Goal: Task Accomplishment & Management: Complete application form

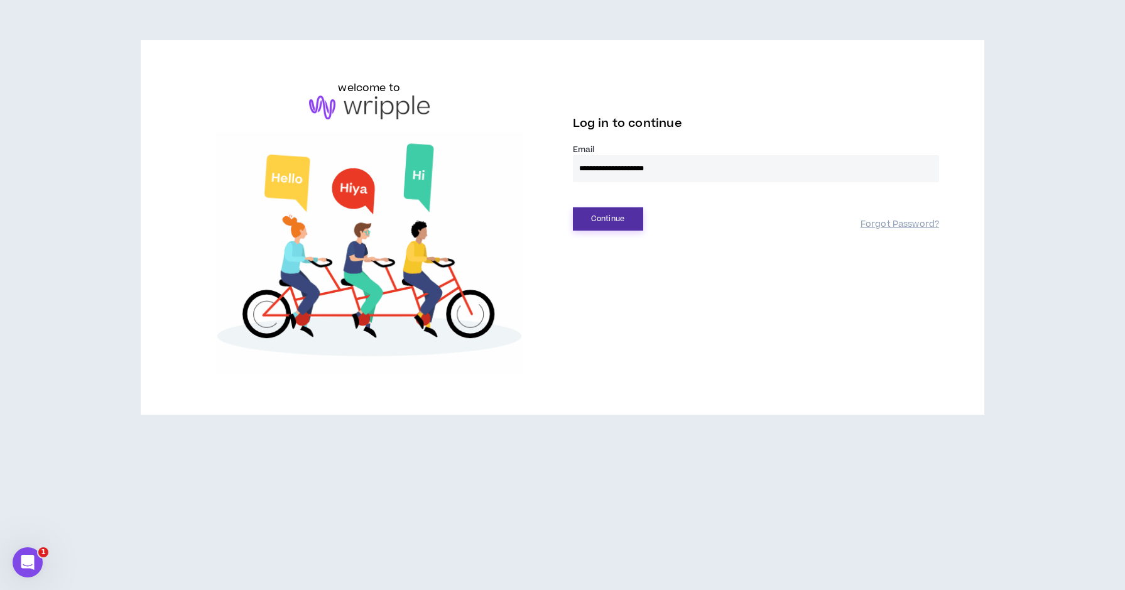
type input "**********"
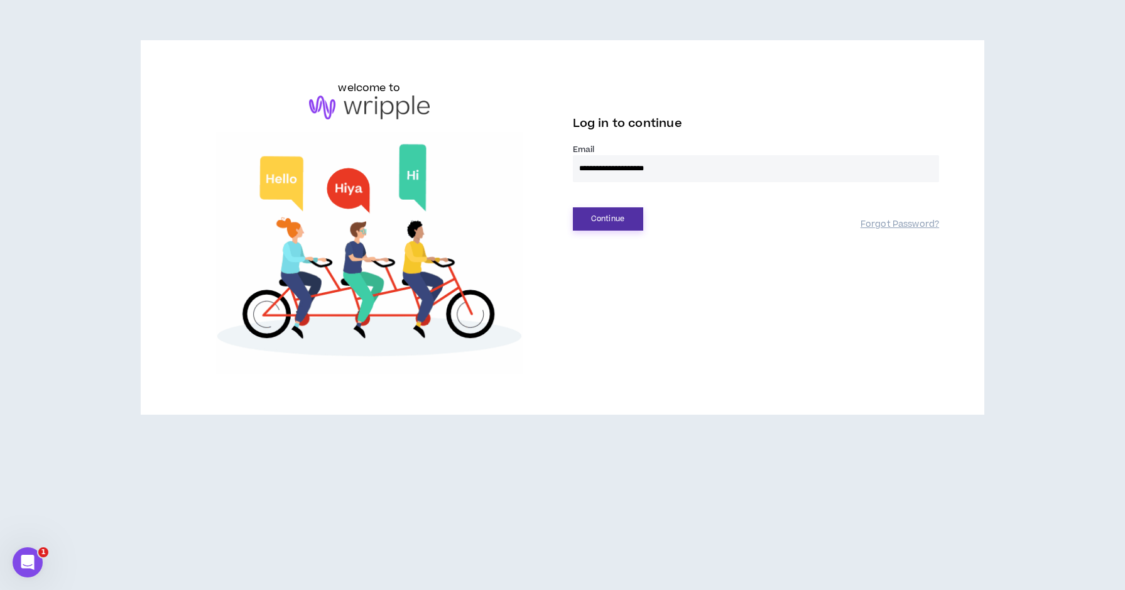
click at [638, 217] on button "Continue" at bounding box center [608, 218] width 70 height 23
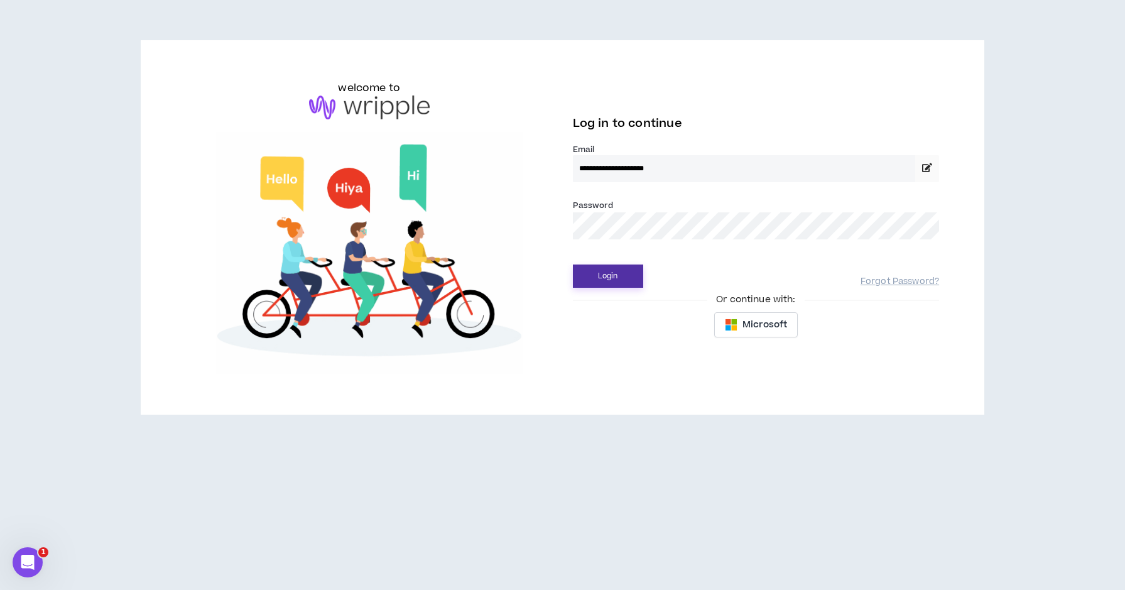
click at [607, 276] on button "Login" at bounding box center [608, 275] width 70 height 23
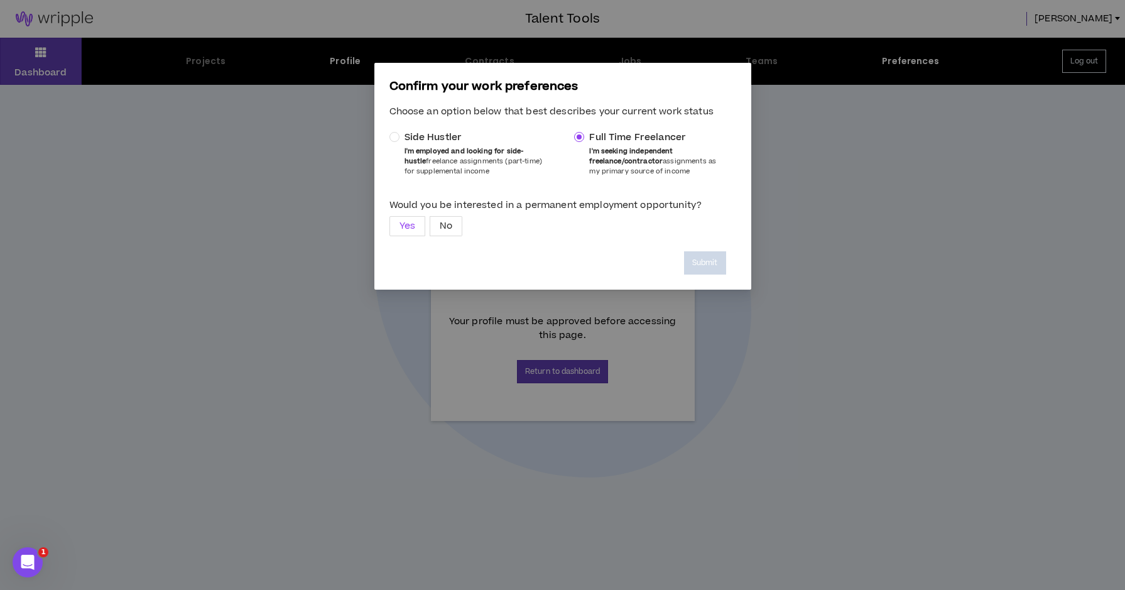
click at [409, 221] on span "Yes" at bounding box center [407, 226] width 16 height 19
click at [709, 257] on button "Submit" at bounding box center [705, 262] width 42 height 23
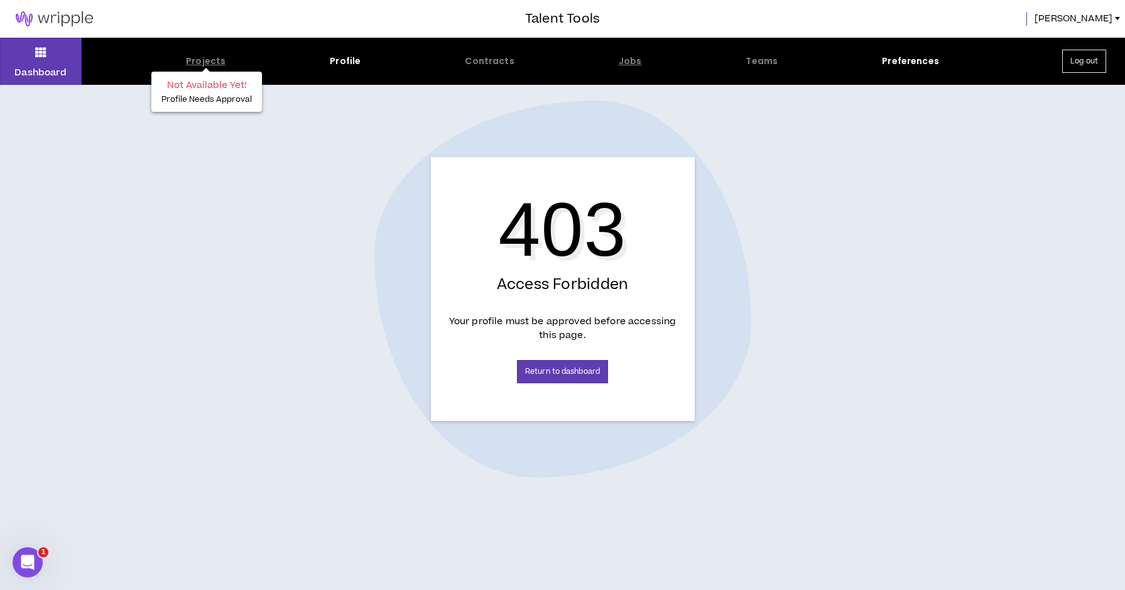
click at [203, 63] on div "Projects" at bounding box center [206, 61] width 40 height 13
click at [199, 61] on div "Projects" at bounding box center [206, 61] width 40 height 13
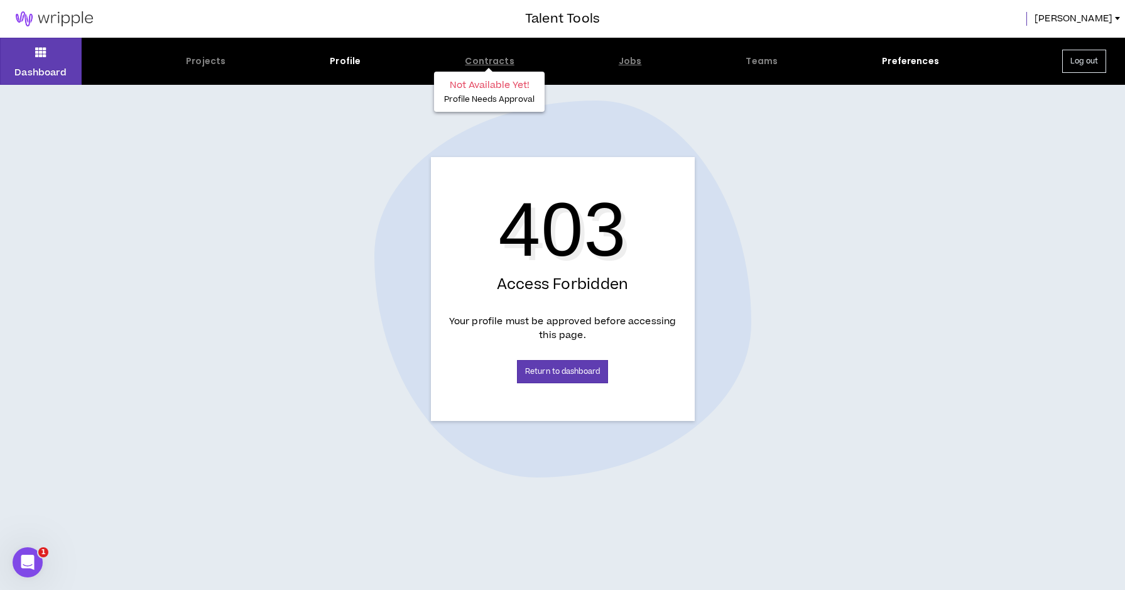
click at [483, 62] on div "Contracts" at bounding box center [489, 61] width 49 height 13
click at [634, 59] on div "Jobs" at bounding box center [629, 61] width 23 height 13
click at [898, 62] on div "Preferences" at bounding box center [910, 61] width 57 height 13
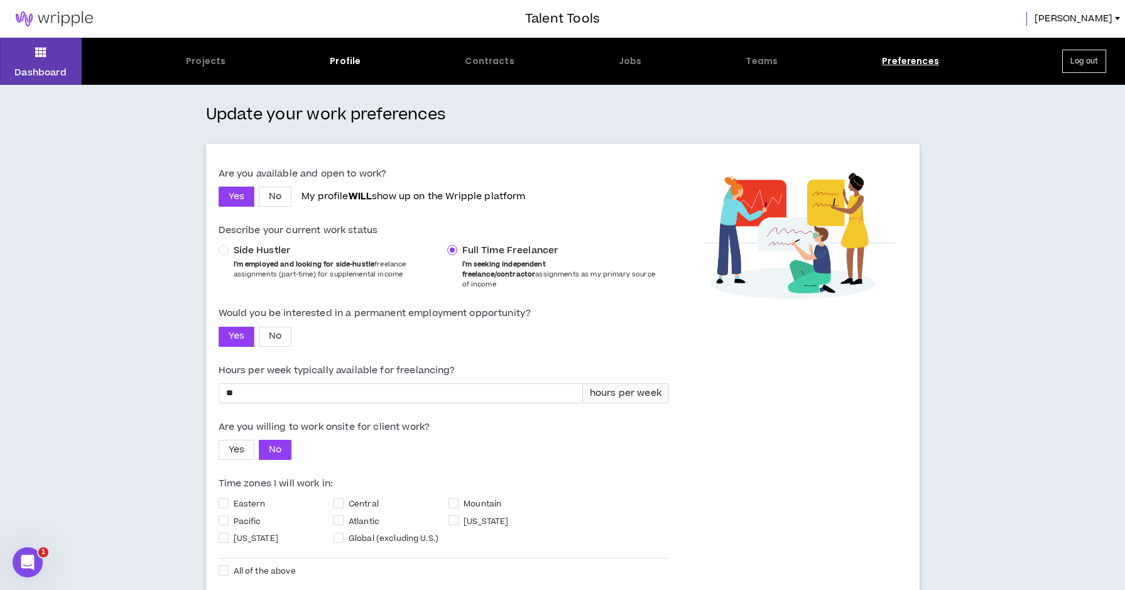
click at [1099, 26] on div "Talent Tools Ryan" at bounding box center [562, 19] width 1125 height 38
click at [1101, 23] on span "[PERSON_NAME]" at bounding box center [1073, 19] width 78 height 14
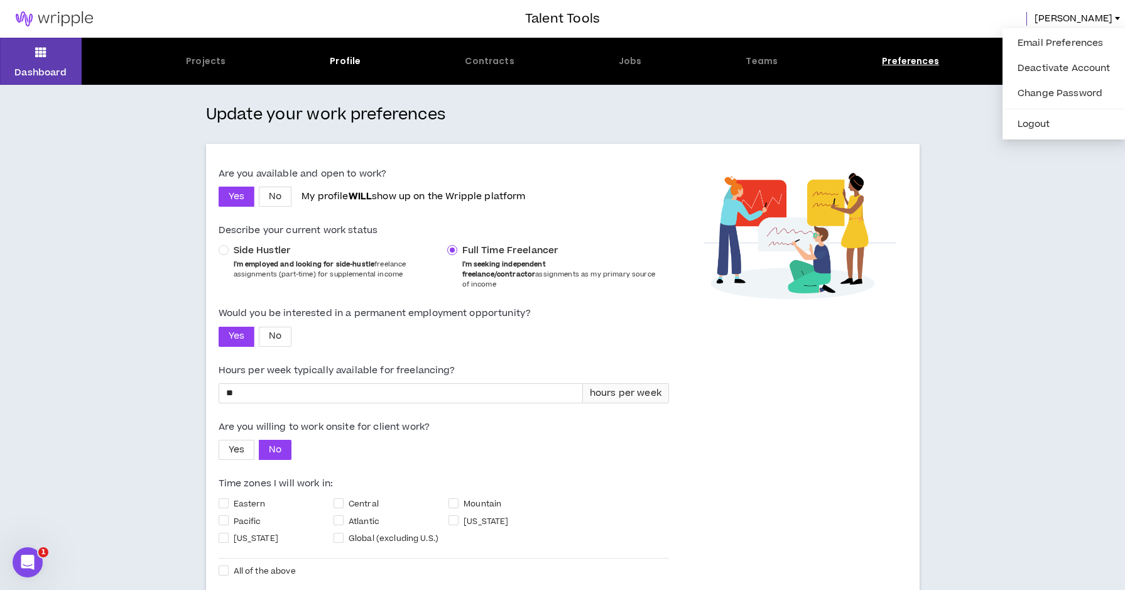
click at [99, 192] on div "Update your work preferences Are you available and open to work? Yes No My prof…" at bounding box center [562, 379] width 1125 height 588
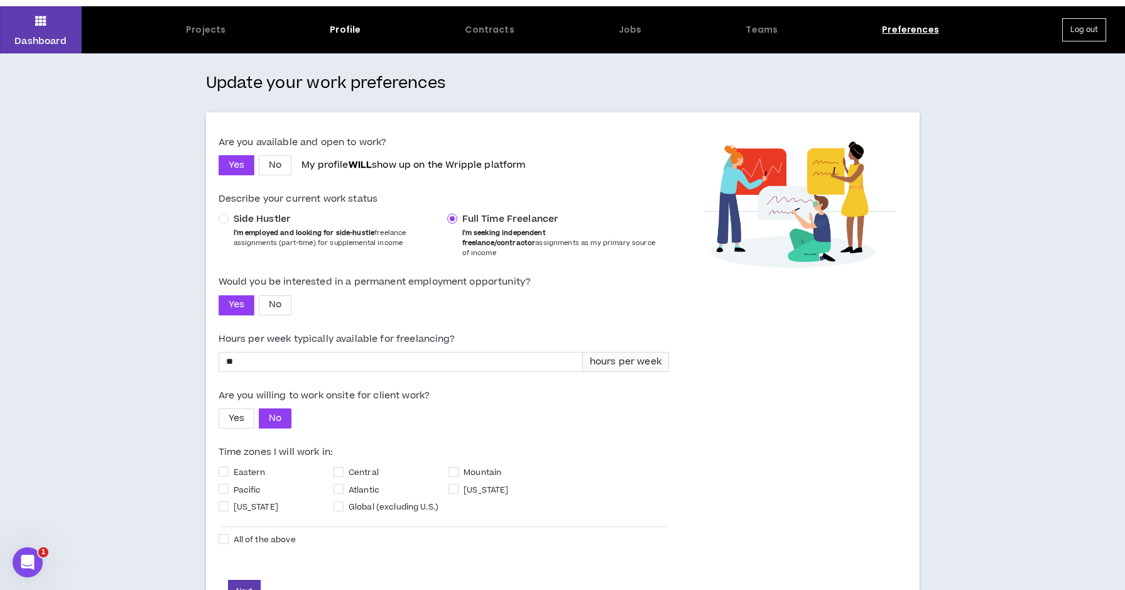
scroll to position [31, 0]
click at [234, 166] on span "Yes" at bounding box center [237, 165] width 16 height 14
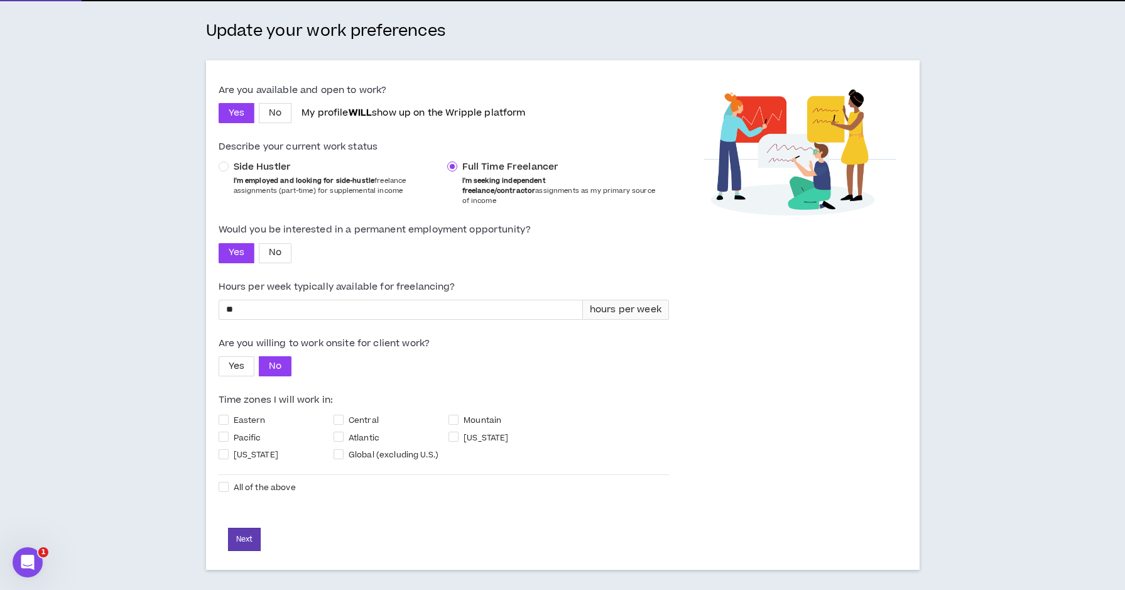
scroll to position [82, 0]
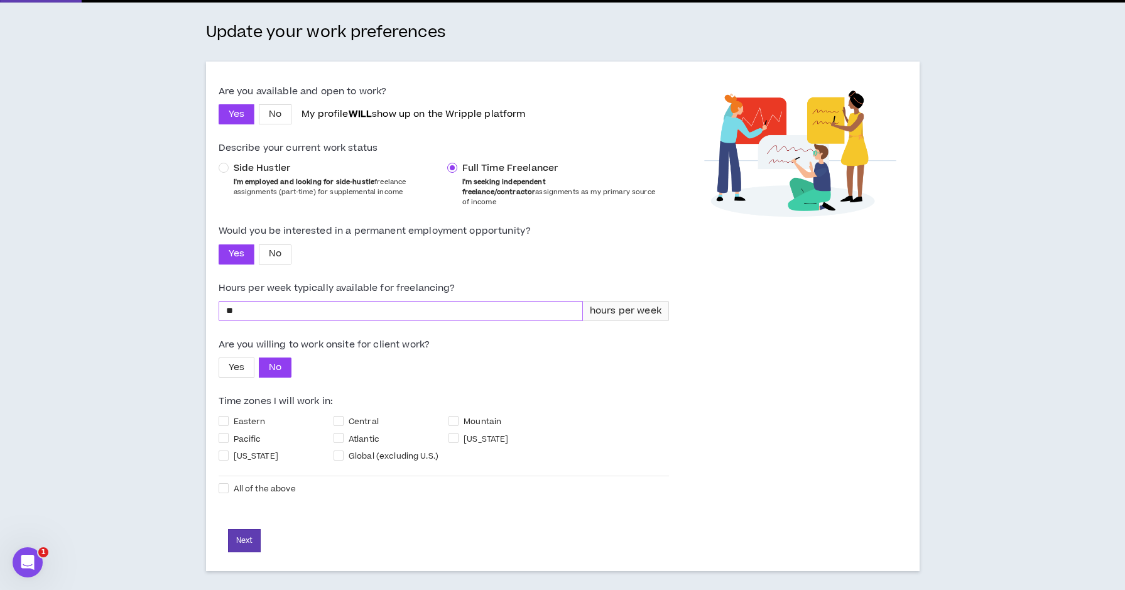
click at [346, 303] on input "**" at bounding box center [400, 310] width 363 height 19
type input "**"
click at [235, 370] on span "Yes" at bounding box center [237, 367] width 16 height 14
click at [222, 421] on span at bounding box center [224, 421] width 10 height 10
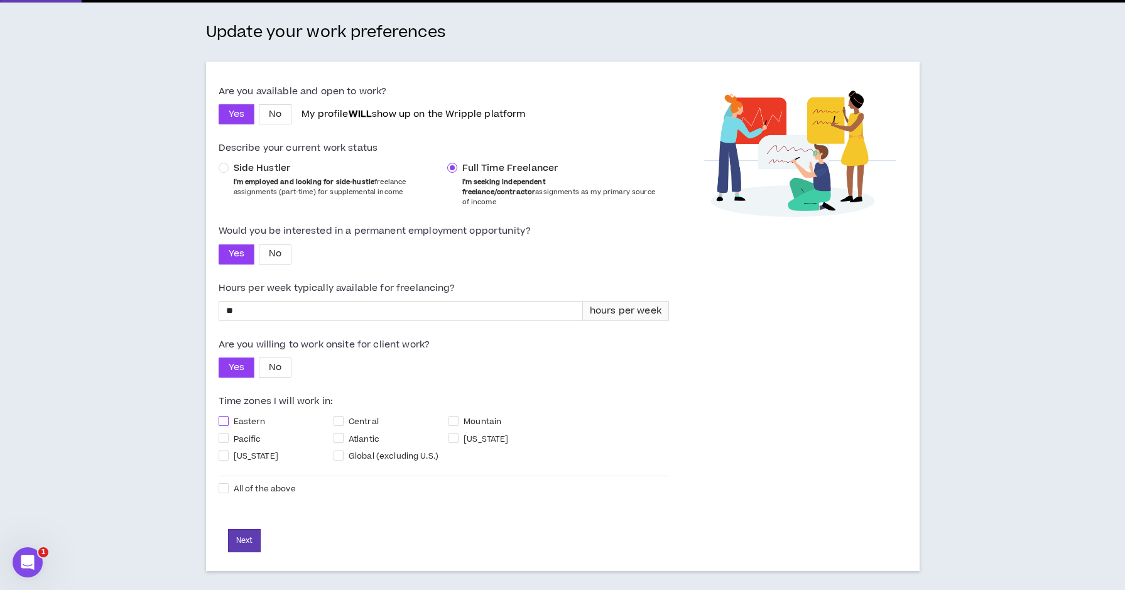
checkbox input "****"
click at [249, 537] on button "Next" at bounding box center [244, 540] width 33 height 23
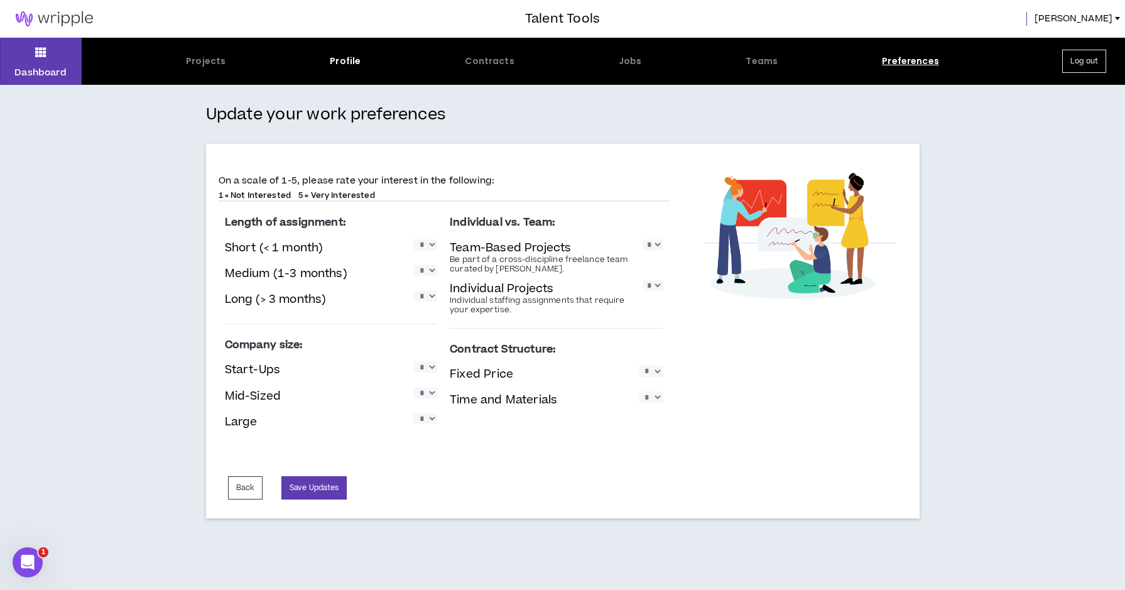
select select "*"
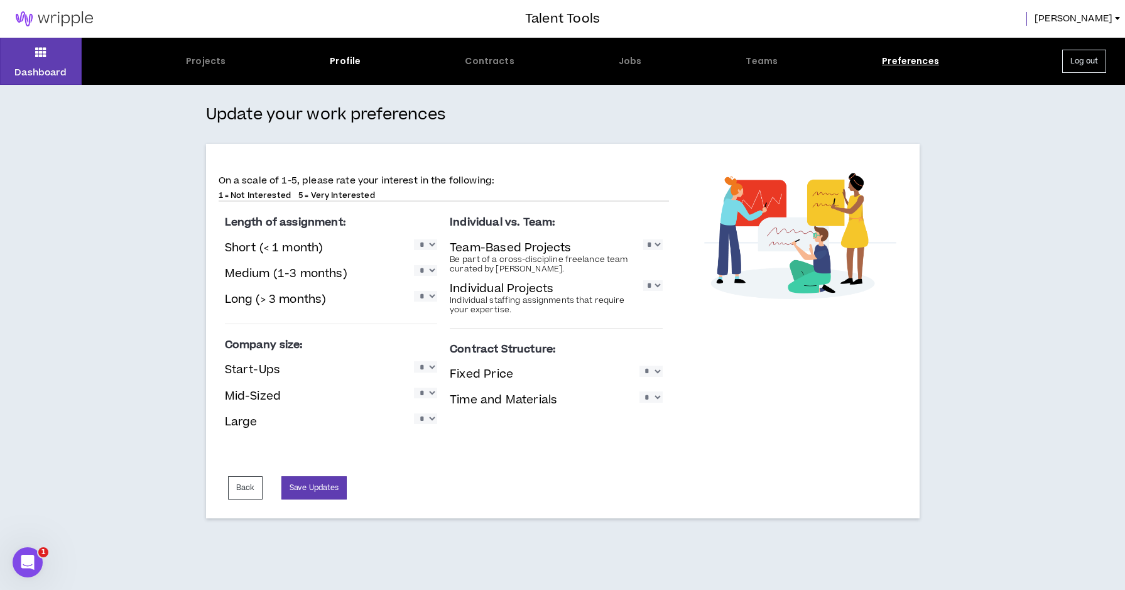
select select "*"
click at [315, 483] on button "Save Updates" at bounding box center [313, 487] width 65 height 23
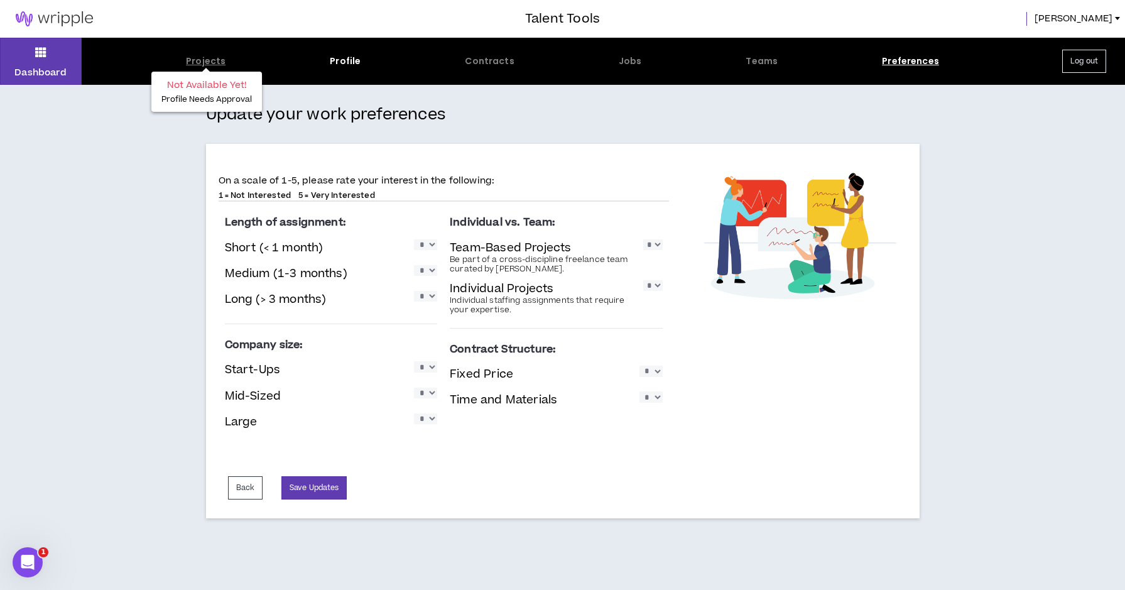
click at [212, 60] on div "Projects" at bounding box center [206, 61] width 40 height 13
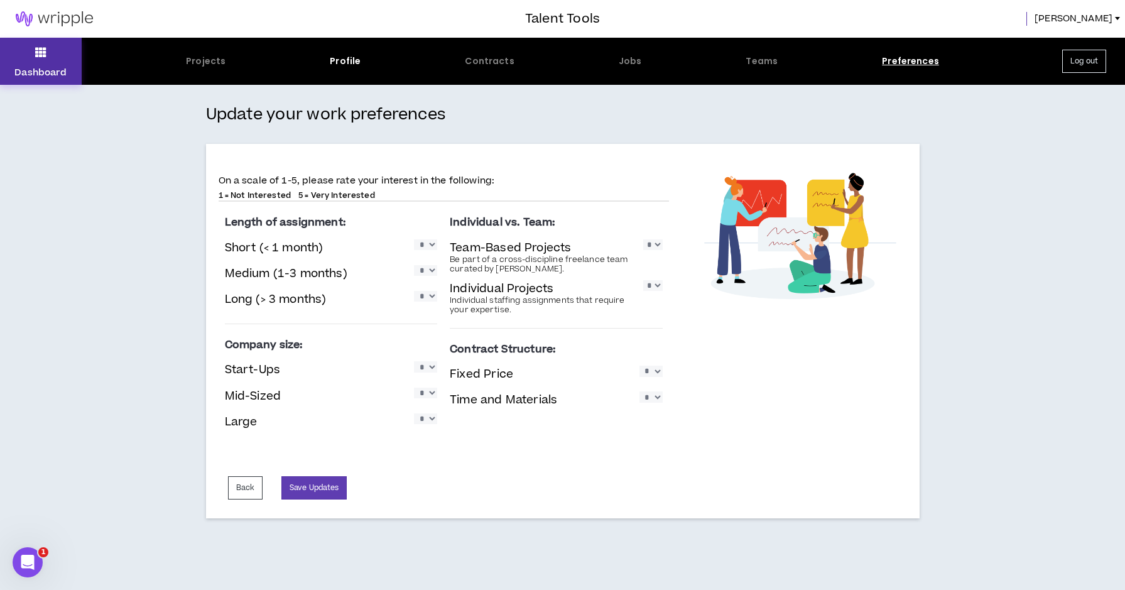
click at [47, 54] on button "Dashboard" at bounding box center [41, 61] width 82 height 47
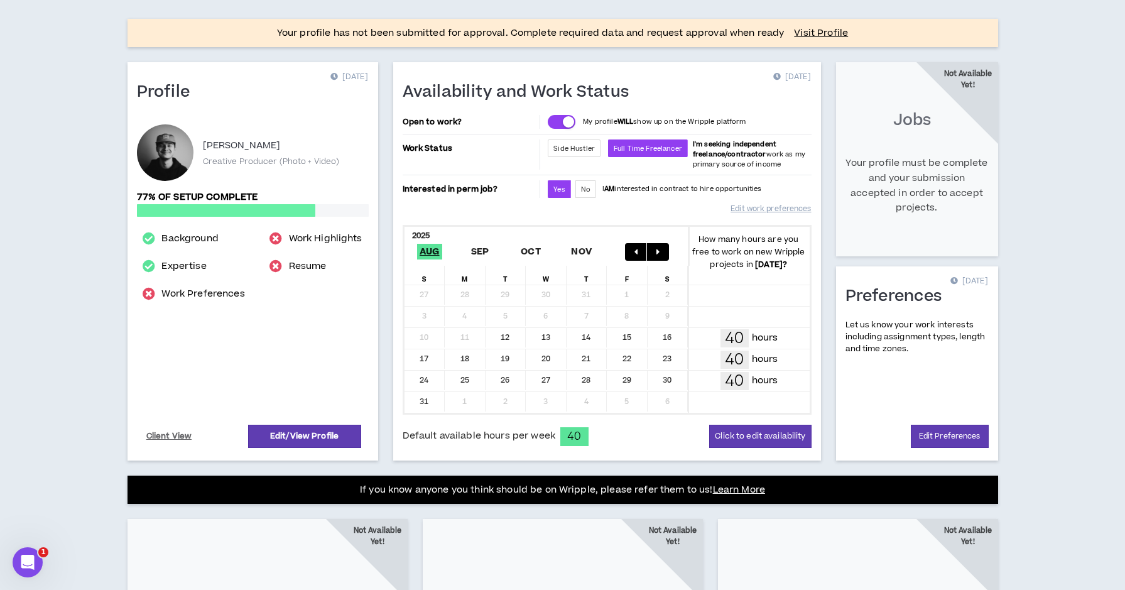
scroll to position [83, 0]
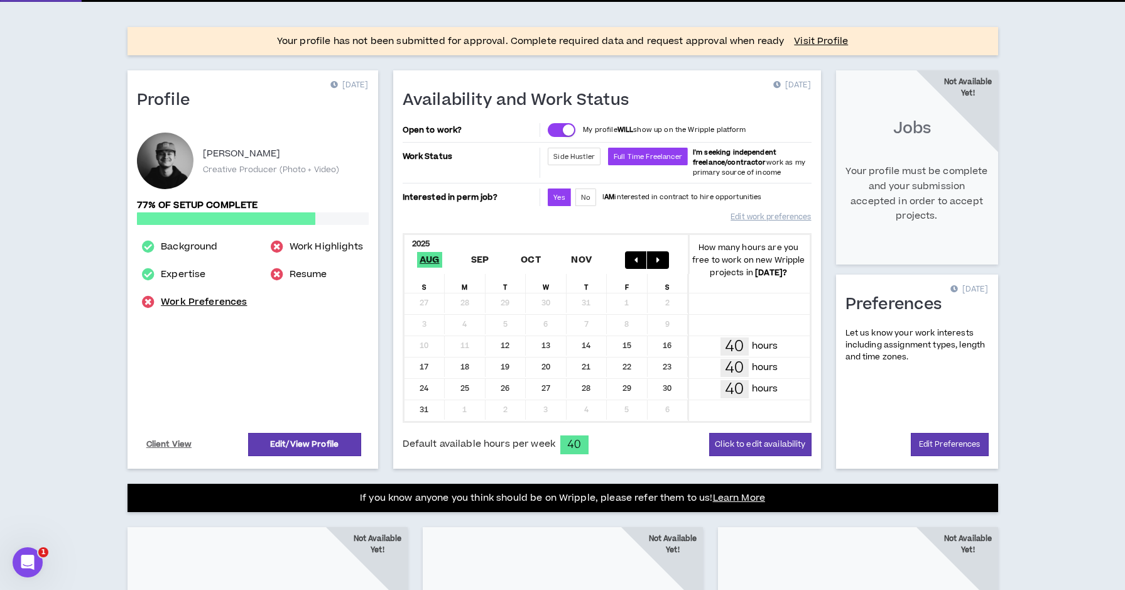
click at [224, 300] on link "Work Preferences" at bounding box center [204, 301] width 86 height 15
select select "*"
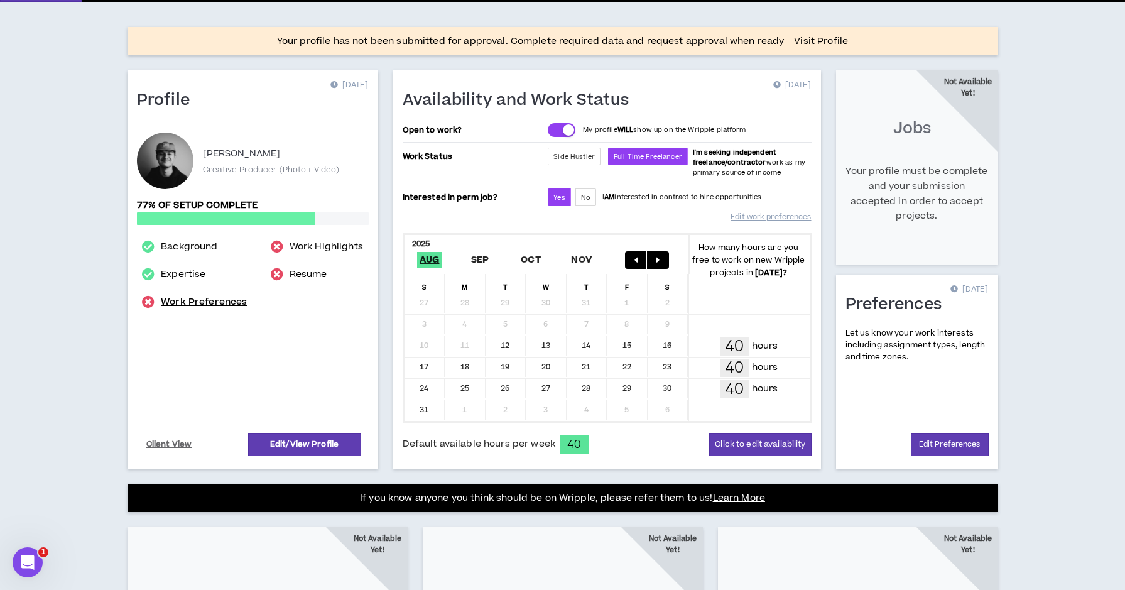
select select "*"
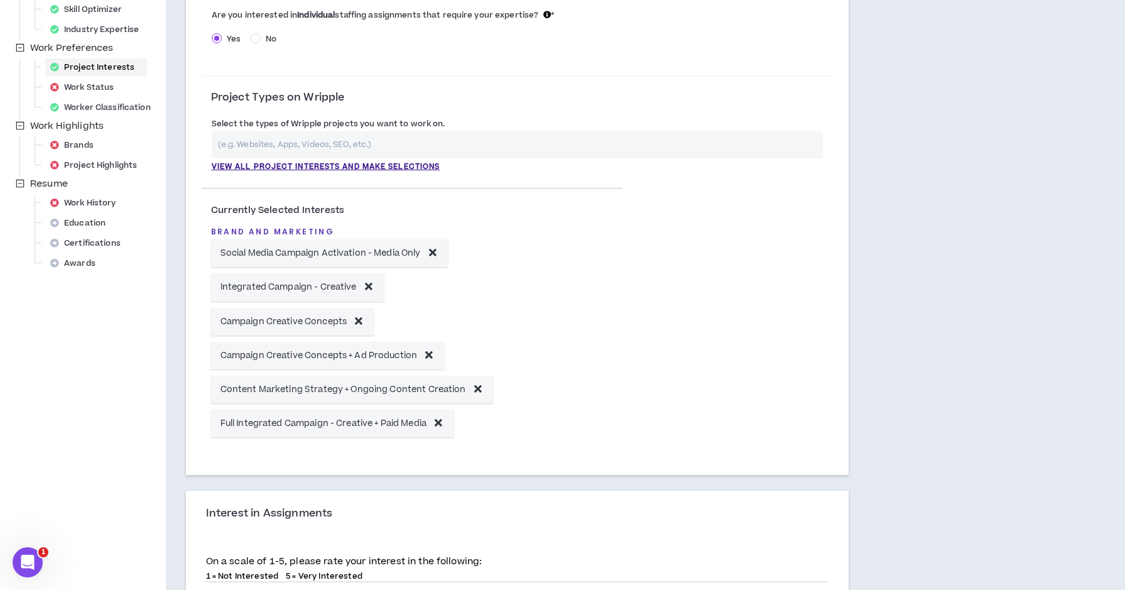
scroll to position [355, 0]
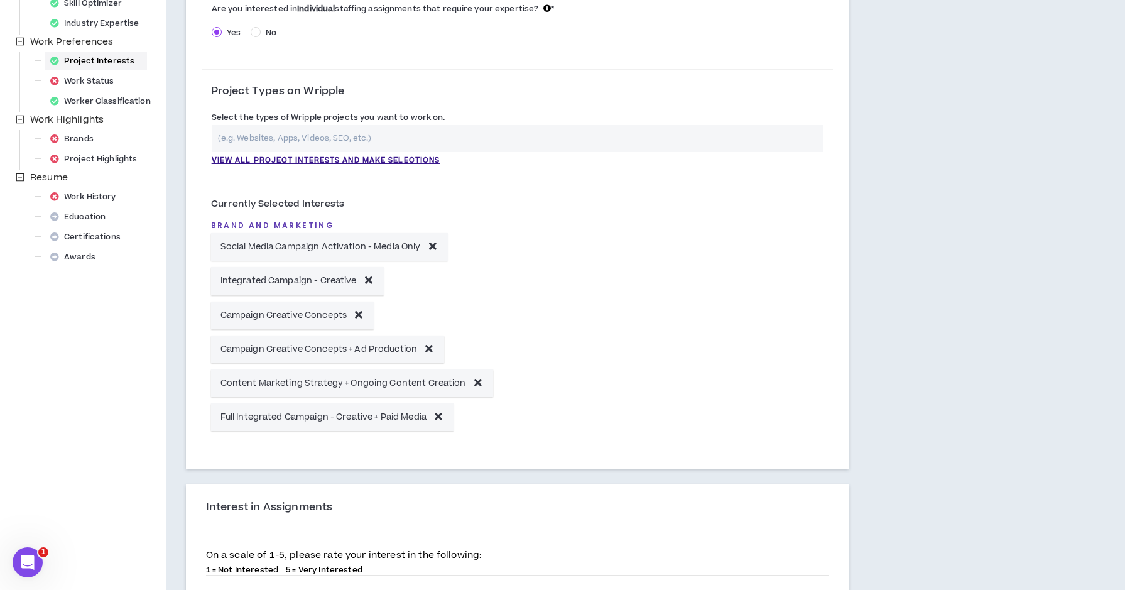
click at [313, 139] on input "text" at bounding box center [517, 138] width 611 height 27
drag, startPoint x: 290, startPoint y: 139, endPoint x: 197, endPoint y: 134, distance: 93.7
click at [197, 134] on div "**********" at bounding box center [517, 133] width 662 height 670
type input "C"
click at [672, 237] on div "Currently Selected Interests Brand and Marketing Social Media Campaign Activati…" at bounding box center [517, 312] width 631 height 274
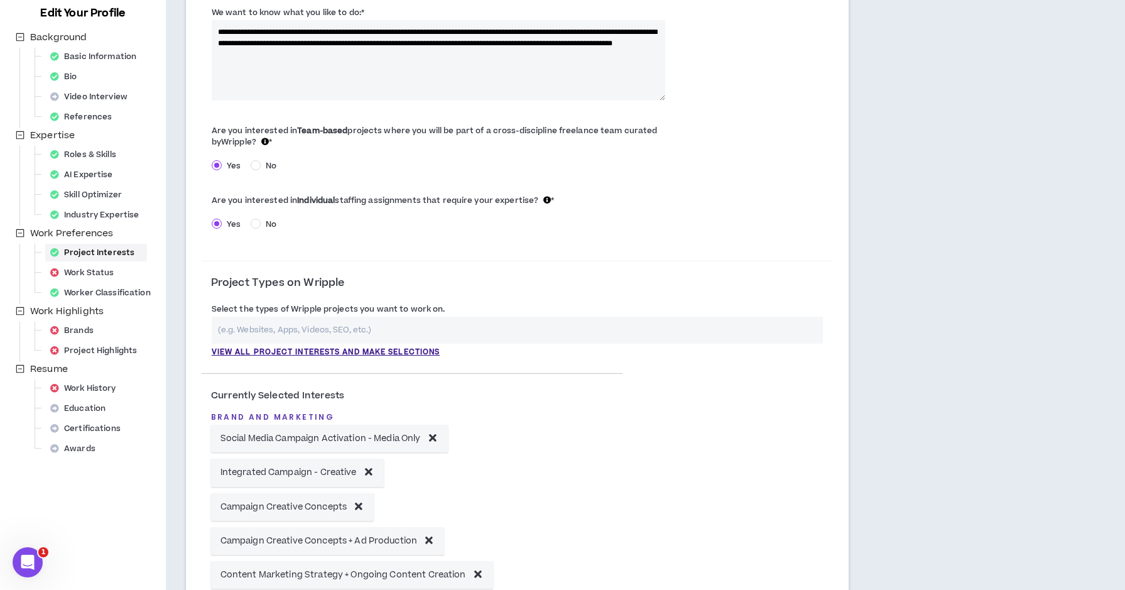
scroll to position [151, 0]
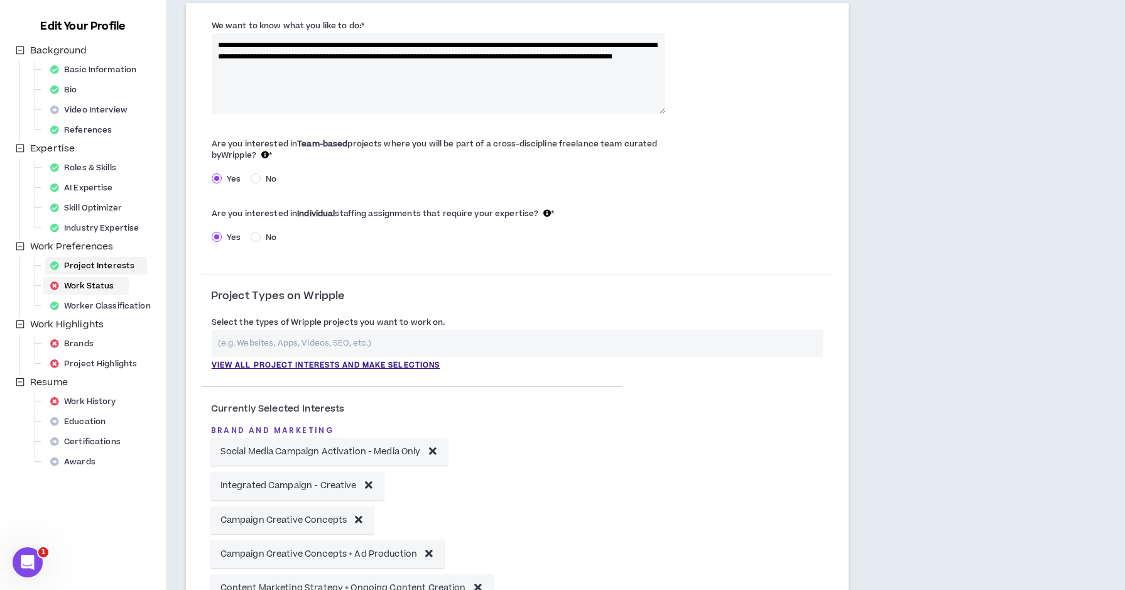
click at [94, 282] on div "Work Status" at bounding box center [85, 286] width 81 height 18
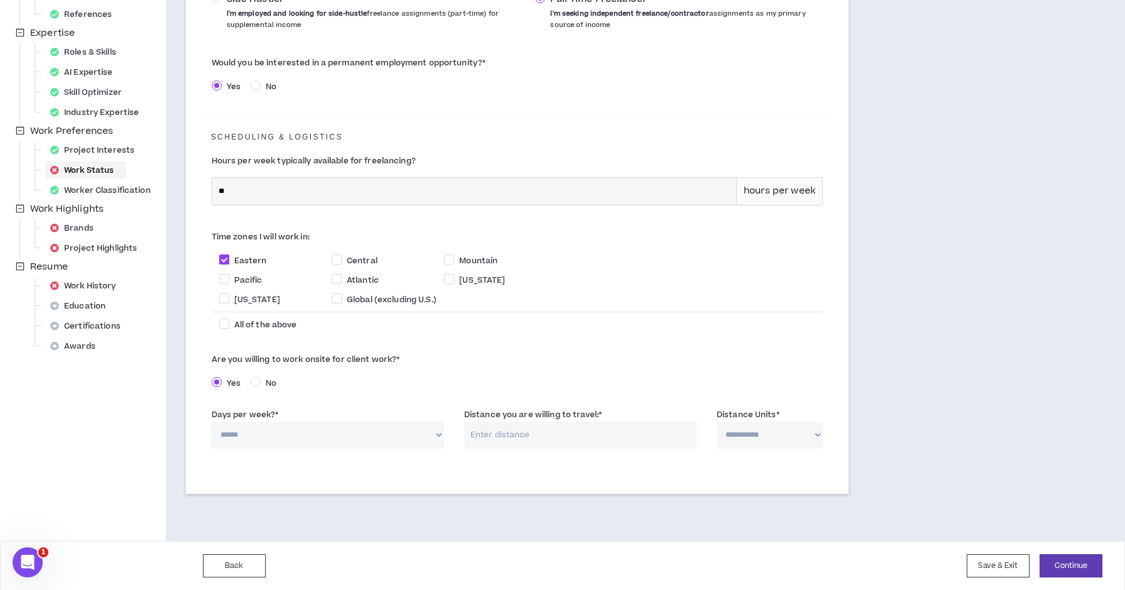
scroll to position [266, 0]
click at [76, 229] on div "Brands" at bounding box center [75, 229] width 61 height 18
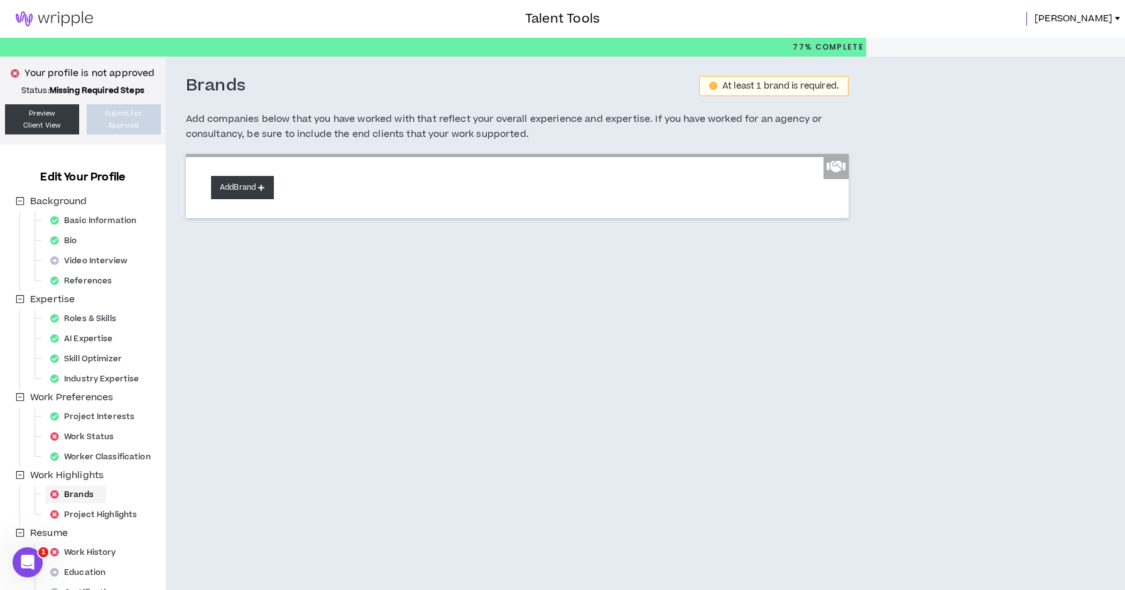
click at [241, 183] on button "Add Brand" at bounding box center [242, 187] width 63 height 23
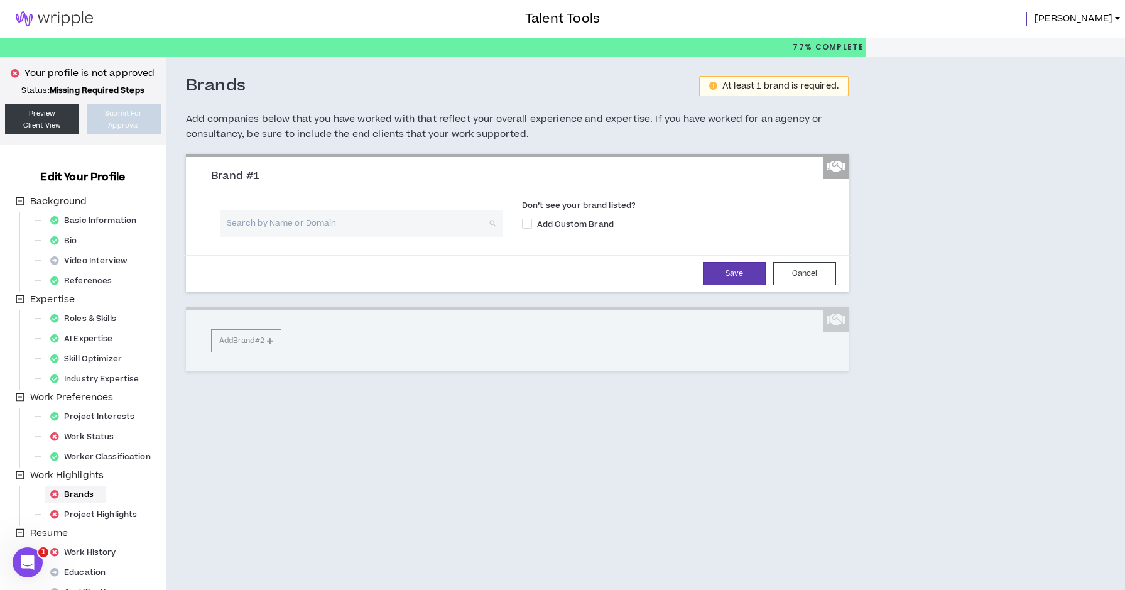
click at [273, 220] on input "search" at bounding box center [357, 223] width 260 height 27
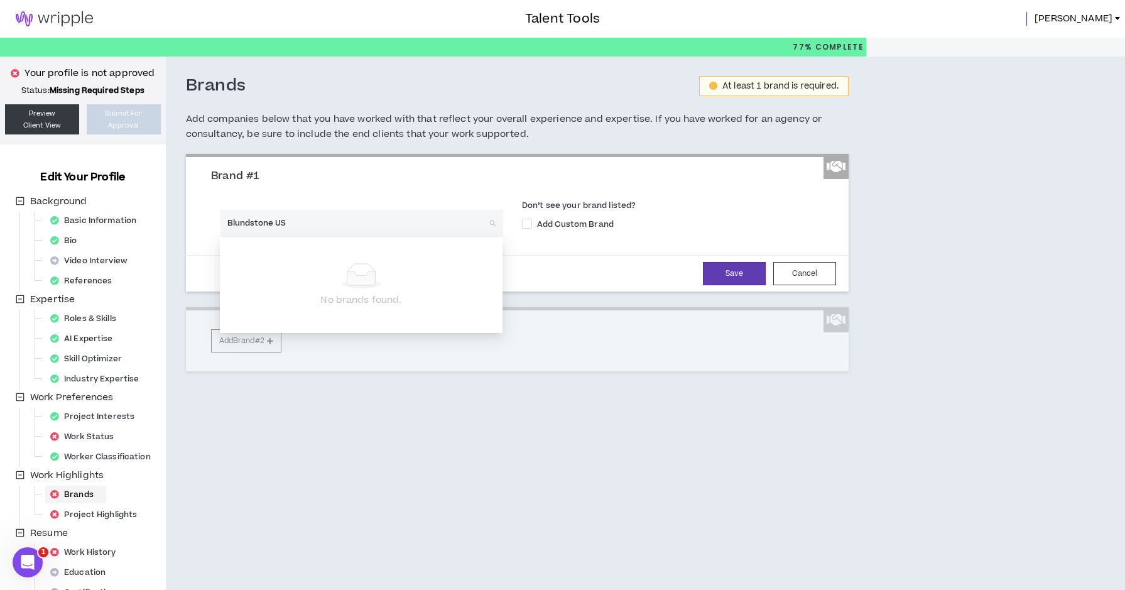
type input "Blundstone USA"
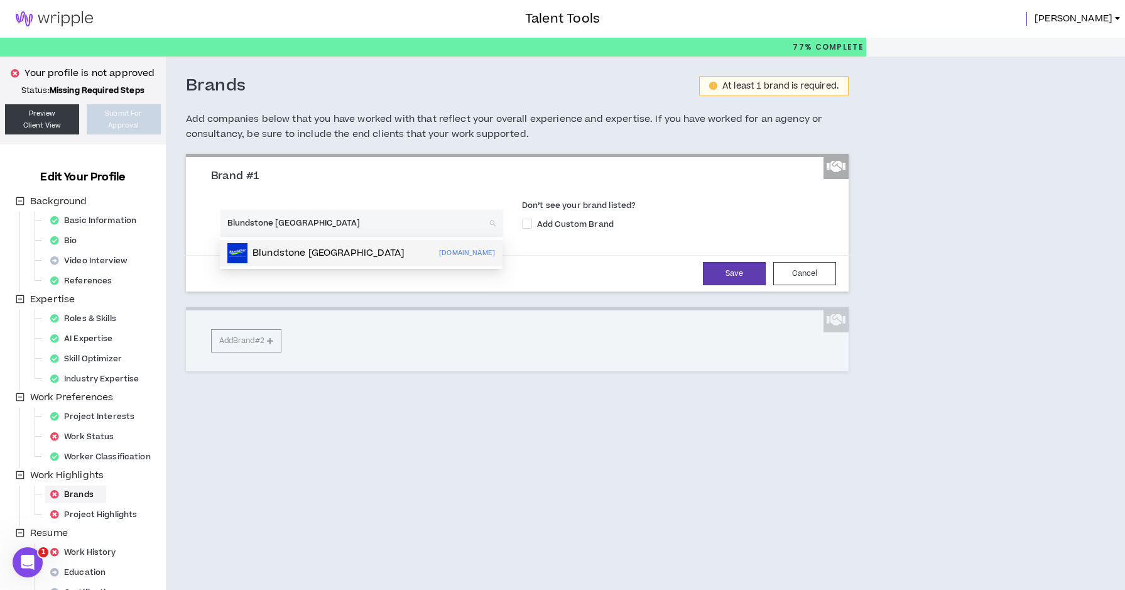
click at [291, 250] on p "Blundstone USA" at bounding box center [328, 253] width 152 height 13
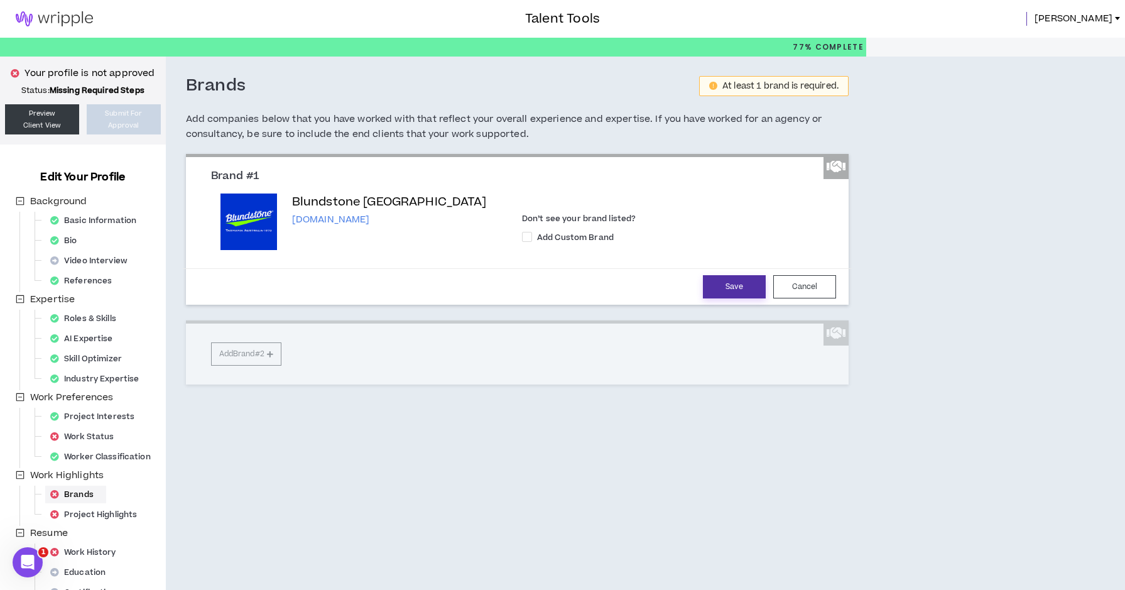
click at [733, 285] on button "Save" at bounding box center [734, 286] width 63 height 23
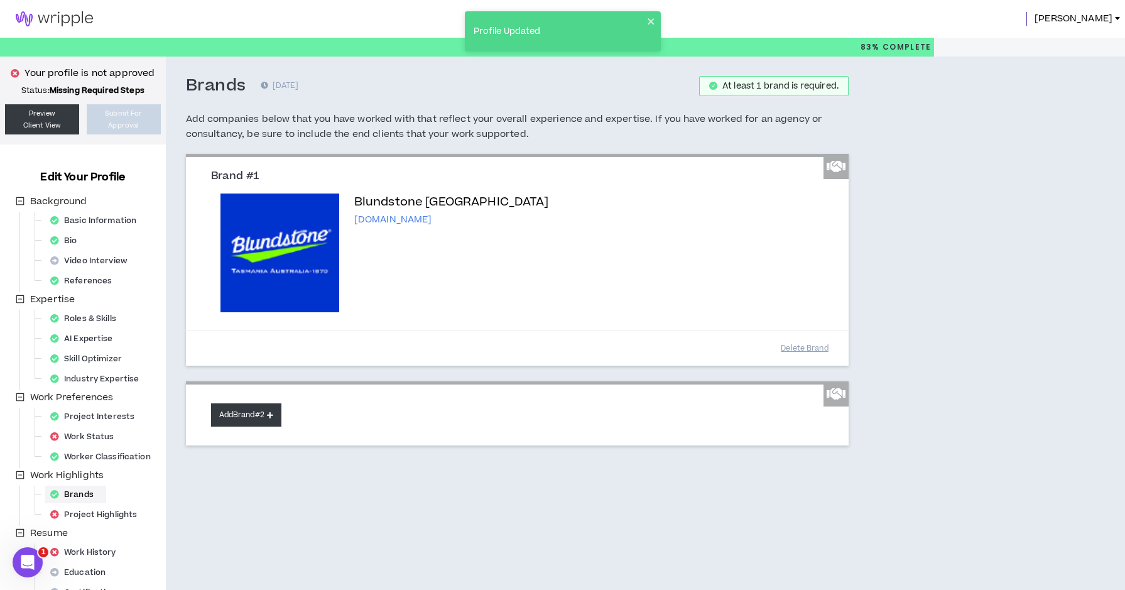
click at [265, 414] on button "Add Brand #2" at bounding box center [246, 414] width 70 height 23
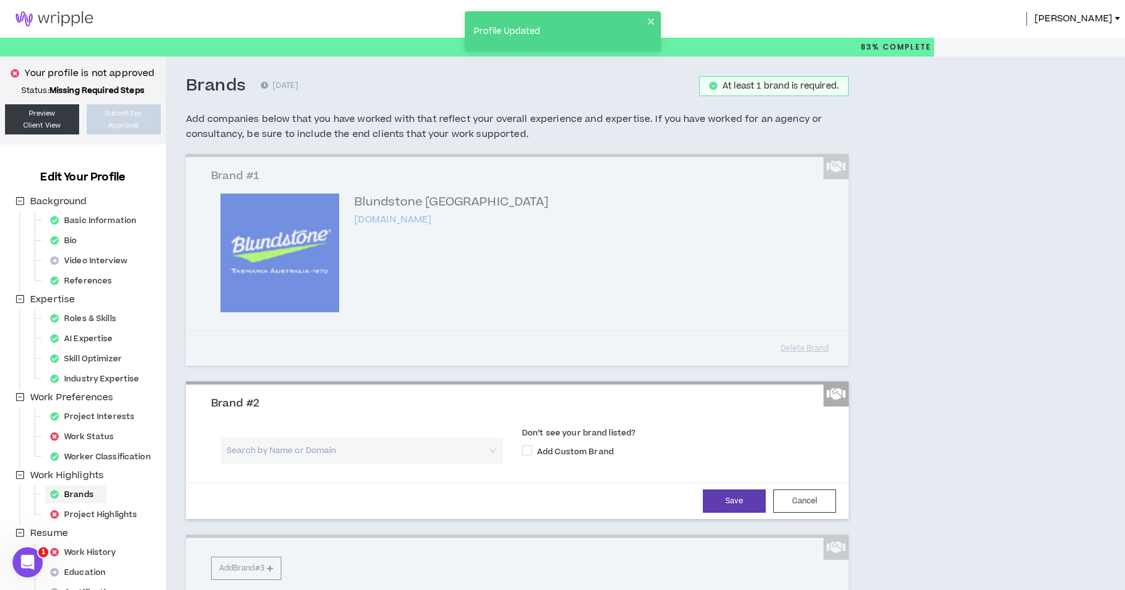
click at [309, 449] on input "search" at bounding box center [357, 450] width 260 height 27
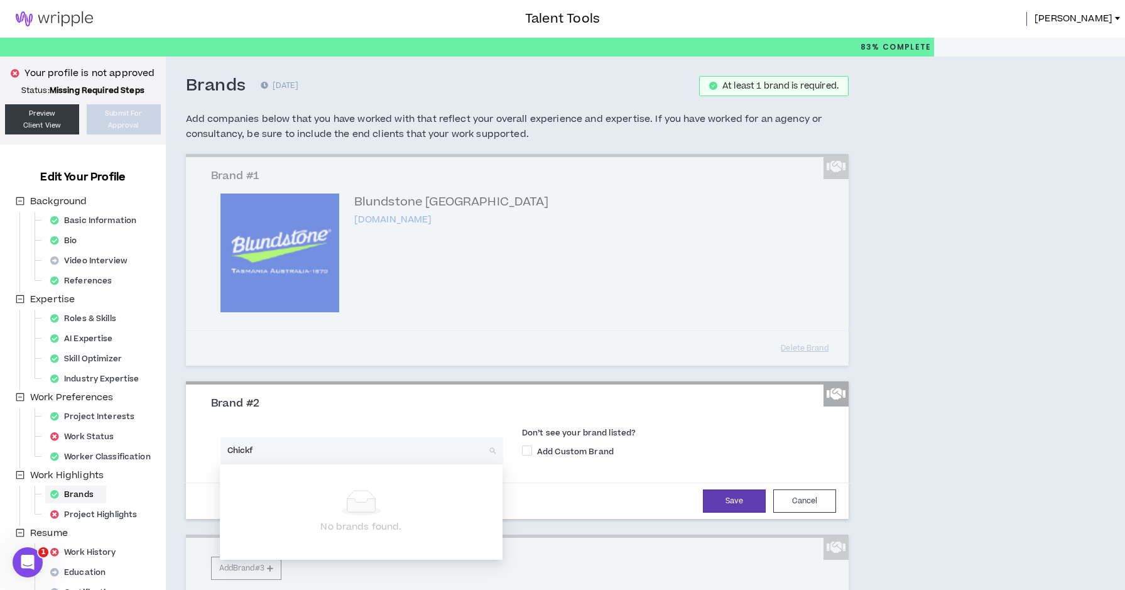
type input "Chick"
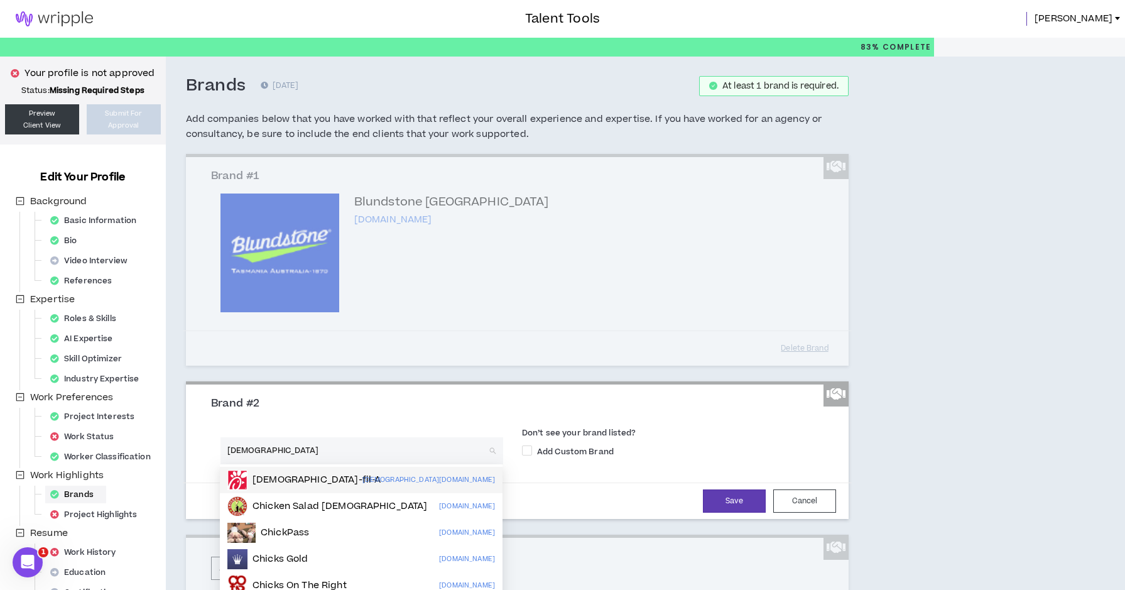
click at [303, 478] on div "Chick-fil-A chick-fil-a.com" at bounding box center [360, 480] width 267 height 20
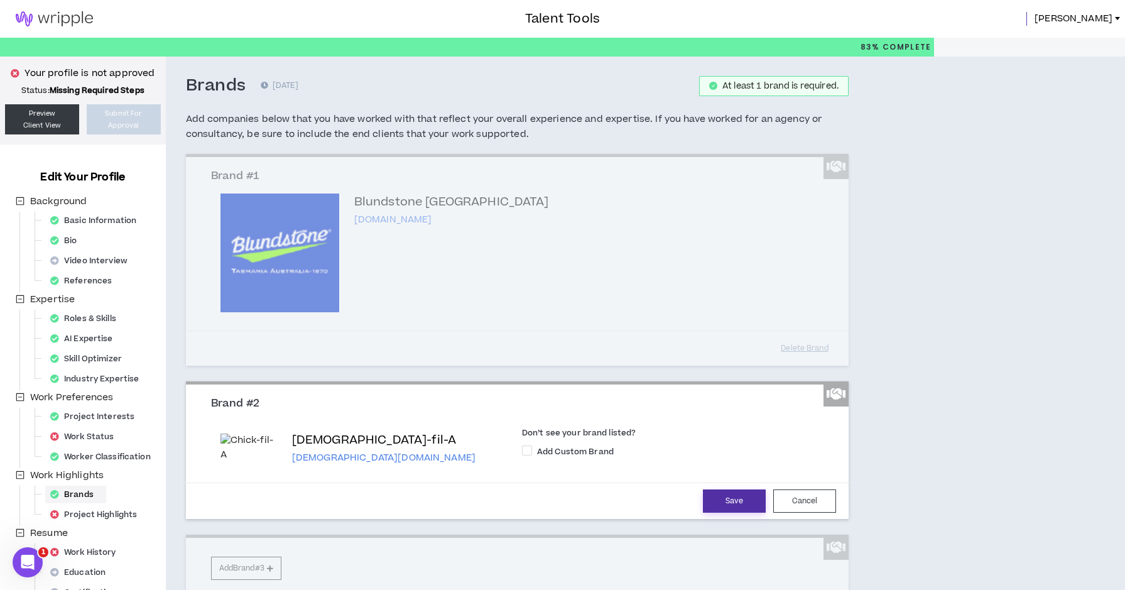
click at [743, 512] on button "Save" at bounding box center [734, 500] width 63 height 23
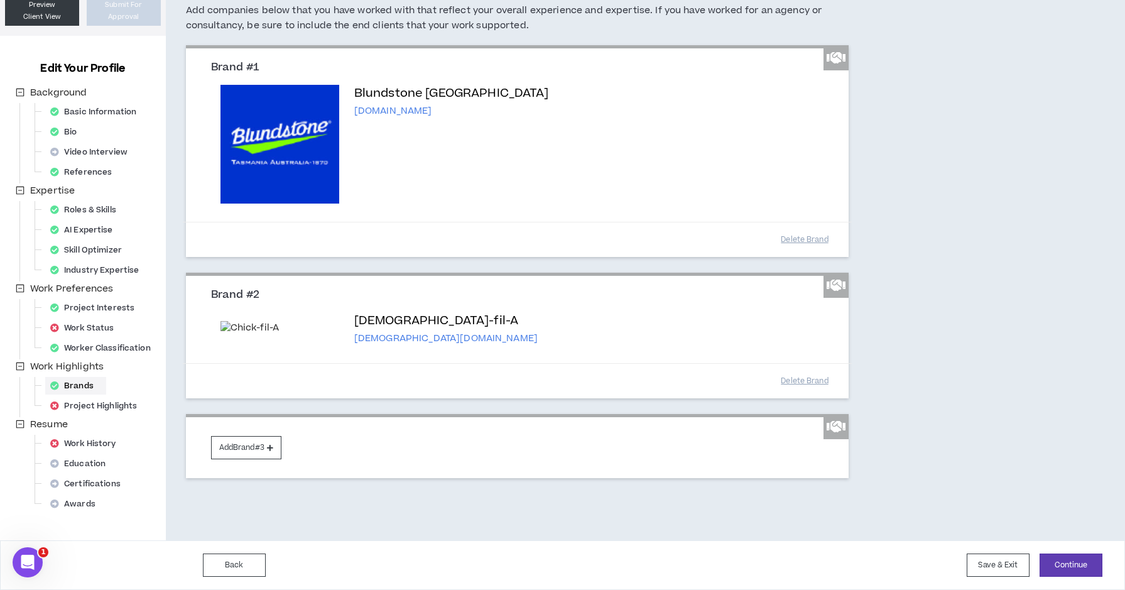
scroll to position [192, 0]
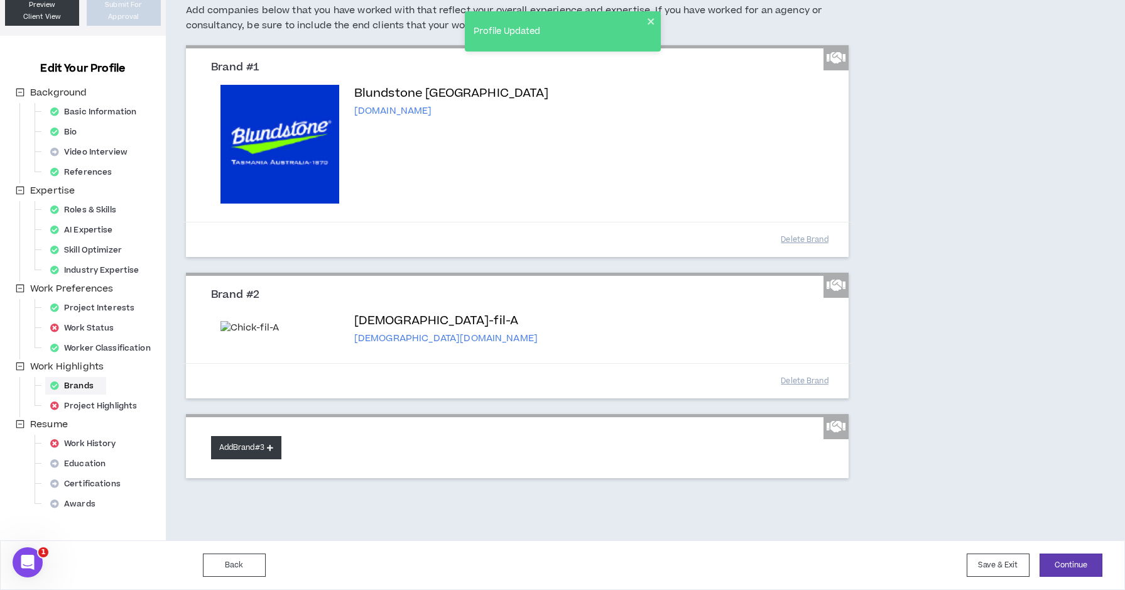
click at [239, 448] on button "Add Brand #3" at bounding box center [246, 447] width 70 height 23
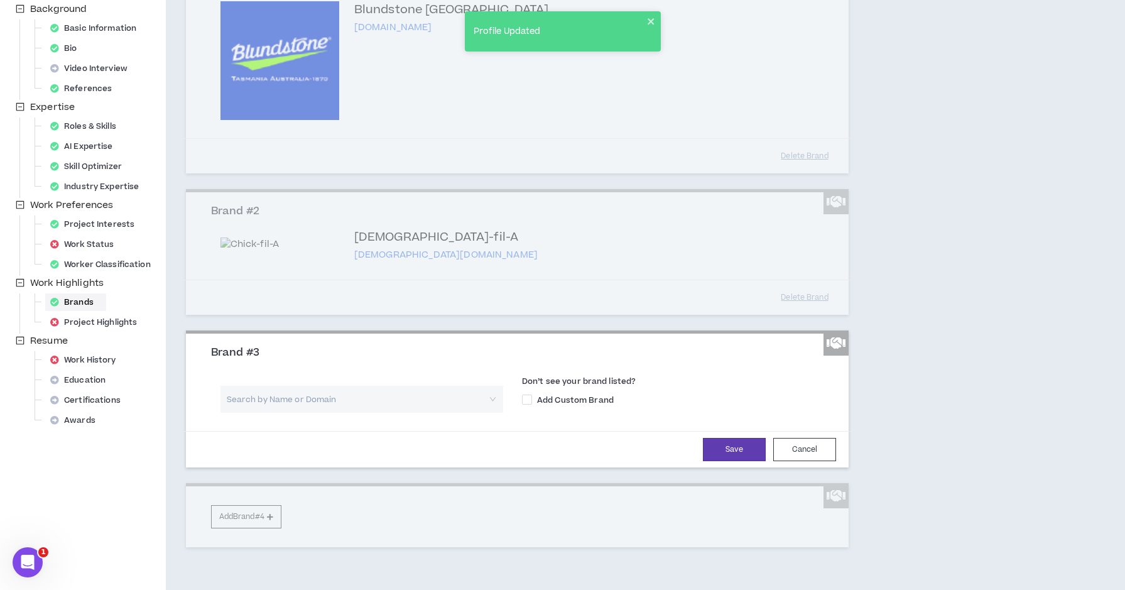
click at [307, 413] on input "search" at bounding box center [357, 399] width 260 height 27
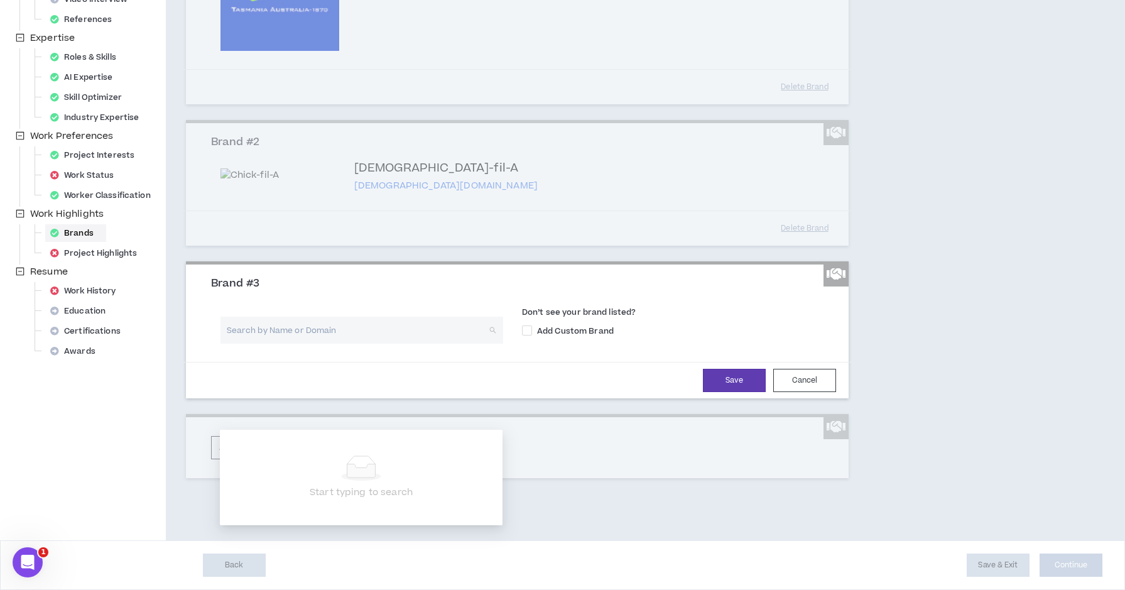
scroll to position [345, 0]
type input "Centex"
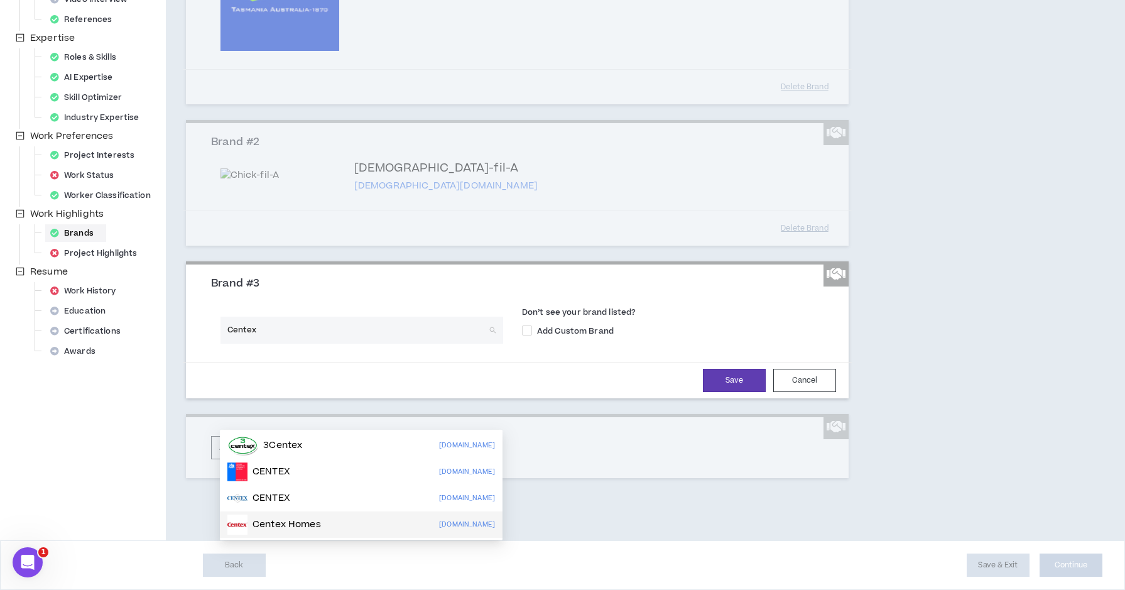
click at [348, 514] on div "Centex Homes centex.com" at bounding box center [360, 524] width 267 height 20
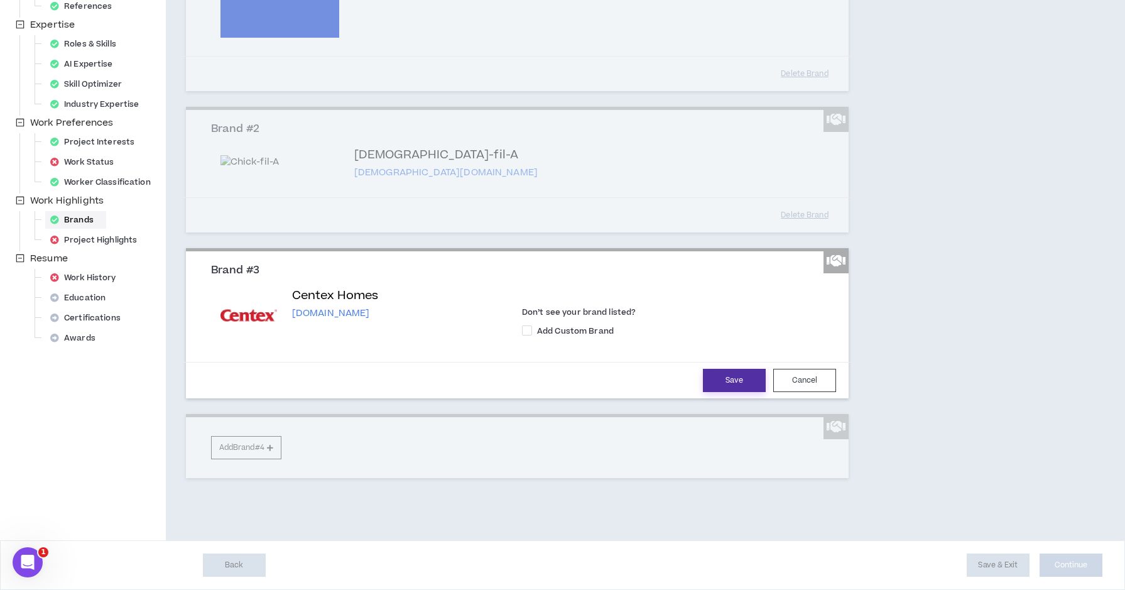
click at [720, 392] on button "Save" at bounding box center [734, 380] width 63 height 23
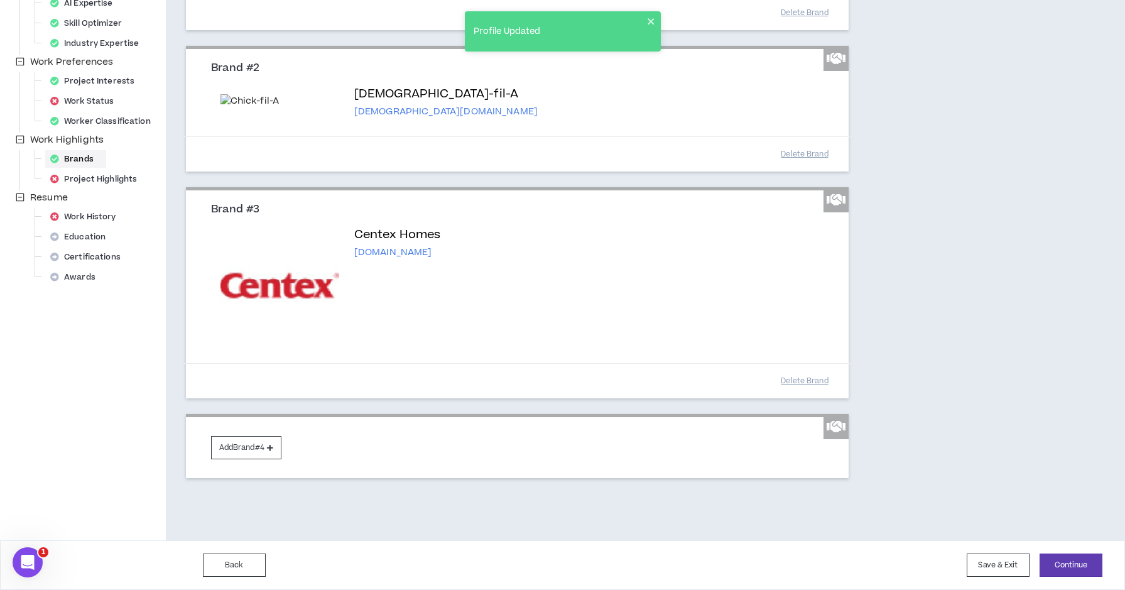
scroll to position [419, 0]
click at [262, 446] on button "Add Brand #4" at bounding box center [246, 447] width 70 height 23
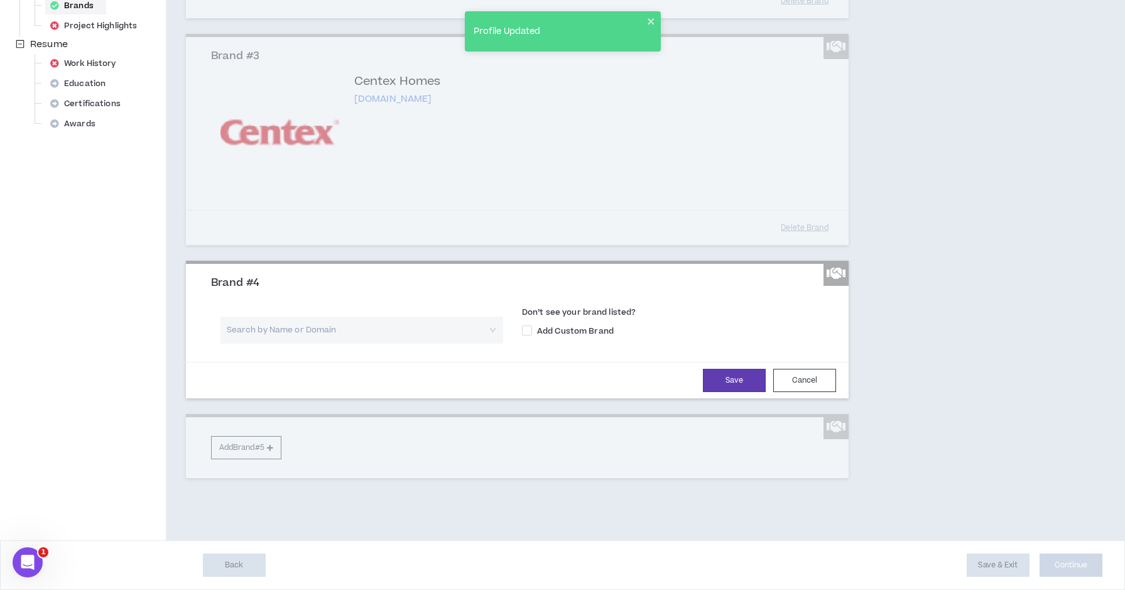
scroll to position [546, 0]
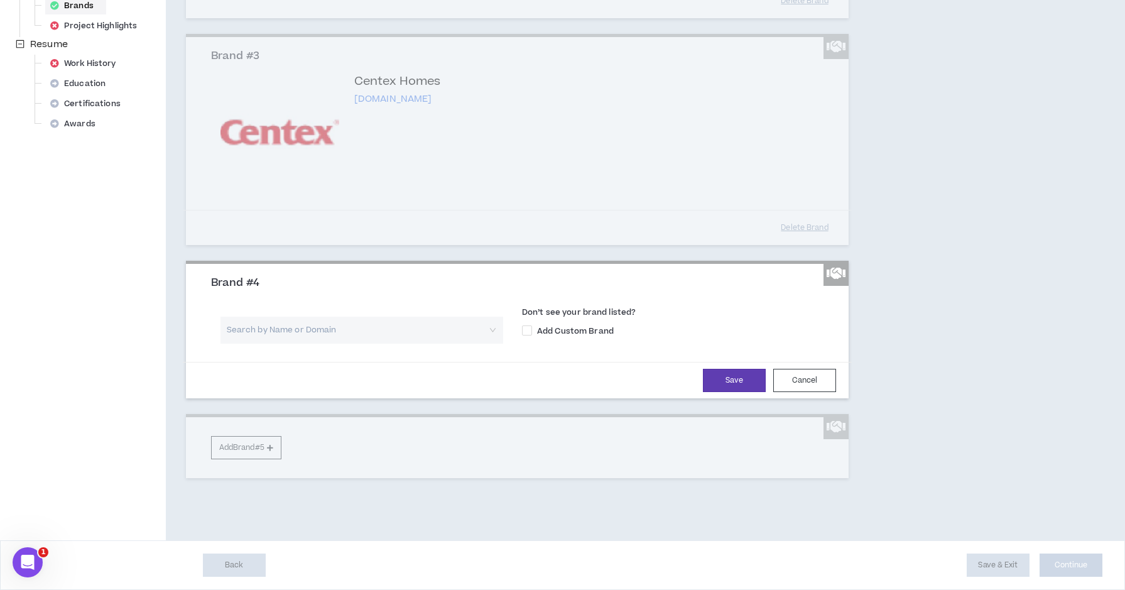
click at [399, 343] on input "search" at bounding box center [357, 329] width 260 height 27
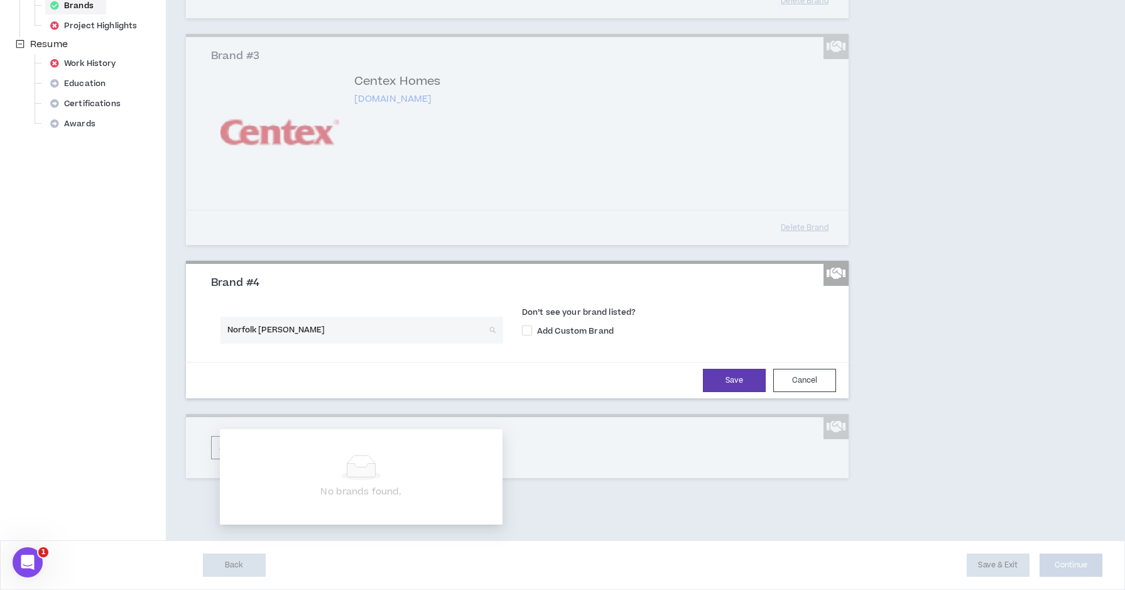
type input "Norfolk Southern"
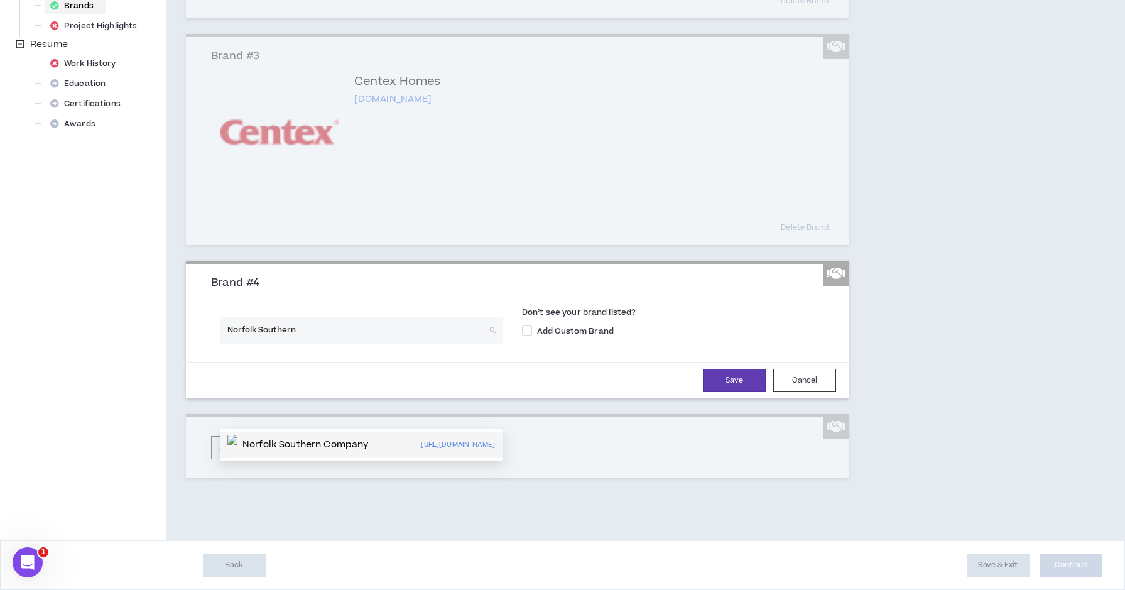
click at [360, 438] on p "Norfolk Southern Company" at bounding box center [305, 444] width 126 height 13
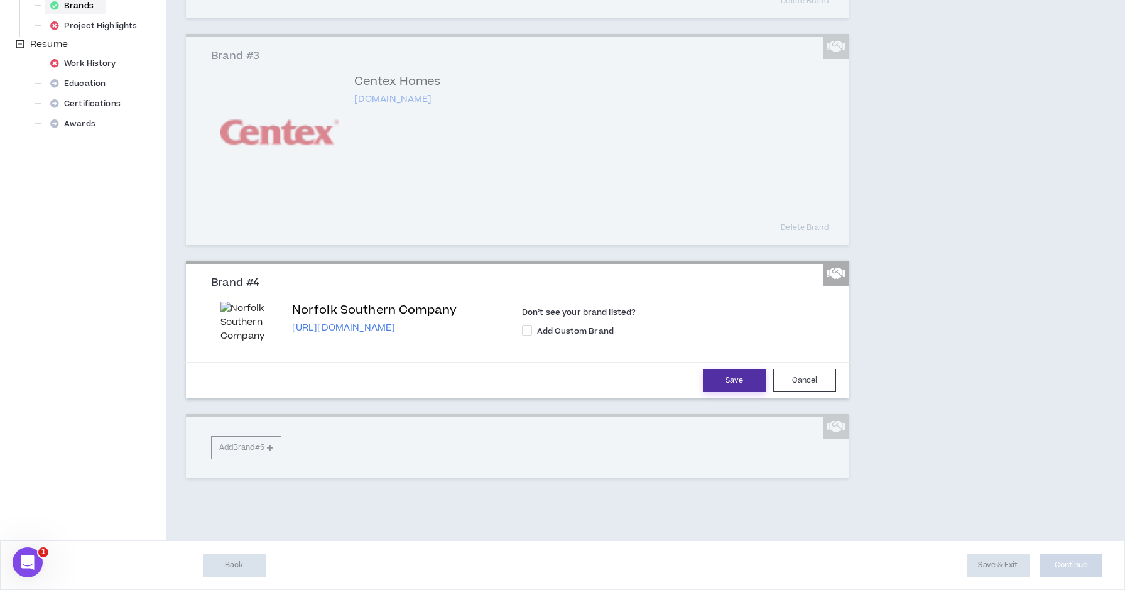
click at [723, 392] on button "Save" at bounding box center [734, 380] width 63 height 23
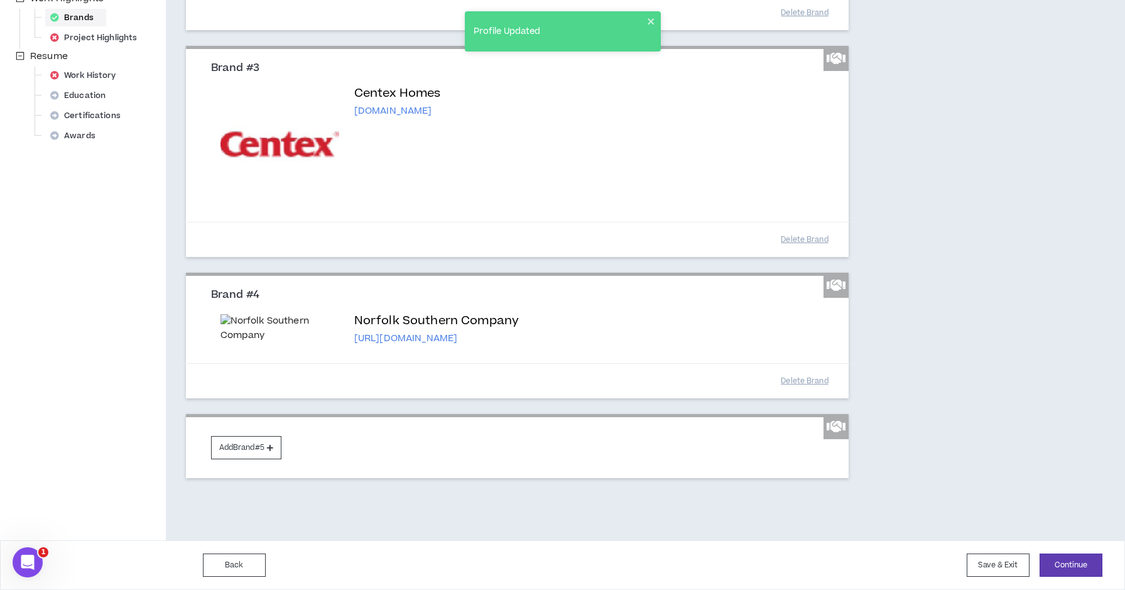
scroll to position [559, 0]
click at [240, 450] on button "Add Brand #5" at bounding box center [246, 447] width 70 height 23
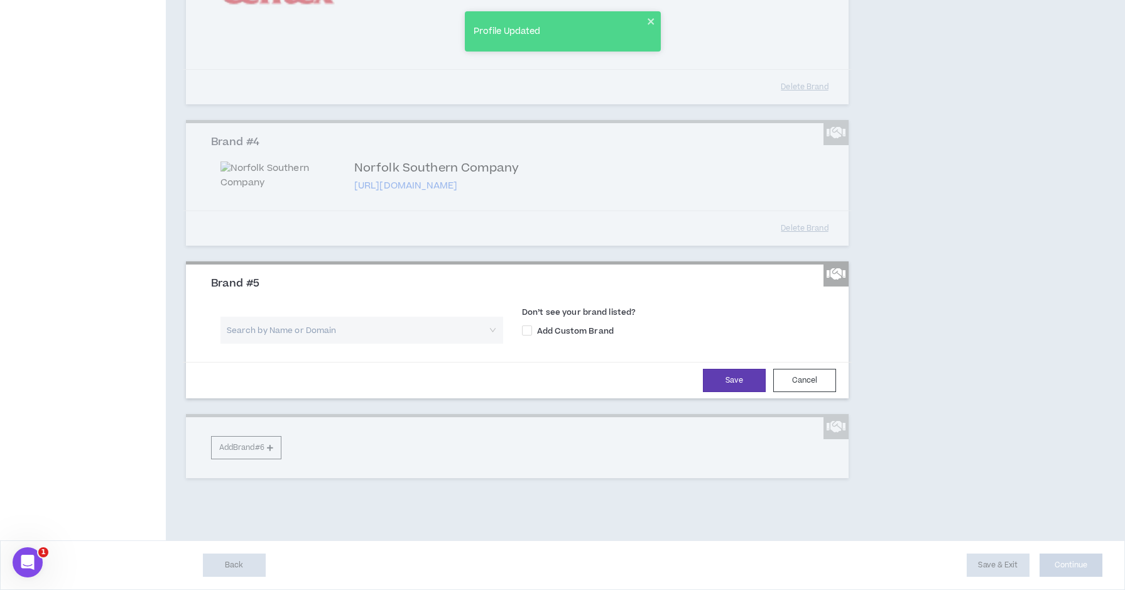
scroll to position [694, 0]
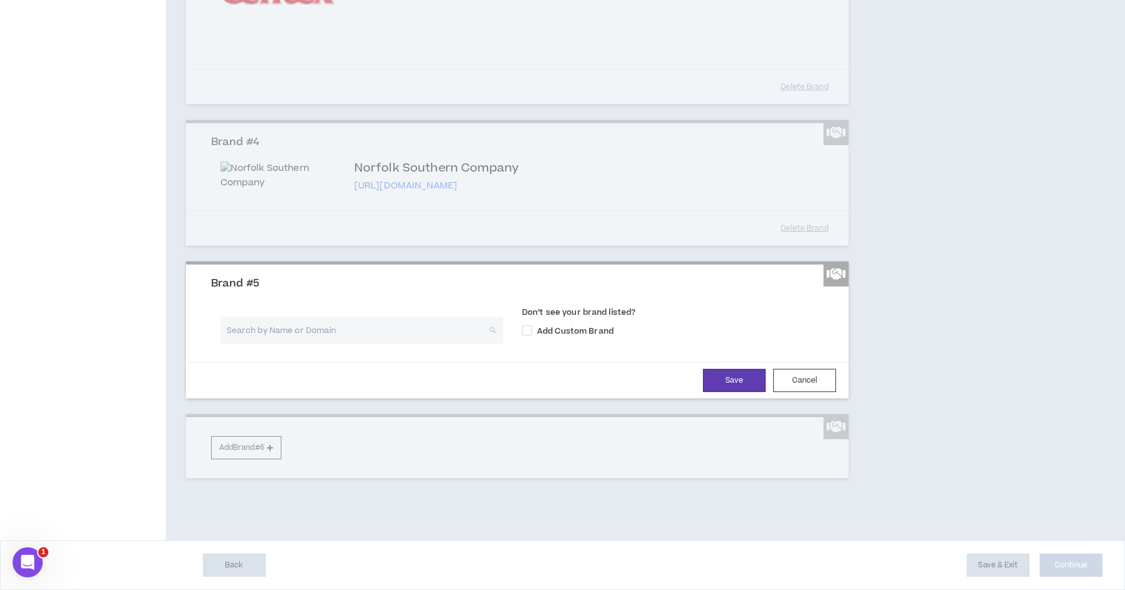
click at [342, 343] on input "search" at bounding box center [357, 329] width 260 height 27
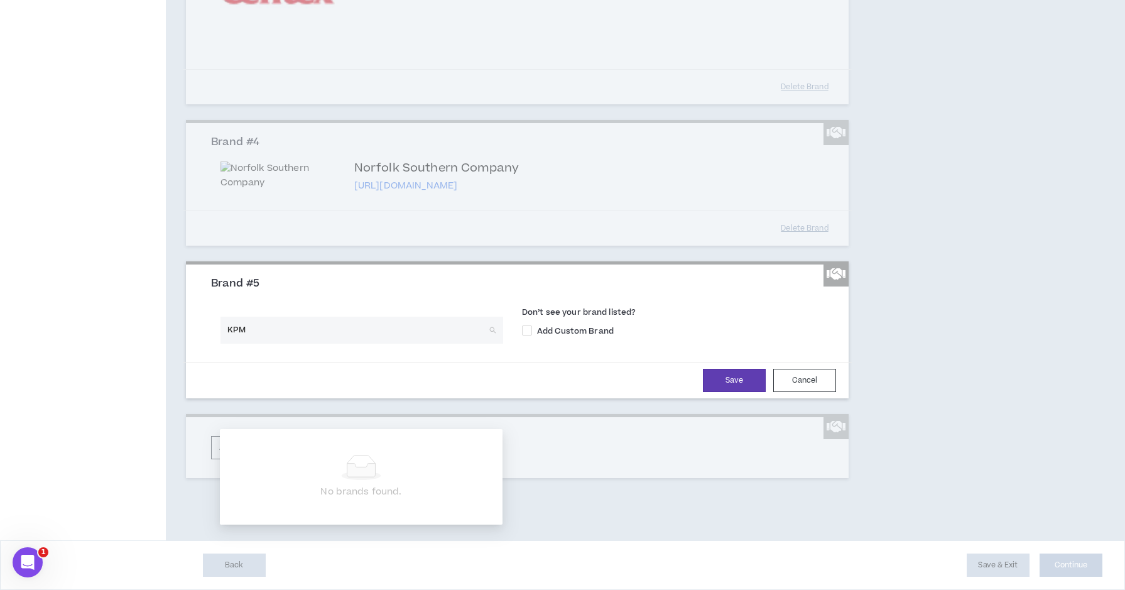
type input "KPMG"
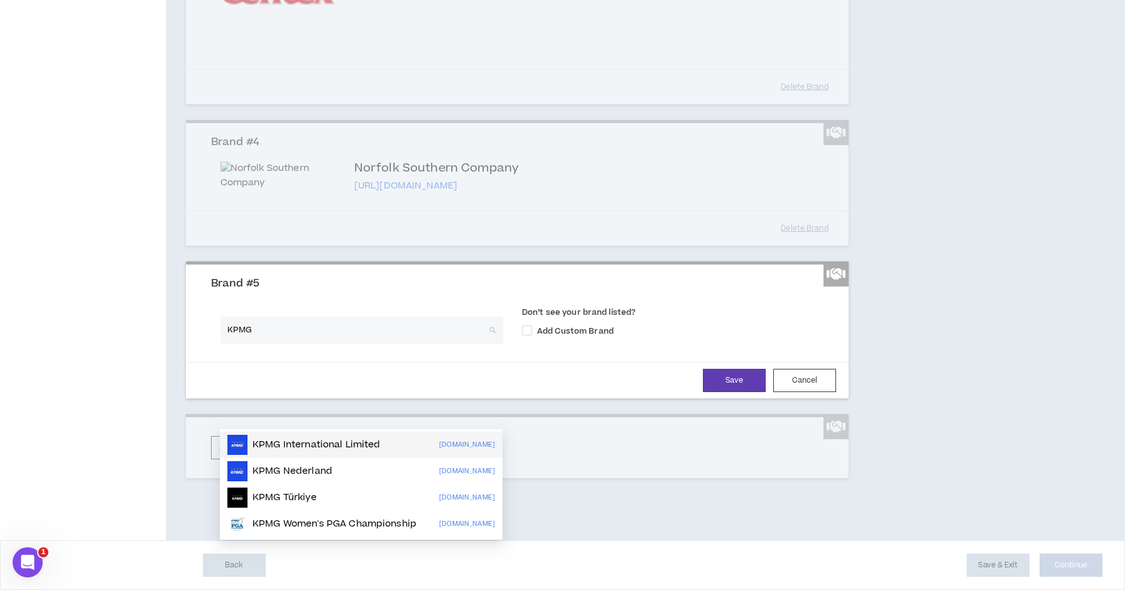
click at [323, 438] on p "KPMG International Limited" at bounding box center [316, 444] width 128 height 13
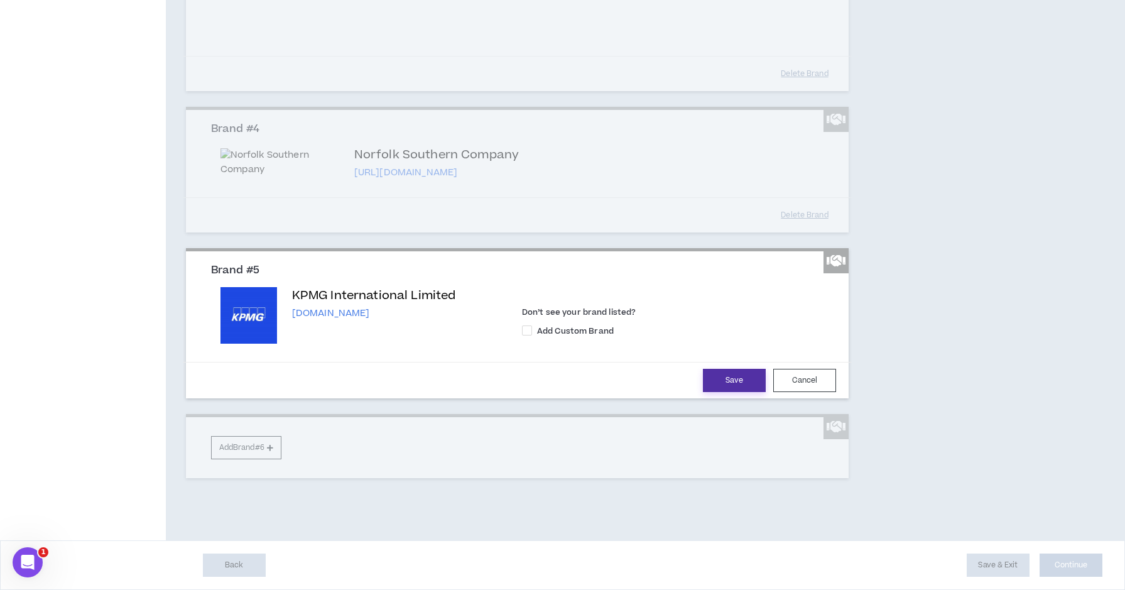
click at [724, 392] on button "Save" at bounding box center [734, 380] width 63 height 23
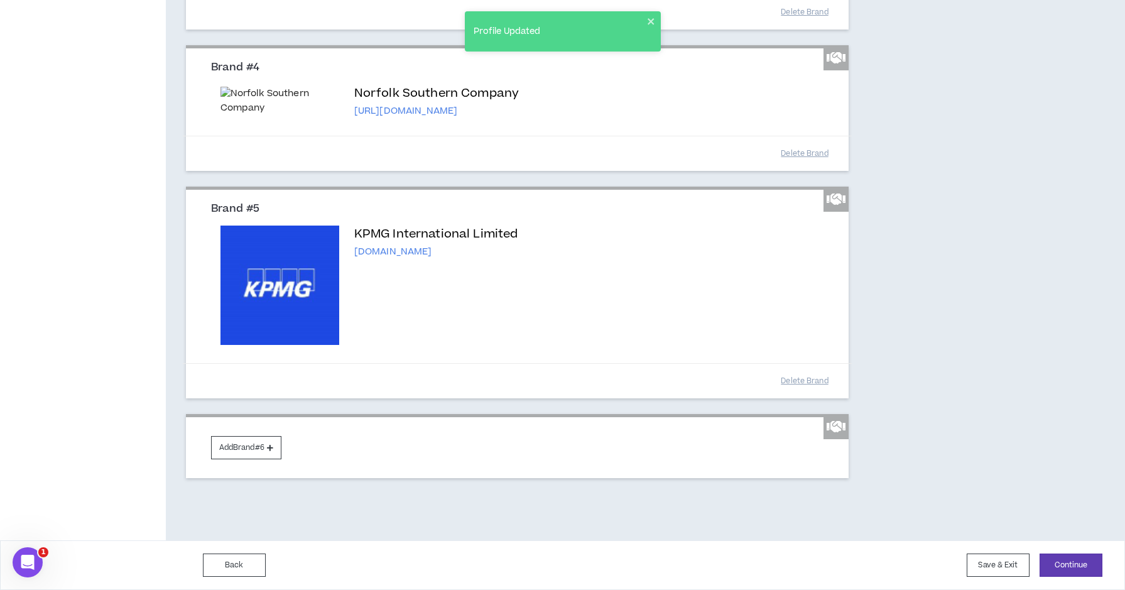
scroll to position [786, 0]
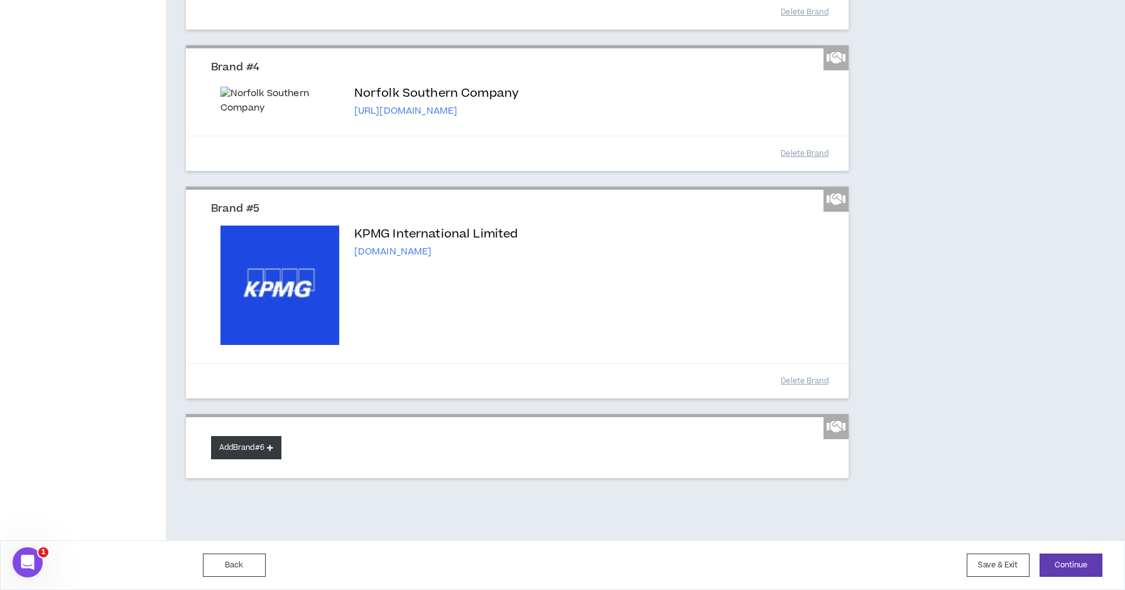
click at [242, 450] on button "Add Brand #6" at bounding box center [246, 447] width 70 height 23
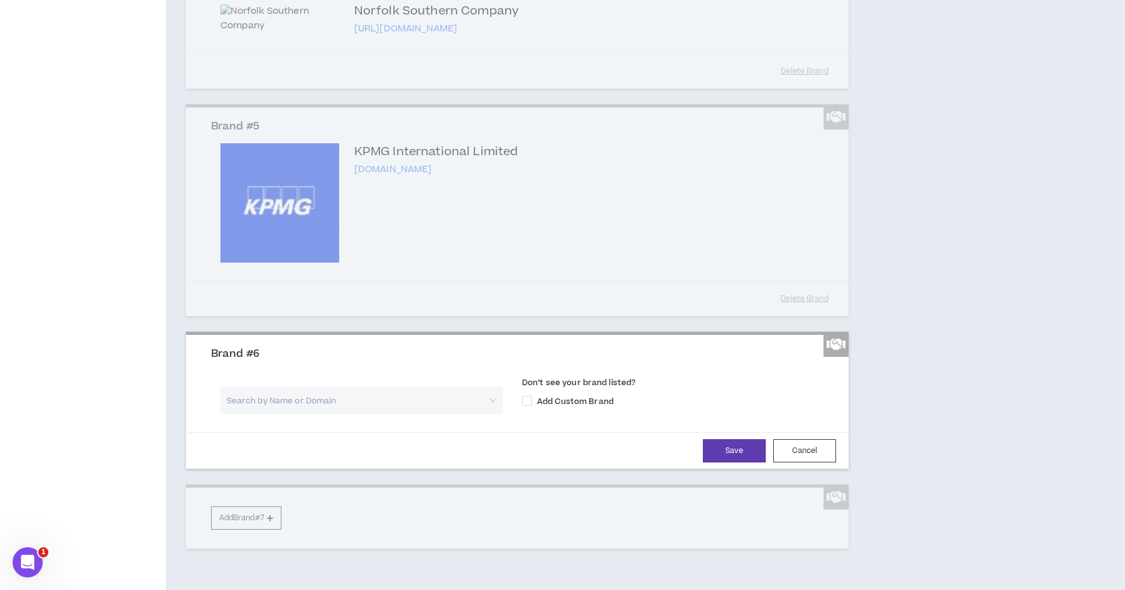
click at [305, 414] on input "search" at bounding box center [357, 400] width 260 height 27
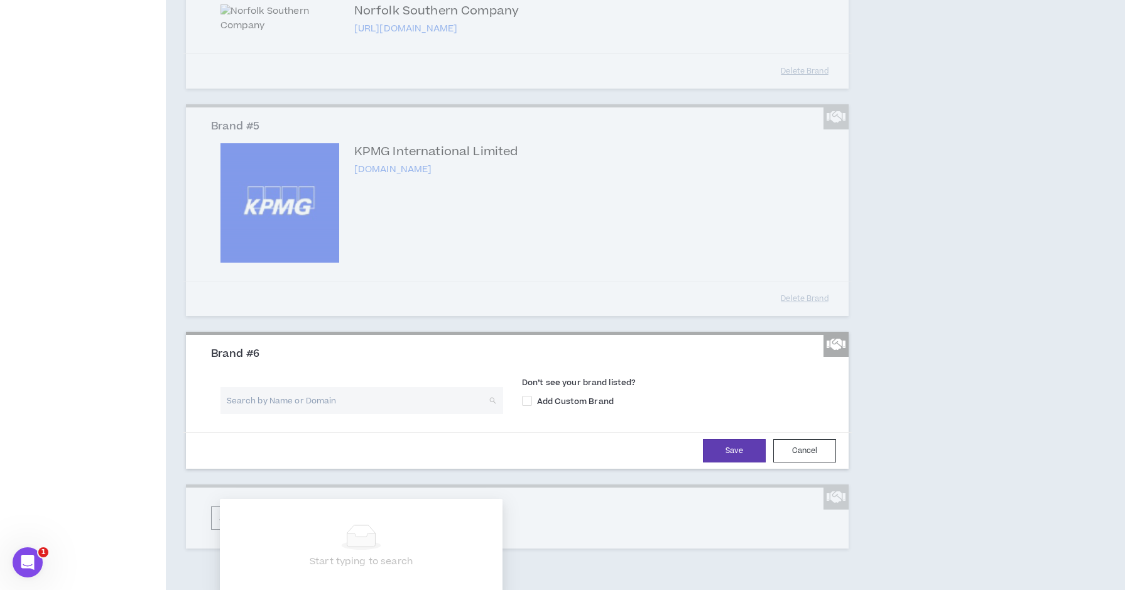
type input "V"
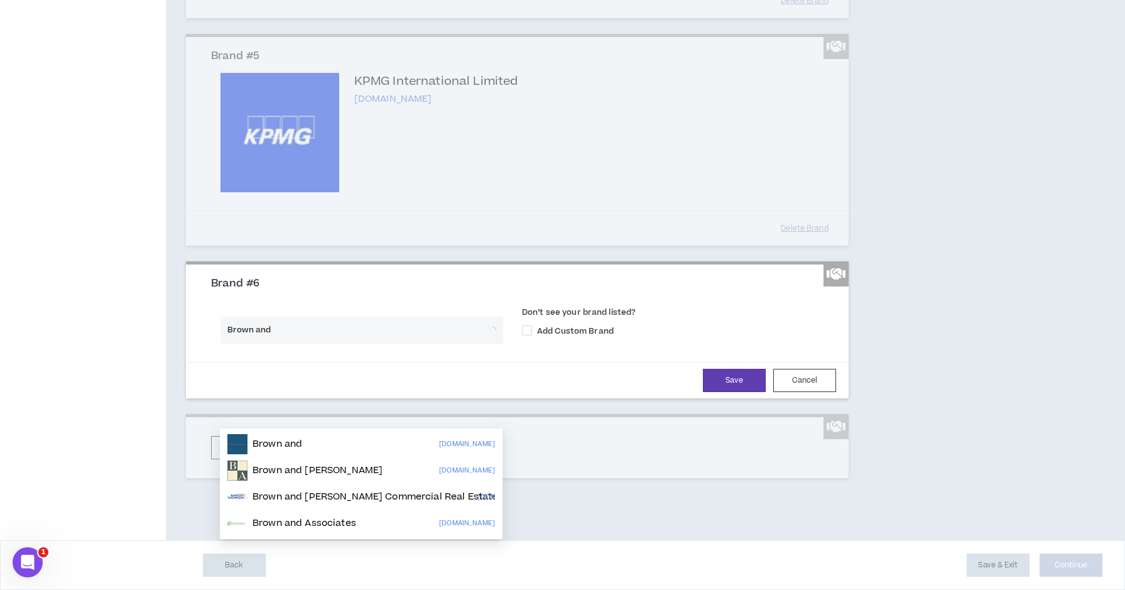
scroll to position [939, 0]
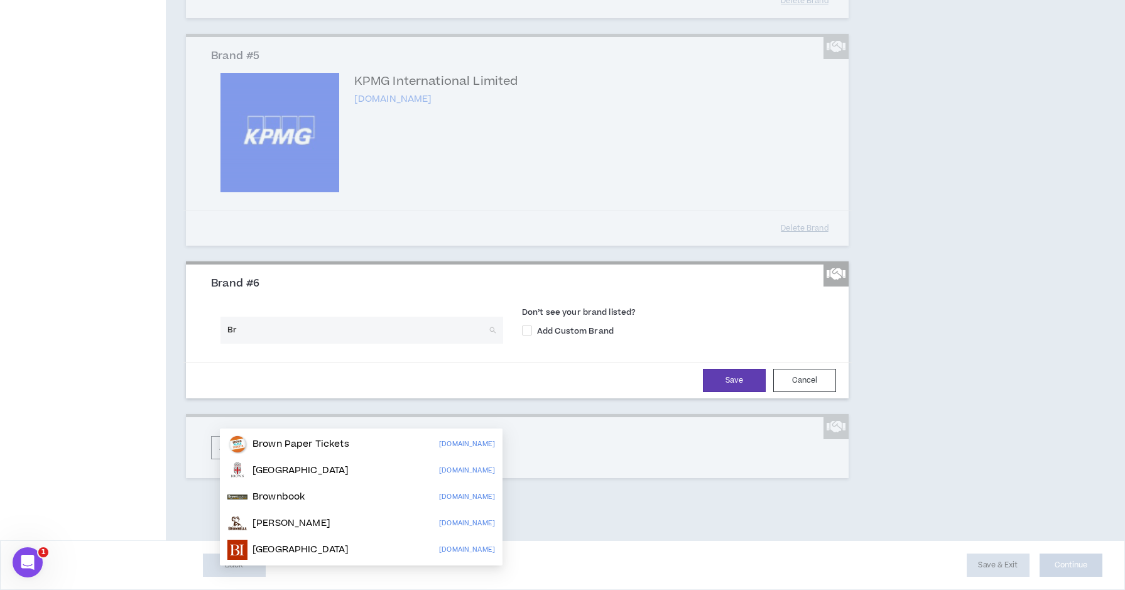
type input "B"
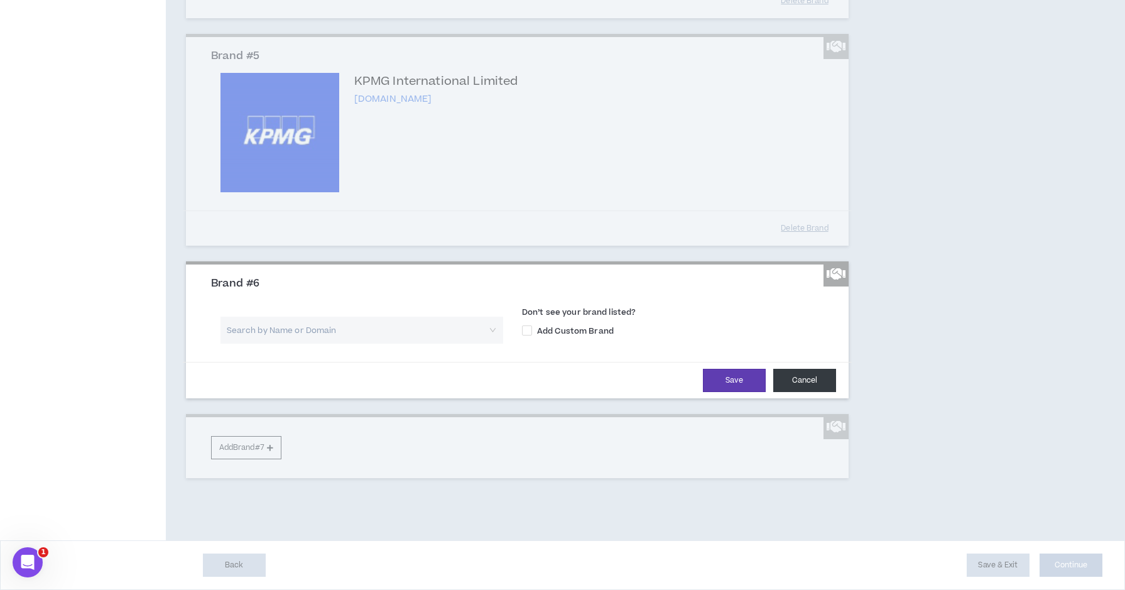
click at [823, 377] on button "Cancel" at bounding box center [804, 380] width 63 height 23
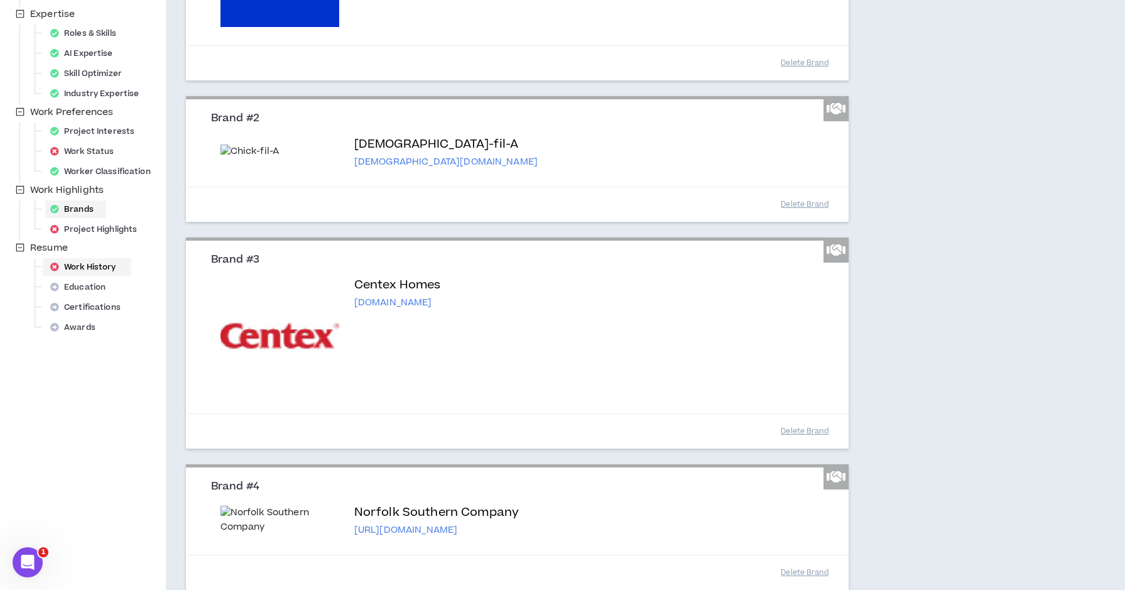
scroll to position [279, 0]
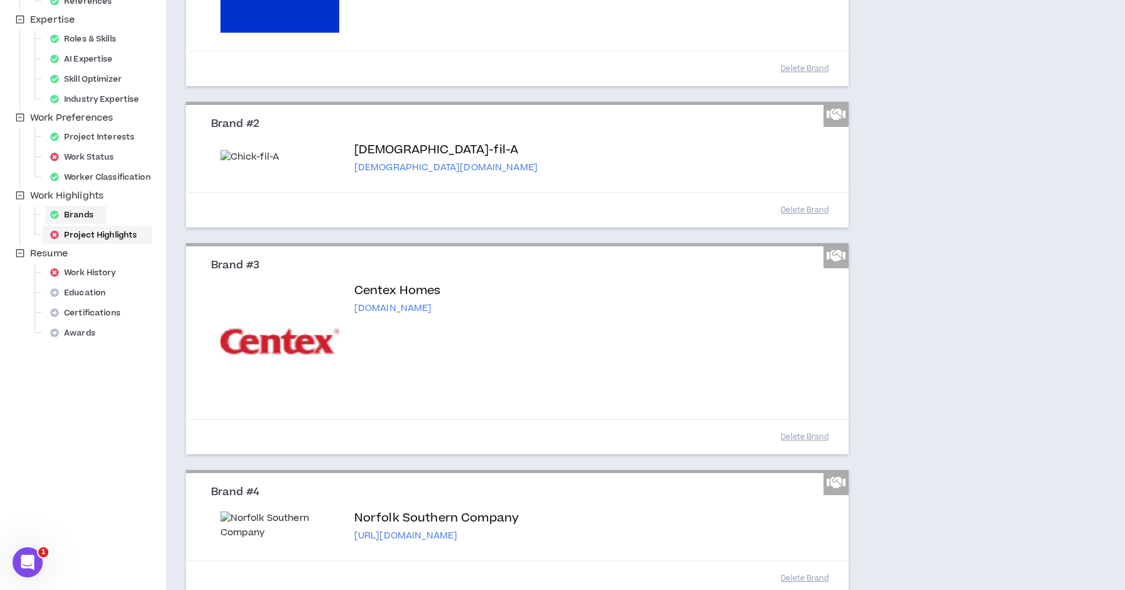
click at [98, 234] on div "Project Highlights" at bounding box center [97, 235] width 104 height 18
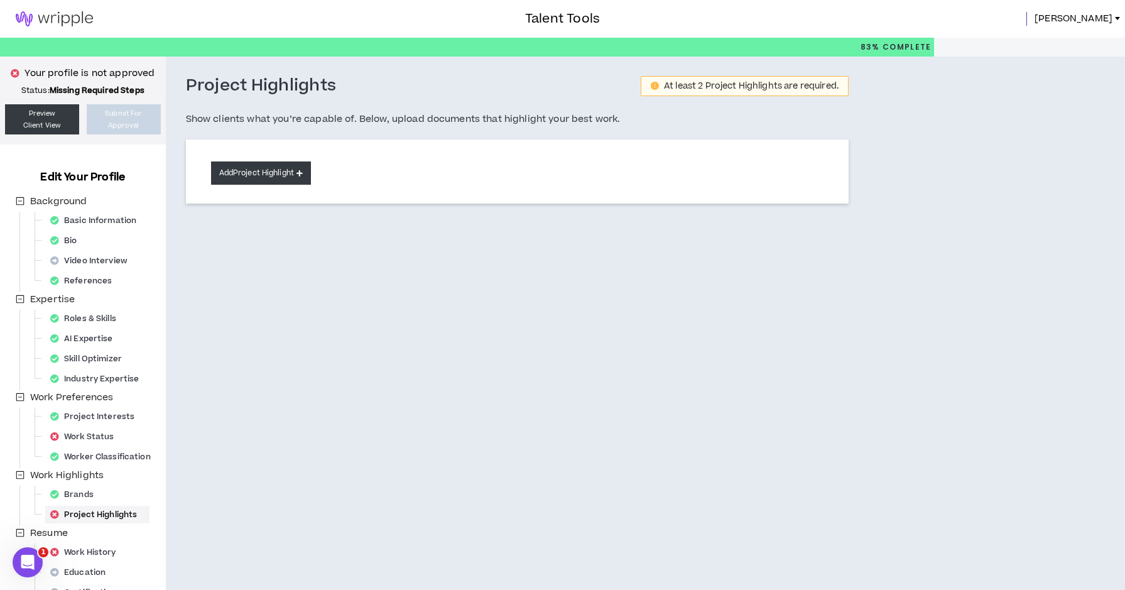
click at [286, 163] on button "Add Project Highlight" at bounding box center [261, 172] width 100 height 23
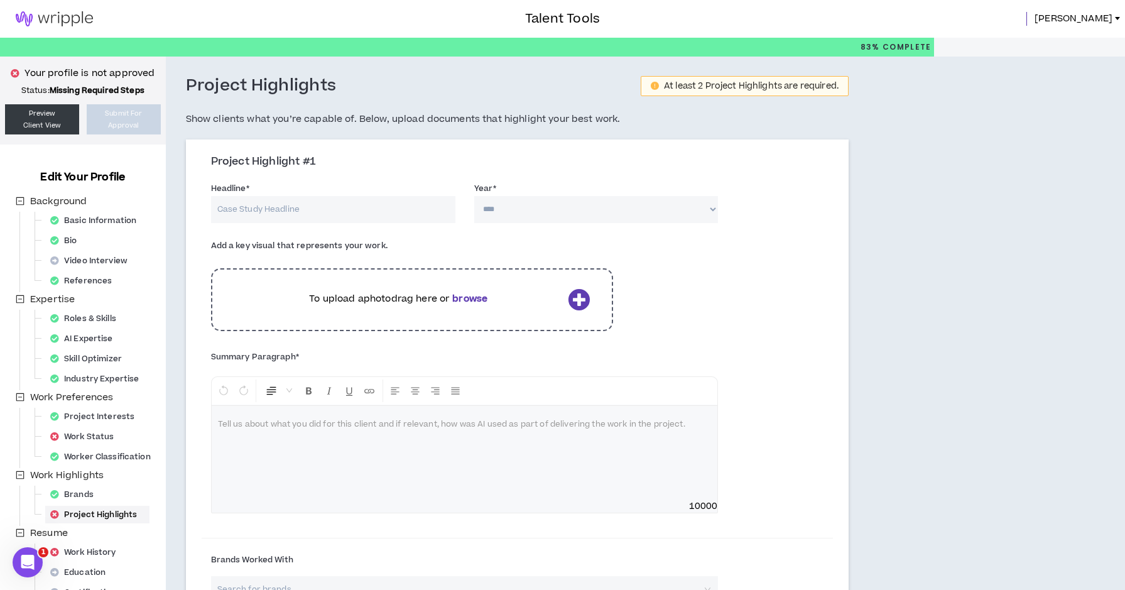
select select "****"
click at [350, 208] on input "Headline *" at bounding box center [333, 209] width 244 height 27
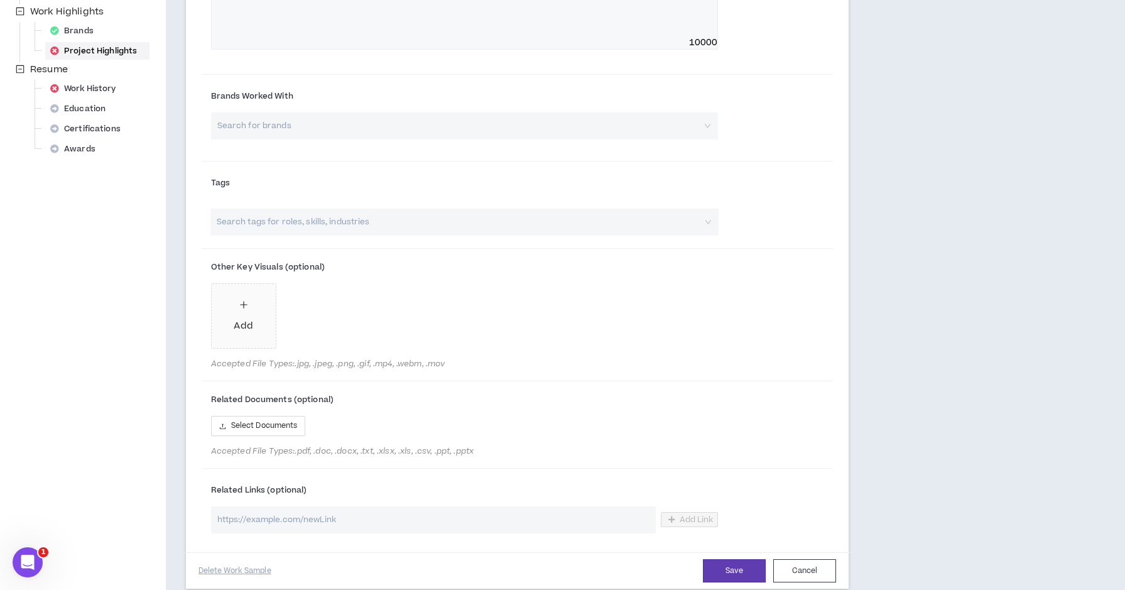
scroll to position [518, 0]
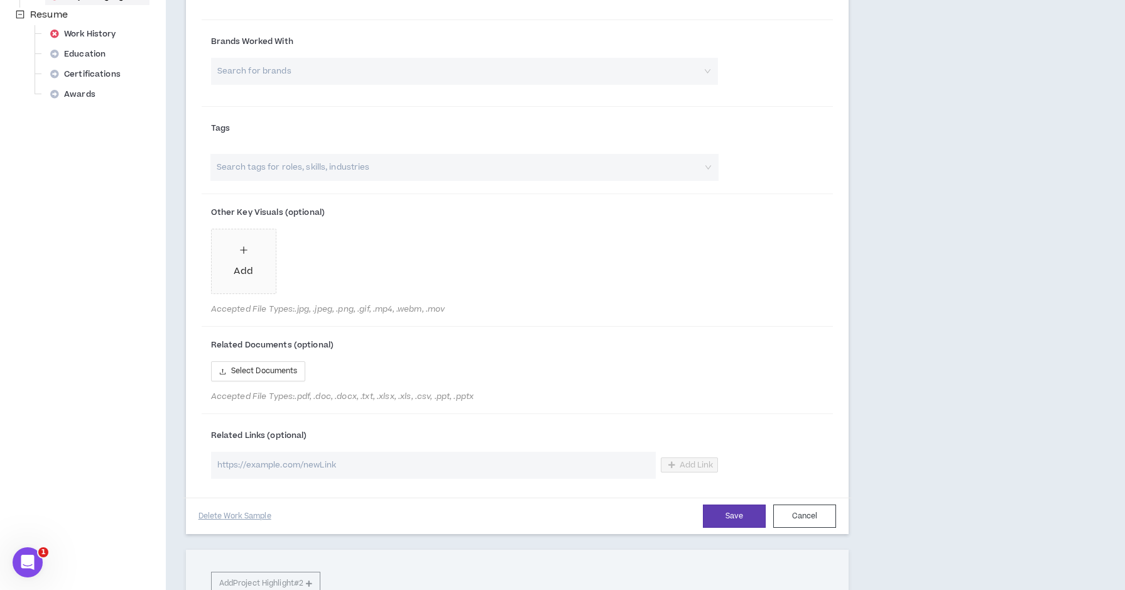
type input "We Bought a Zoo?"
click at [292, 469] on input "url" at bounding box center [433, 464] width 445 height 27
paste input "https://youtu.be/40lRTVrWzm4"
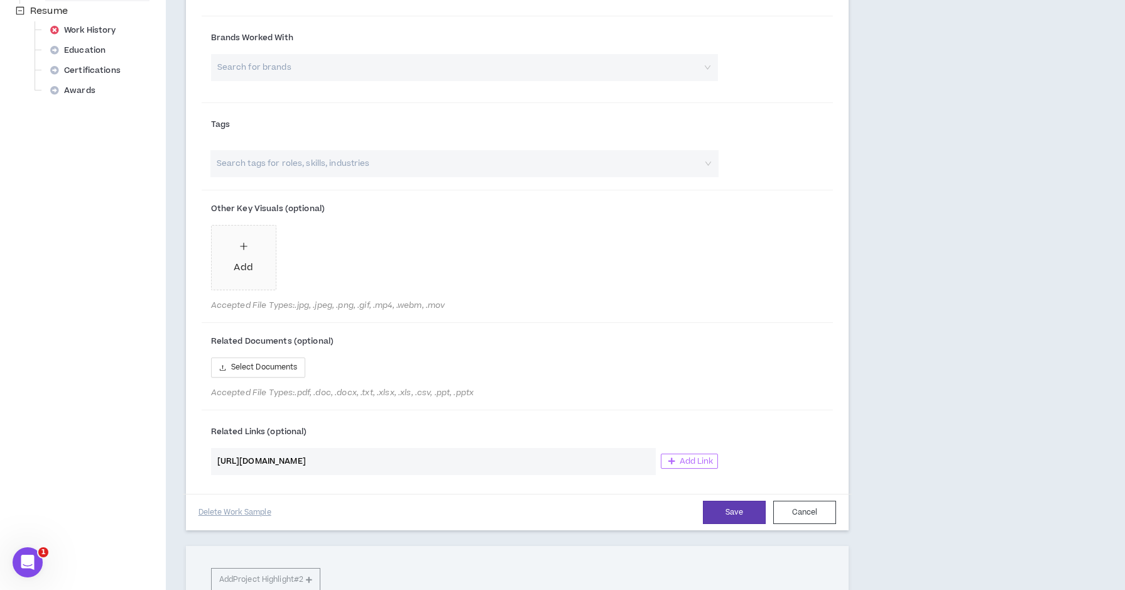
type input "https://youtu.be/40lRTVrWzm4"
click at [698, 461] on span "Add Link" at bounding box center [696, 461] width 34 height 10
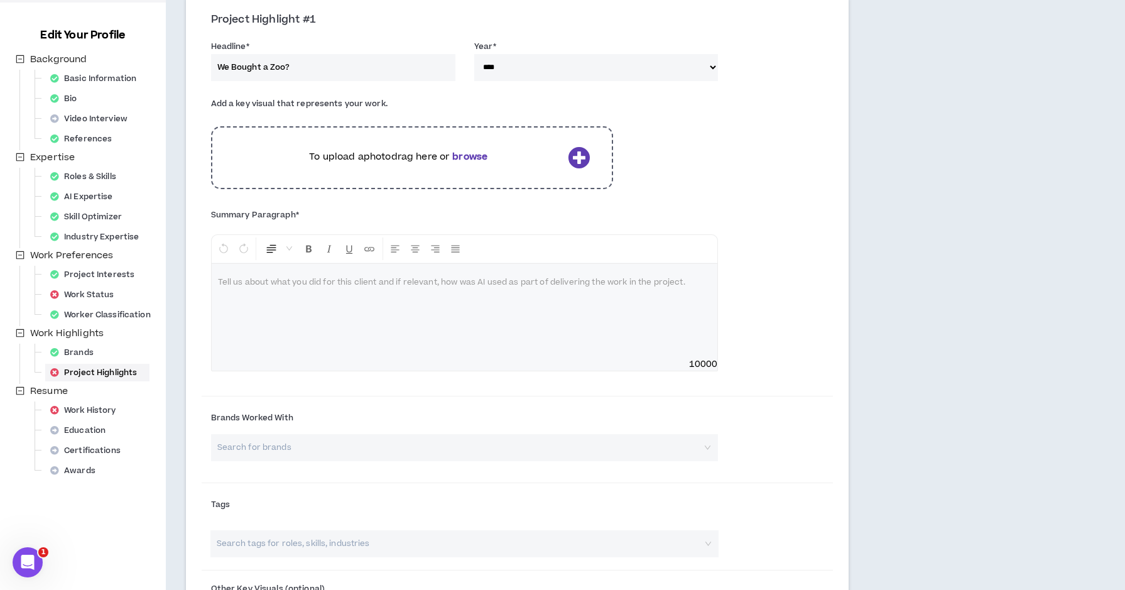
scroll to position [204, 0]
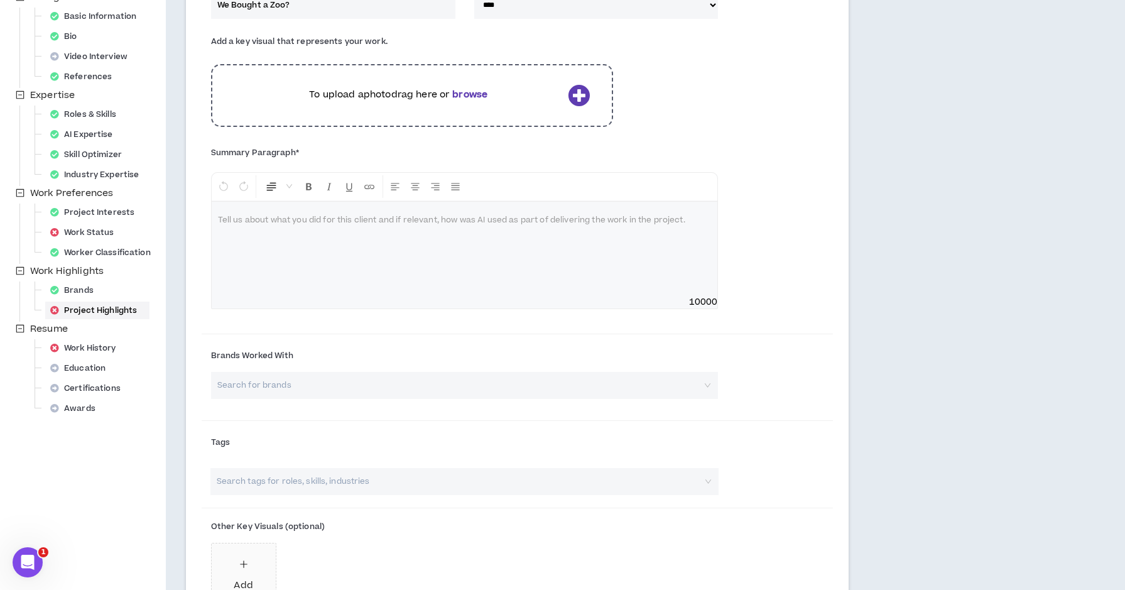
click at [589, 216] on p at bounding box center [465, 220] width 494 height 13
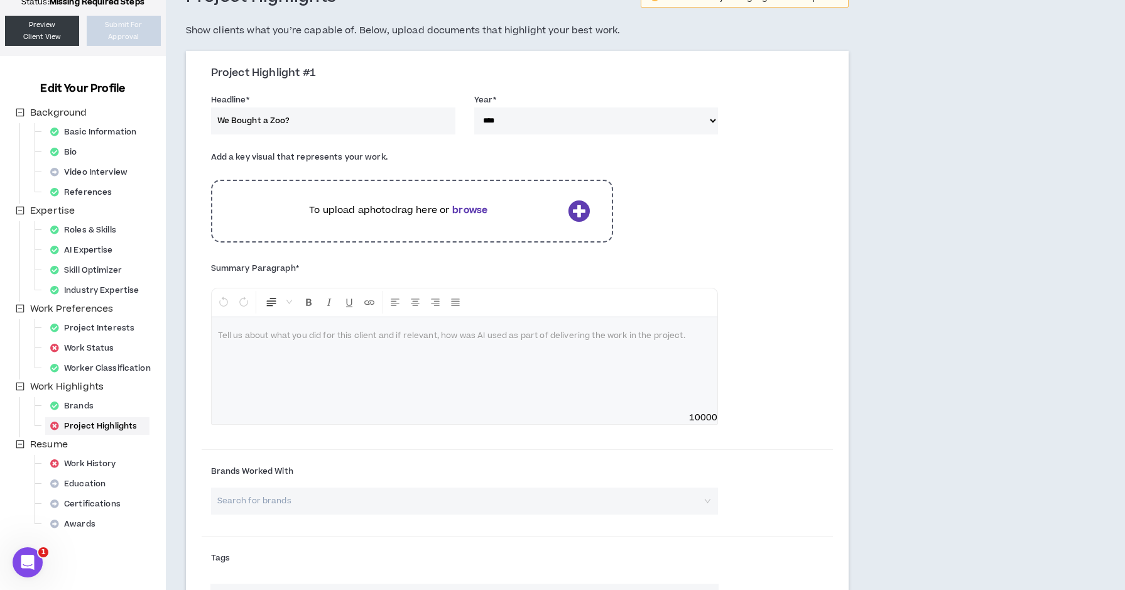
scroll to position [73, 0]
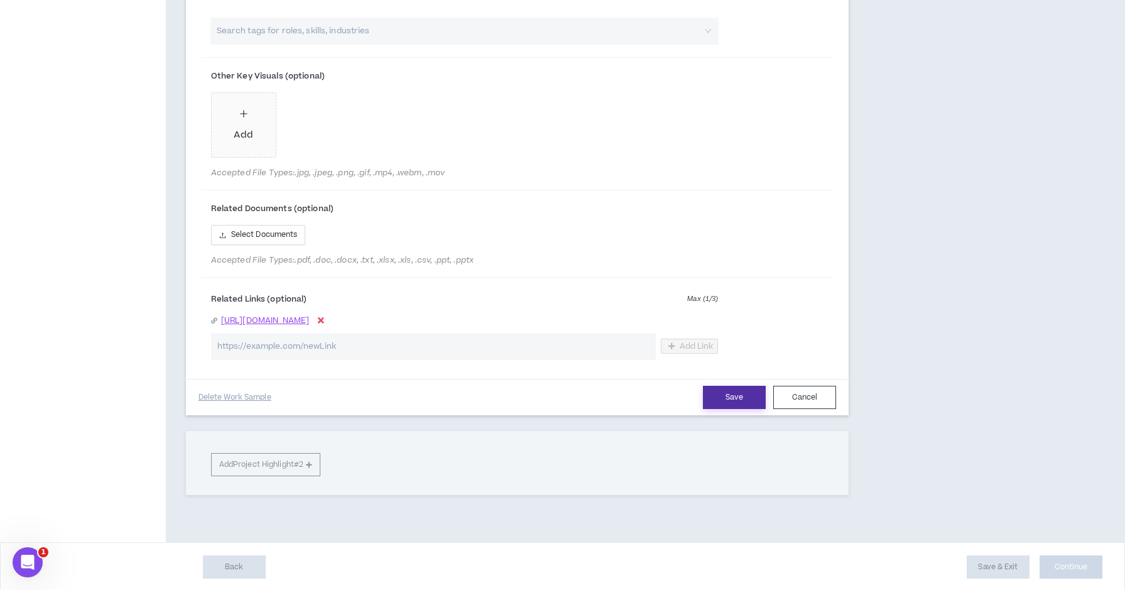
click at [728, 394] on button "Save" at bounding box center [734, 397] width 63 height 23
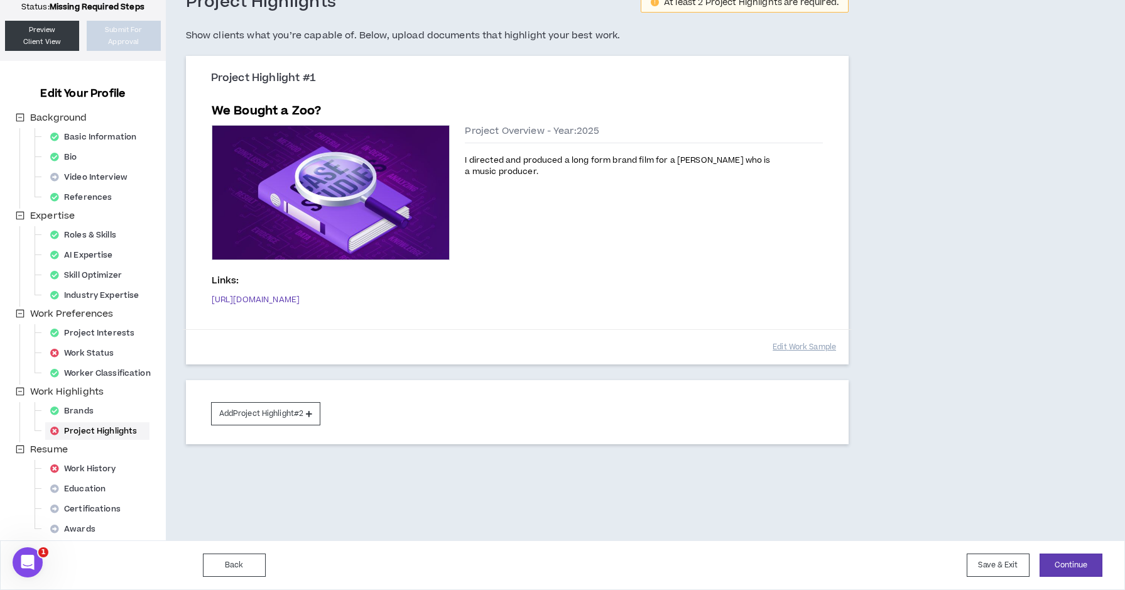
scroll to position [84, 0]
click at [298, 412] on button "Add Project Highlight #2" at bounding box center [266, 413] width 110 height 23
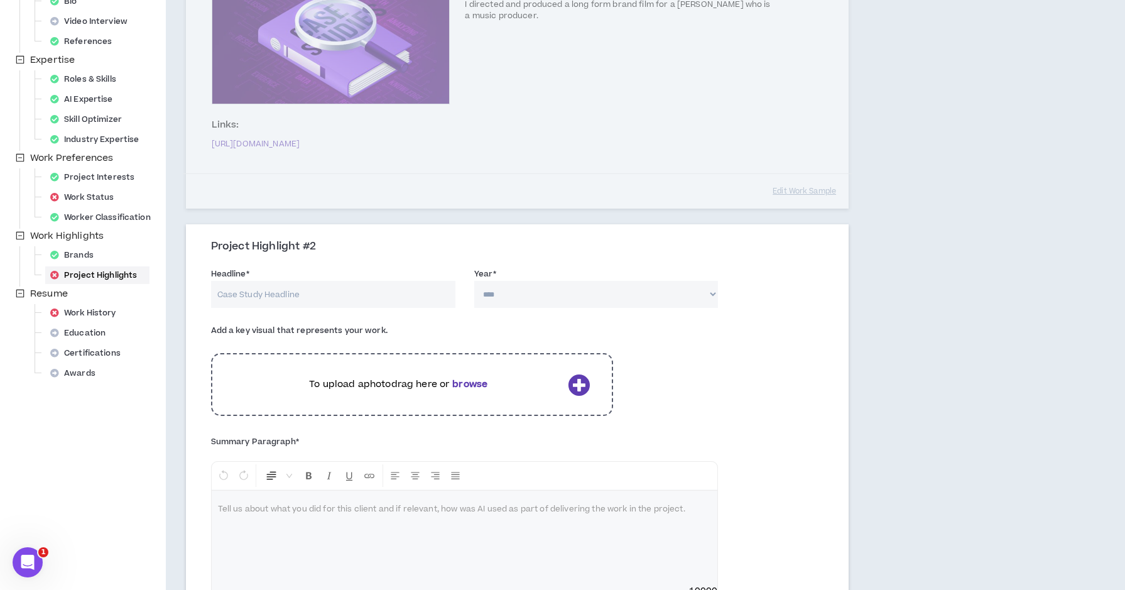
scroll to position [310, 0]
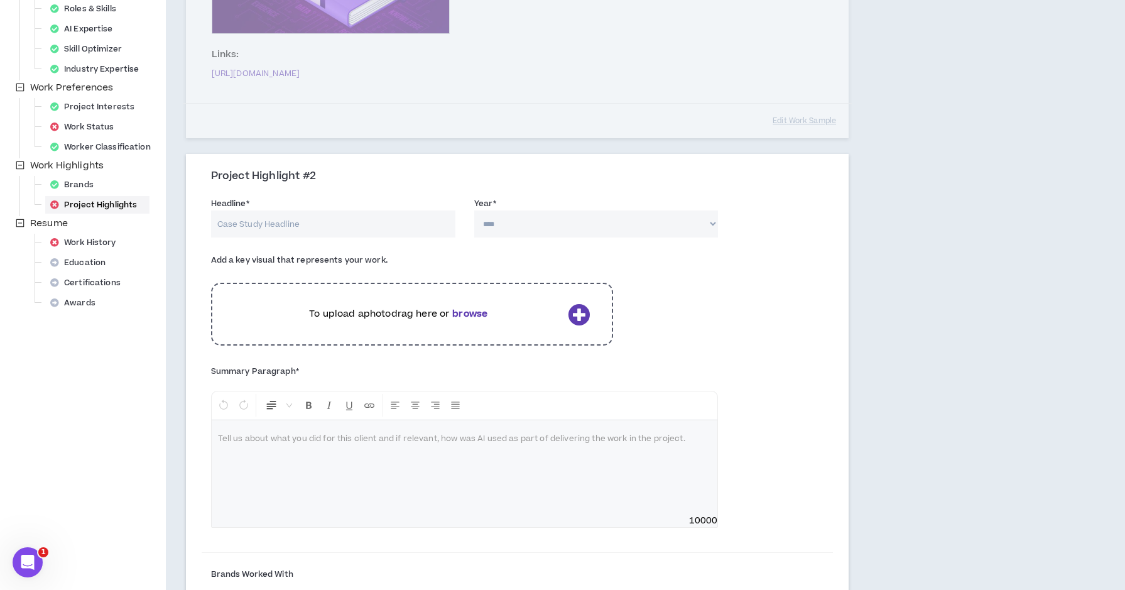
select select "****"
click at [361, 222] on input "Headline *" at bounding box center [333, 223] width 244 height 27
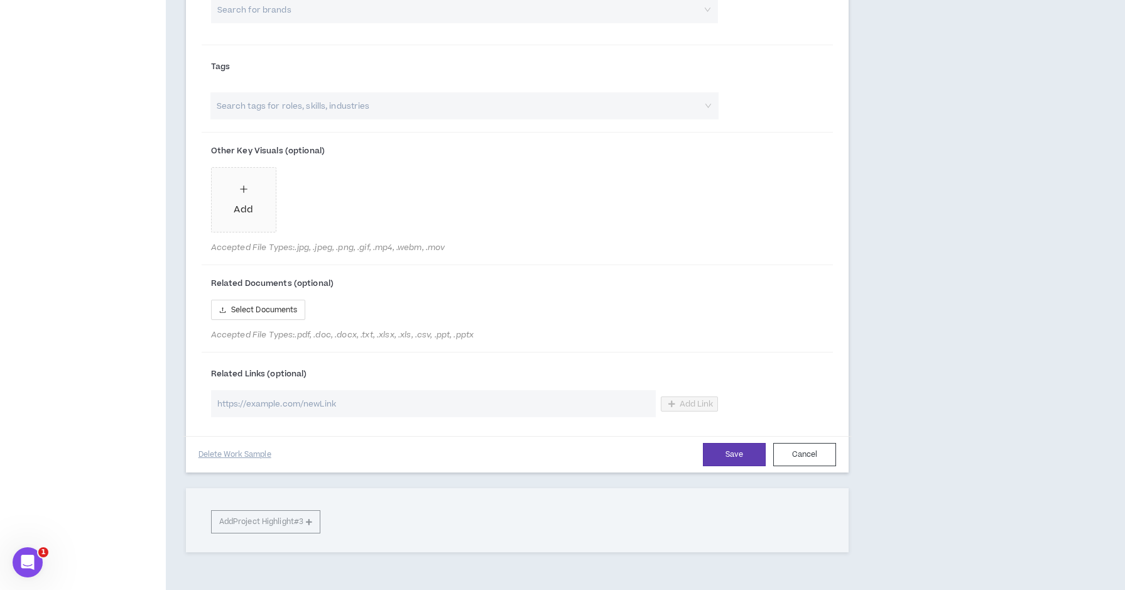
scroll to position [907, 0]
type input "Blundstone Brand Film"
click at [486, 399] on input "url" at bounding box center [433, 399] width 445 height 27
paste input "https://vimeo.com/761896521?share=copy#t=0"
type input "https://vimeo.com/761896521?share=copy#t=0"
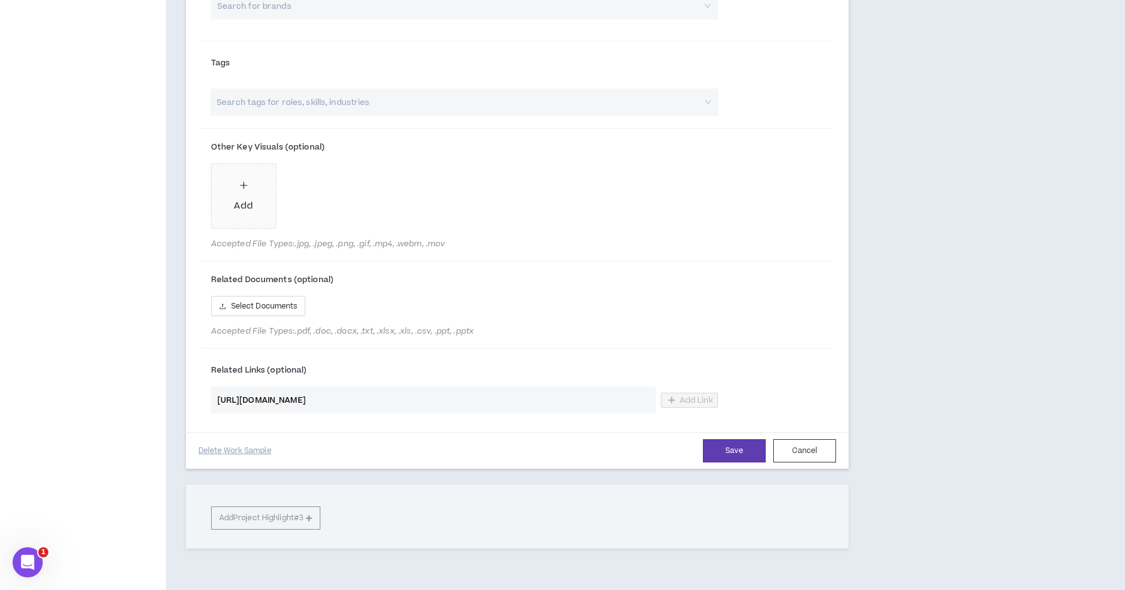
click at [639, 354] on div "Related Links (optional) https://vimeo.com/761896521?share=copy#t=0 Add Link" at bounding box center [517, 388] width 631 height 69
click at [492, 402] on input "https://vimeo.com/761896521?share=copy#t=0" at bounding box center [433, 399] width 445 height 27
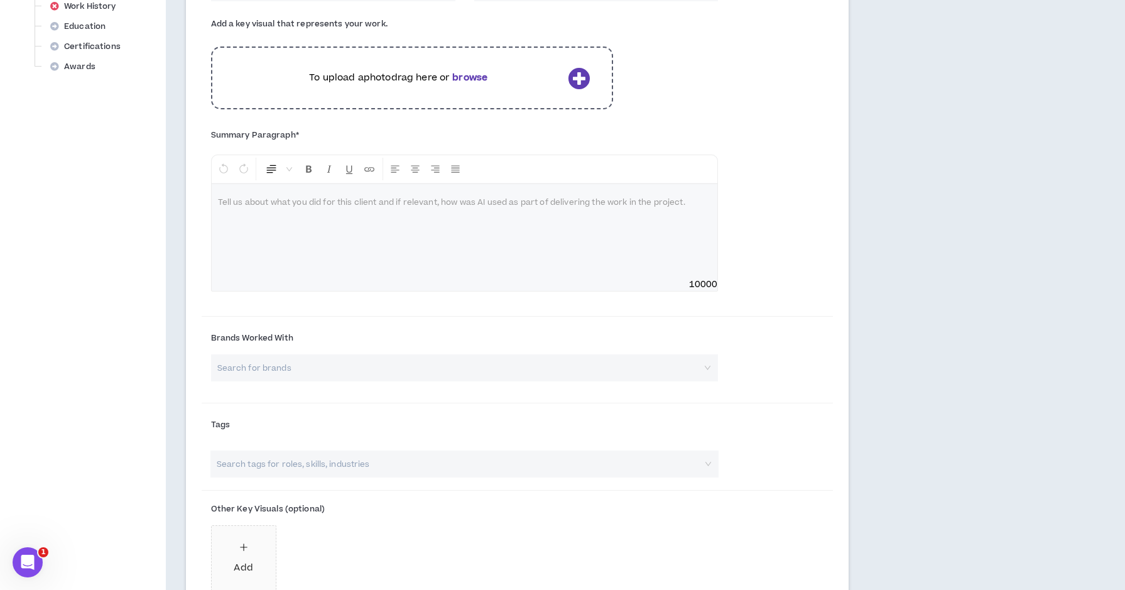
scroll to position [532, 0]
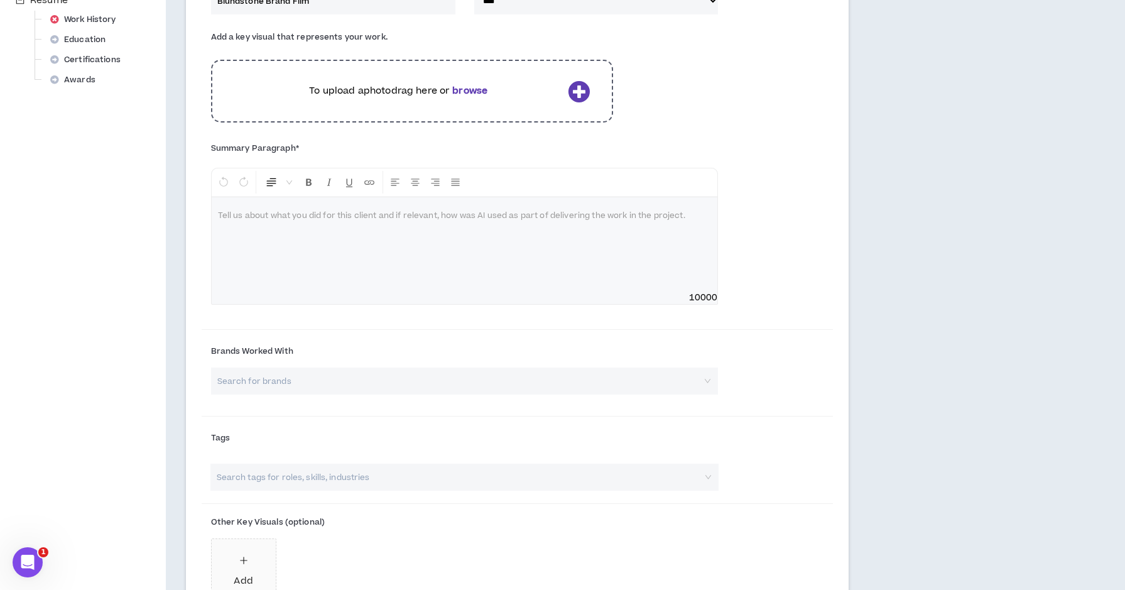
click at [443, 377] on input "search" at bounding box center [460, 380] width 485 height 27
type input "Blundstone"
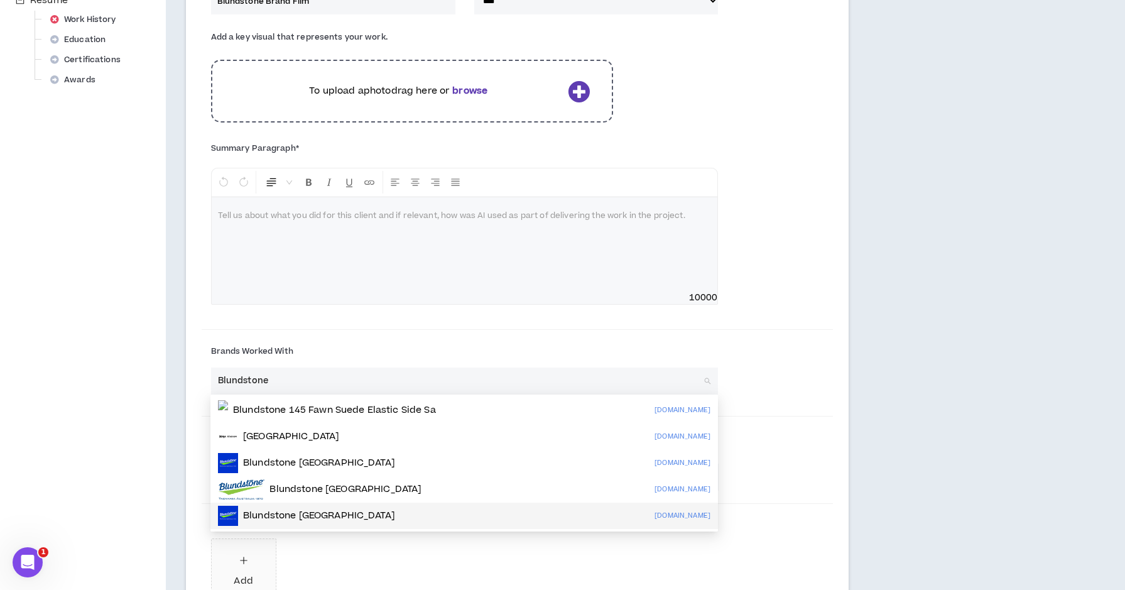
click at [347, 518] on div "Blundstone USA blundstone.com" at bounding box center [464, 515] width 492 height 20
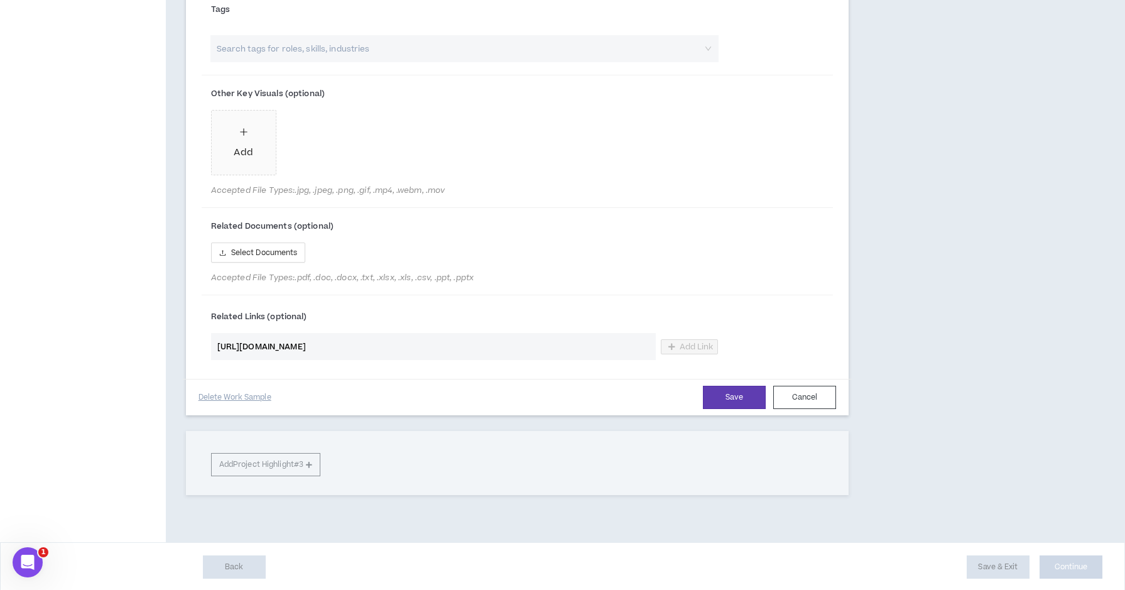
scroll to position [1065, 0]
click at [458, 339] on input "https://vimeo.com/761896521?share=copy#t=0" at bounding box center [433, 346] width 445 height 27
click at [452, 344] on input "https://vimeo.com/761896521?share=copy#t=0" at bounding box center [433, 346] width 445 height 27
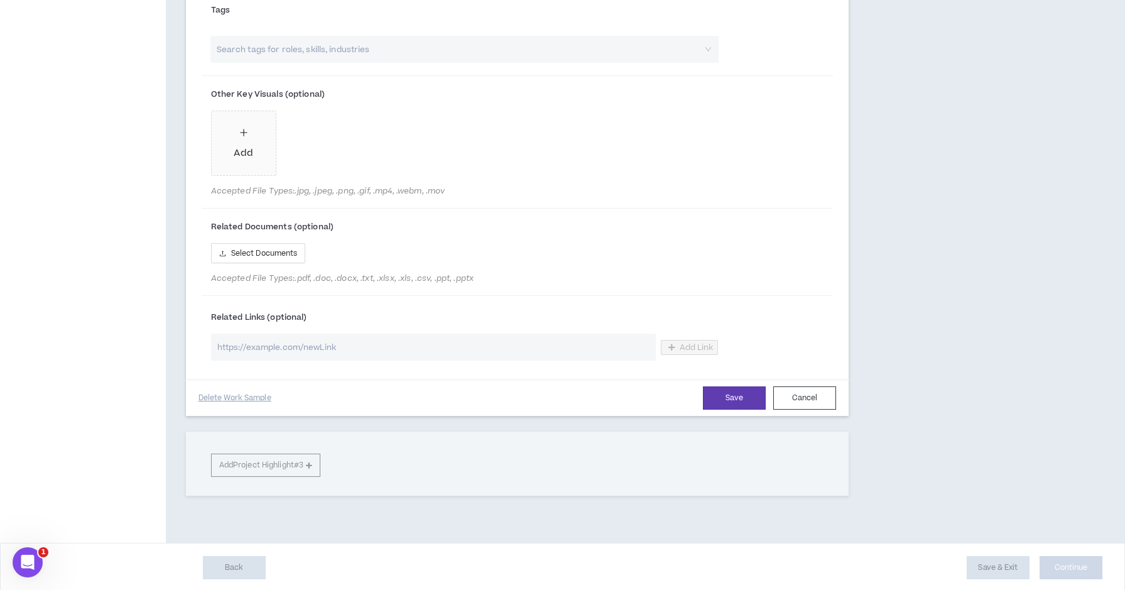
paste input "https://vimeo.com/761896521?share=copy#t=0"
type input "https://vimeo.com/761896521?share=copy#t=0"
click at [622, 382] on div "Save Cancel Delete Work Sample" at bounding box center [517, 397] width 669 height 36
click at [593, 345] on input "https://vimeo.com/761896521?share=copy#t=0" at bounding box center [433, 346] width 445 height 27
click at [556, 340] on input "https://vimeo.com/761896521?share=copy#t=0" at bounding box center [433, 346] width 445 height 27
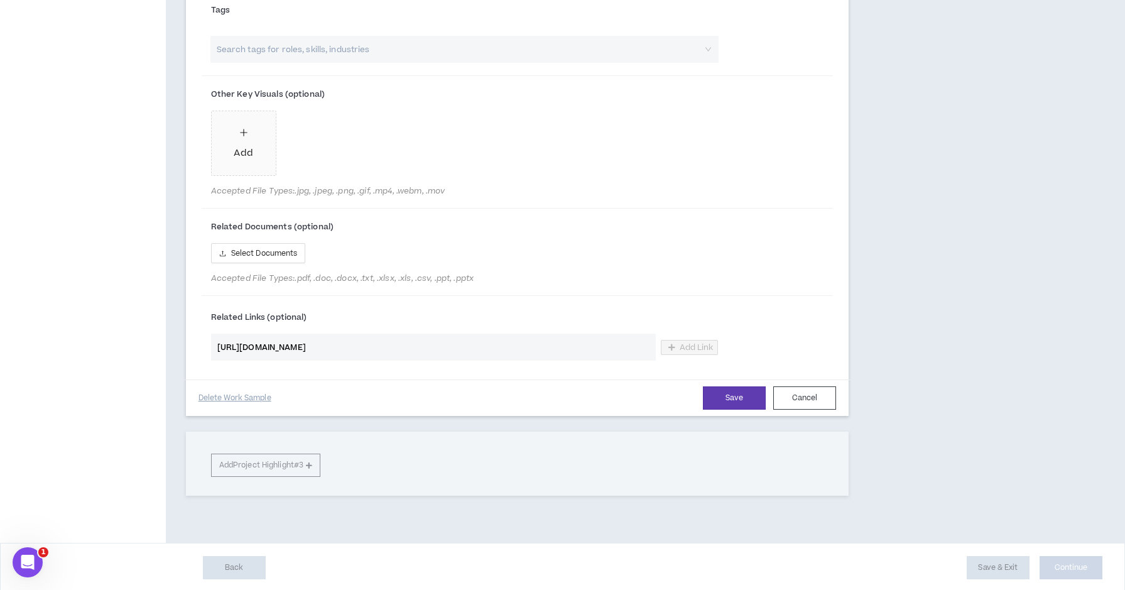
click at [556, 340] on input "https://vimeo.com/761896521?share=copy#t=0" at bounding box center [433, 346] width 445 height 27
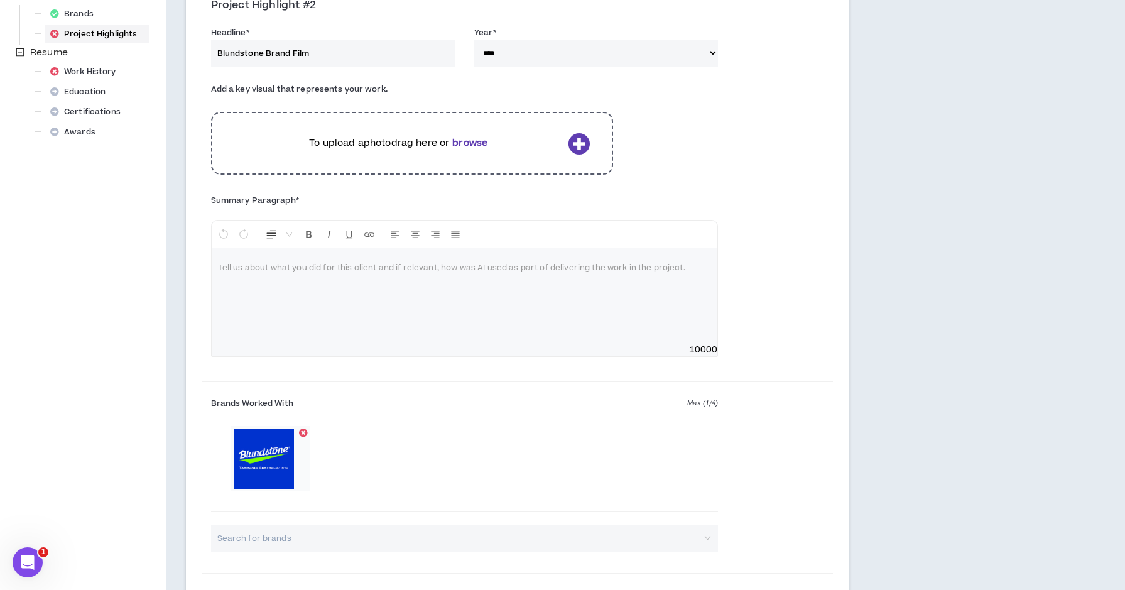
scroll to position [497, 0]
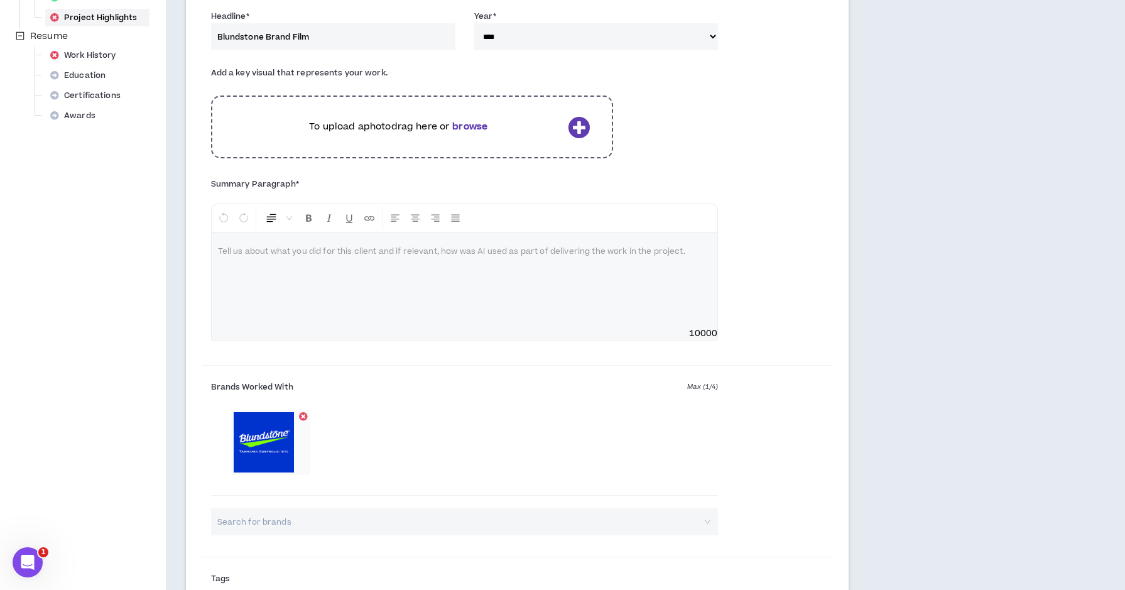
click at [598, 252] on p at bounding box center [465, 252] width 494 height 13
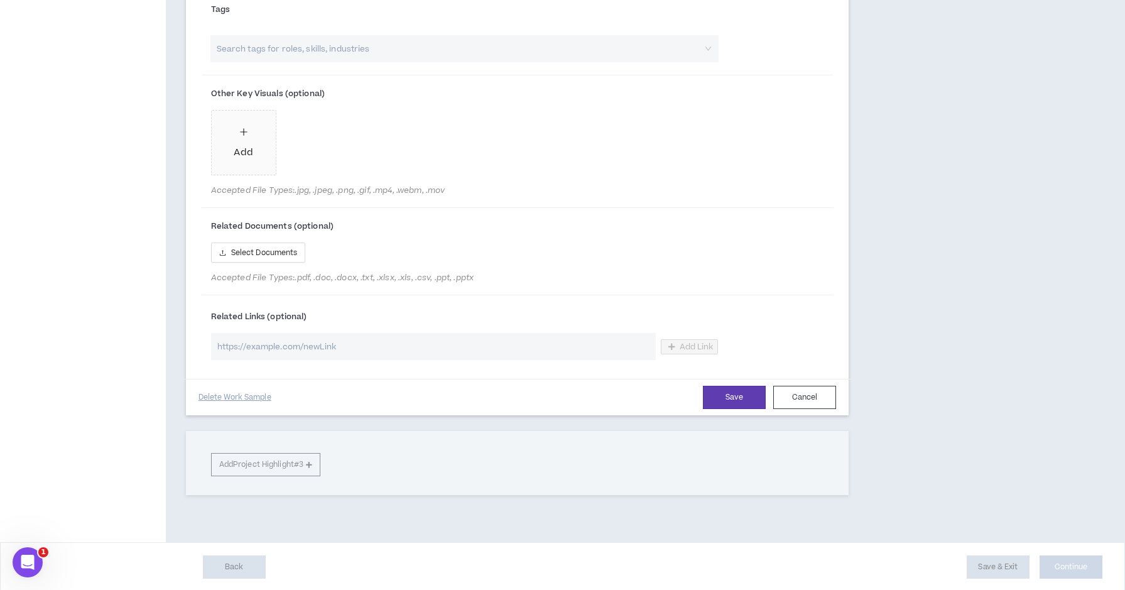
scroll to position [1065, 0]
click at [472, 345] on input "url" at bounding box center [433, 346] width 445 height 27
paste input "https://vimeo.com/761896521?share=copy#t=0"
type input "https://vimeo.com/761896521?share=copy#t=0"
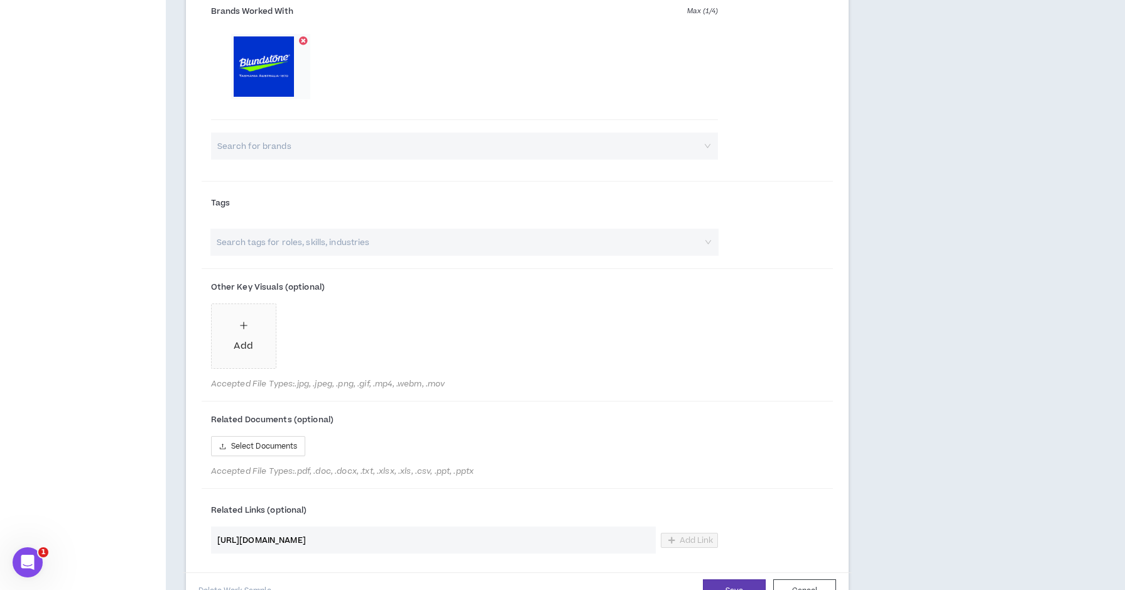
scroll to position [860, 0]
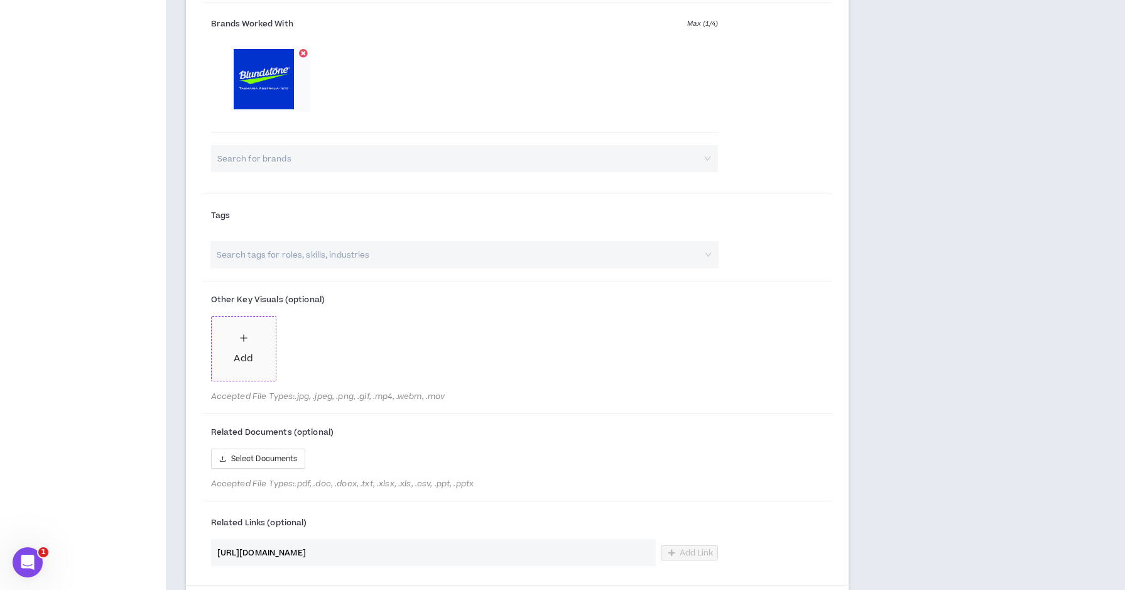
click at [247, 340] on div "Add" at bounding box center [243, 349] width 19 height 35
click at [252, 332] on div "Add" at bounding box center [243, 349] width 19 height 35
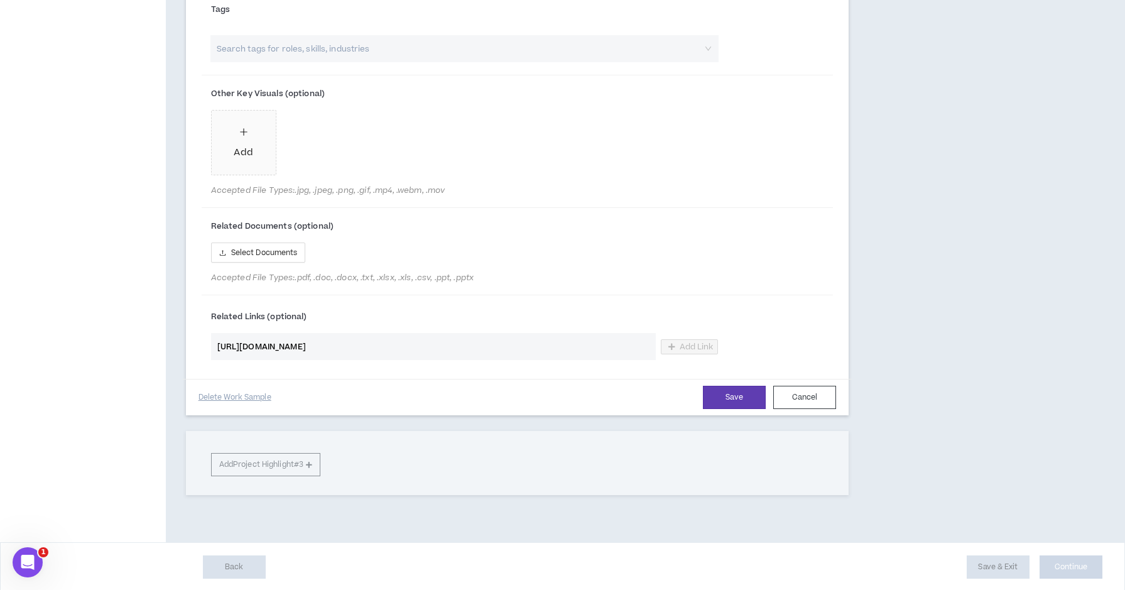
scroll to position [1065, 0]
click at [731, 396] on button "Save" at bounding box center [734, 397] width 63 height 23
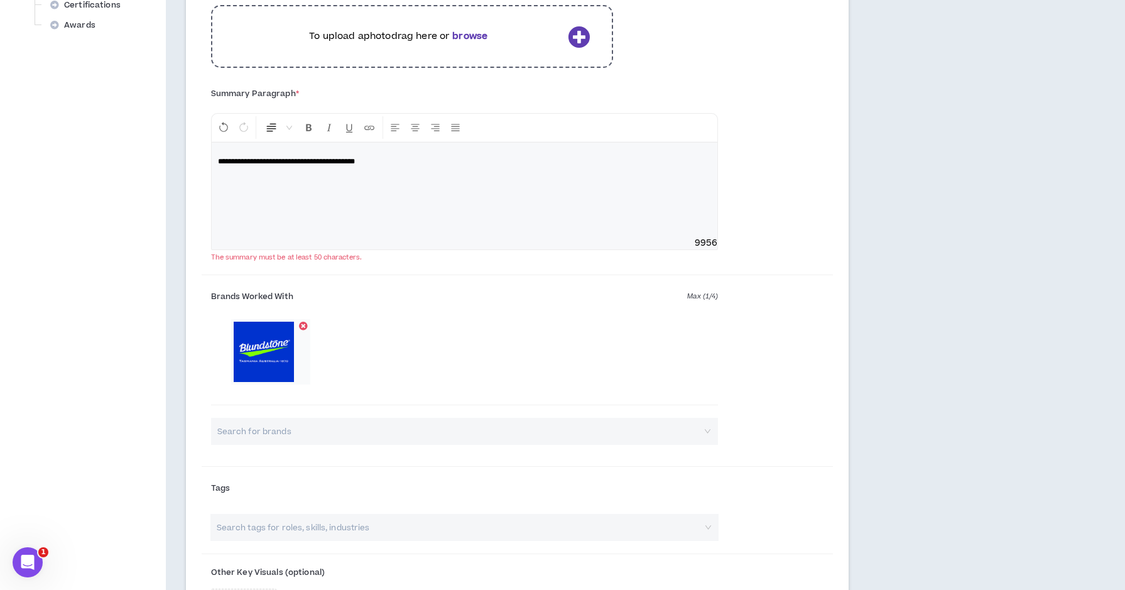
scroll to position [581, 0]
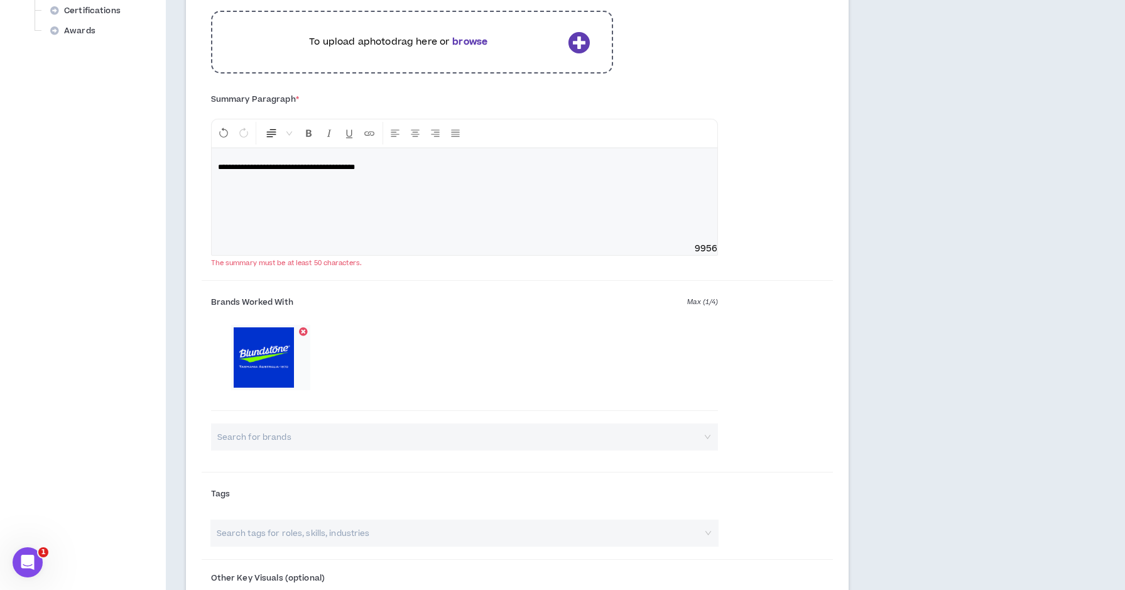
click at [409, 166] on p "**********" at bounding box center [465, 167] width 494 height 13
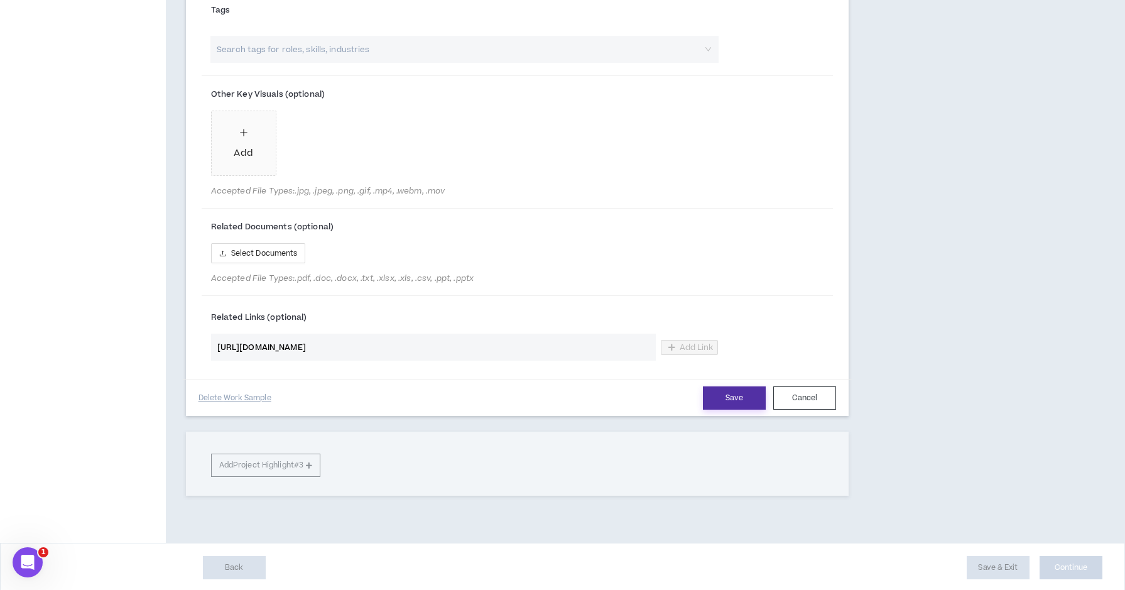
click at [735, 392] on button "Save" at bounding box center [734, 397] width 63 height 23
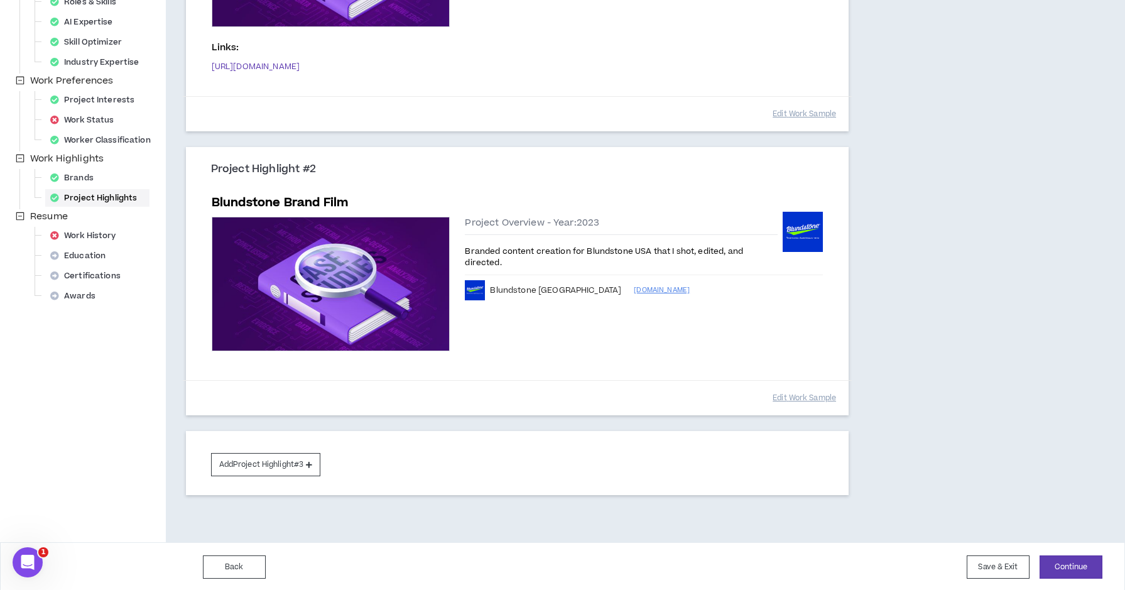
scroll to position [316, 0]
click at [781, 396] on button "Edit Work Sample" at bounding box center [803, 398] width 63 height 22
select select "****"
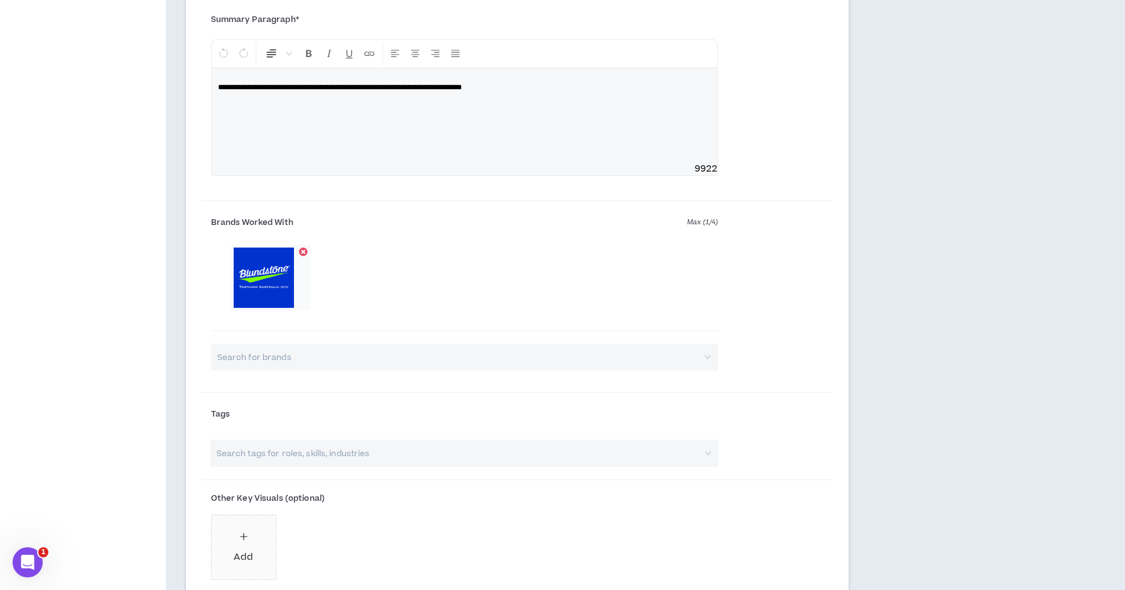
scroll to position [897, 0]
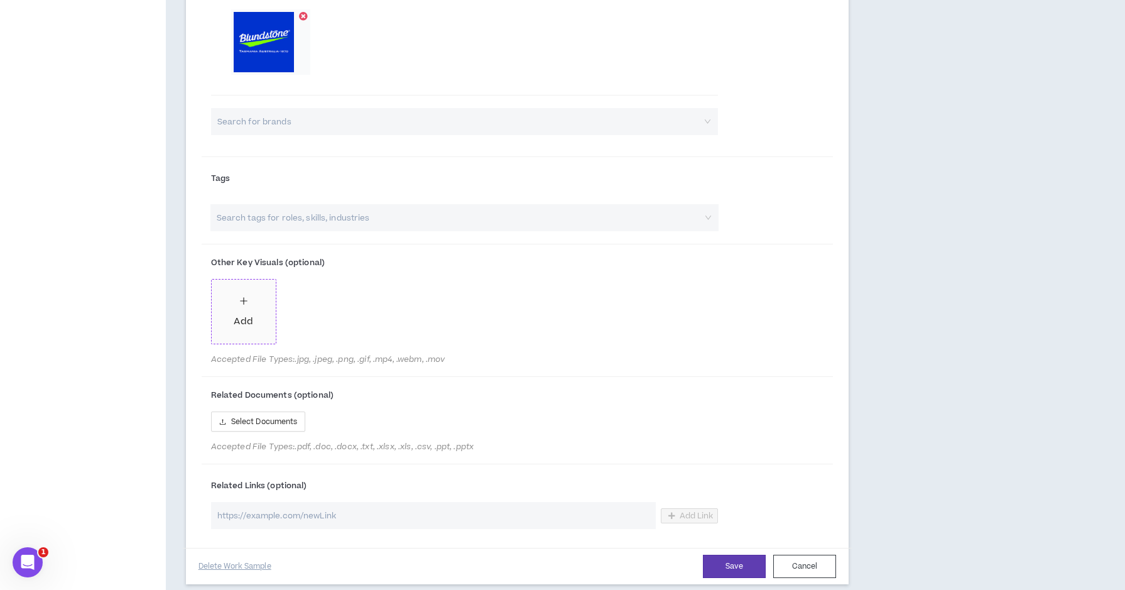
click at [252, 300] on div "Add" at bounding box center [243, 311] width 19 height 35
click at [249, 302] on div "Add" at bounding box center [243, 311] width 19 height 35
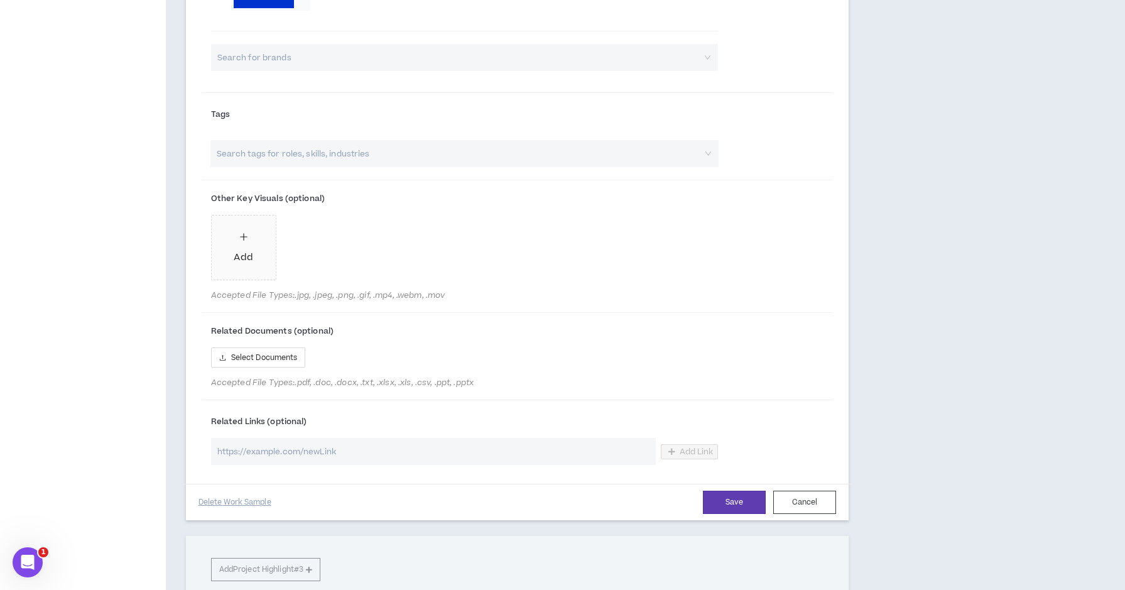
scroll to position [963, 0]
click at [438, 450] on input "url" at bounding box center [433, 449] width 445 height 27
paste input "https://www.youtube.com/watch?v=TraXu0DXISs"
type input "https://www.youtube.com/watch?v=TraXu0DXISs"
click at [687, 445] on span "Add Link" at bounding box center [696, 450] width 34 height 10
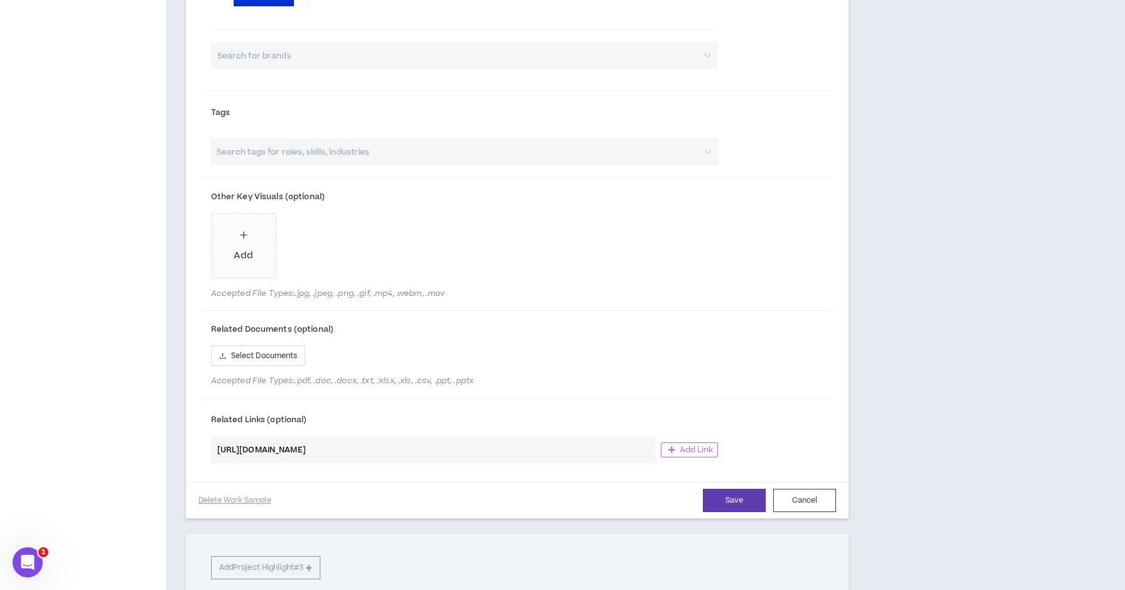
click at [700, 447] on span "Add Link" at bounding box center [696, 450] width 34 height 10
click at [723, 498] on button "Save" at bounding box center [734, 499] width 63 height 23
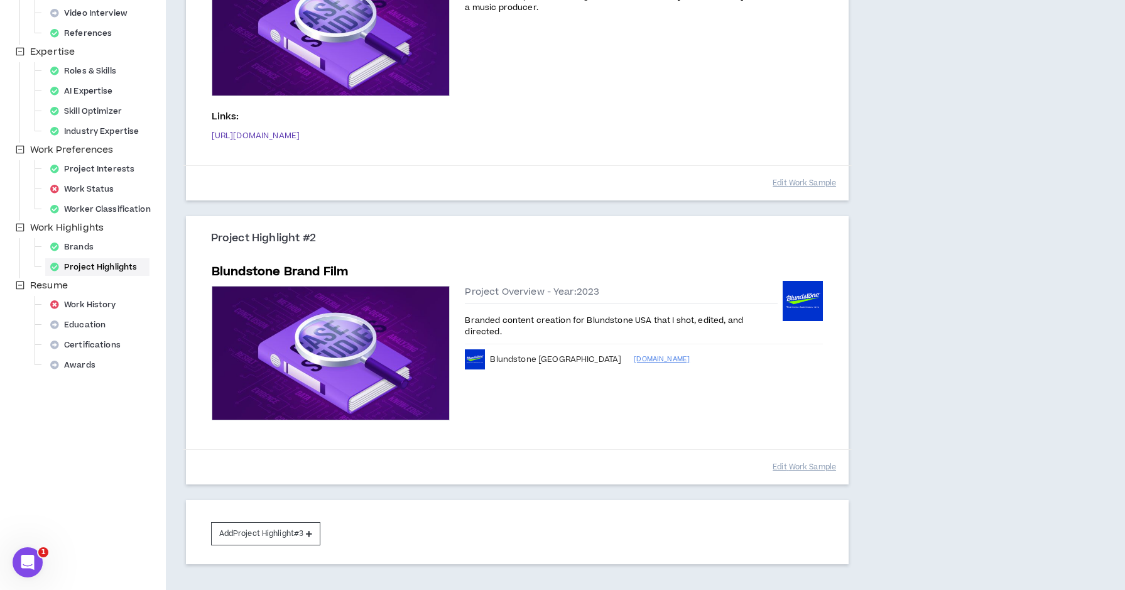
scroll to position [266, 0]
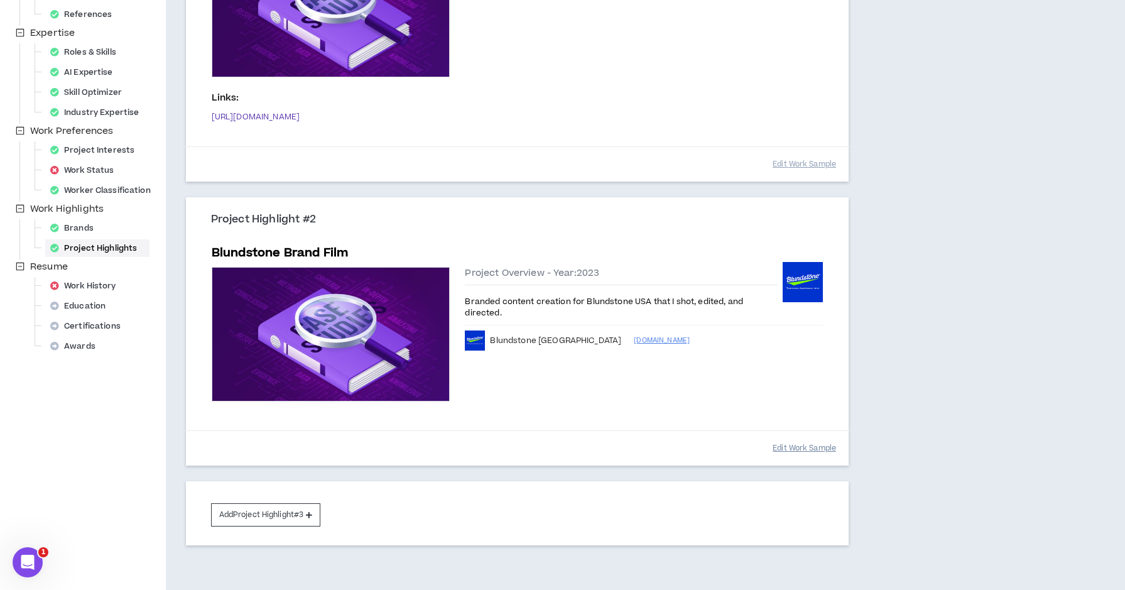
click at [783, 442] on button "Edit Work Sample" at bounding box center [803, 448] width 63 height 22
select select "****"
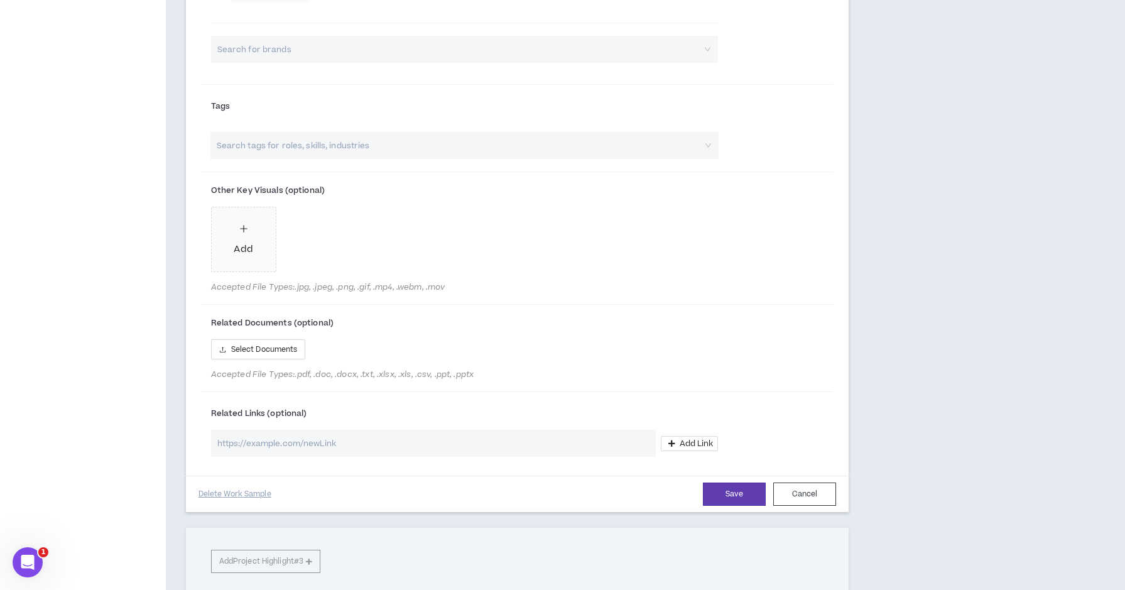
scroll to position [995, 0]
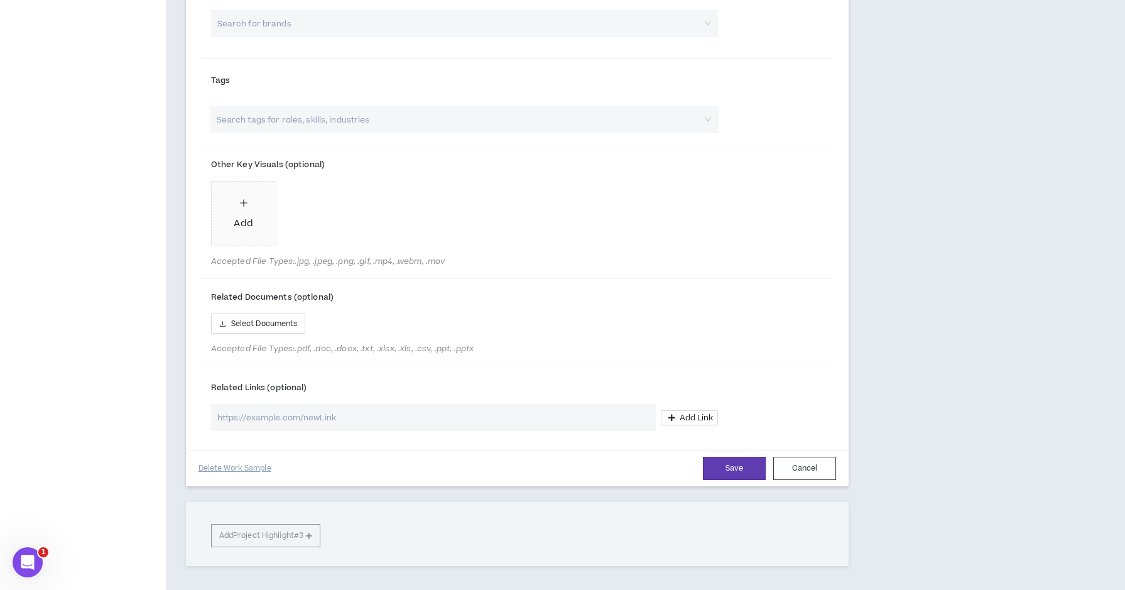
click at [623, 413] on input "url" at bounding box center [433, 417] width 445 height 27
paste input "https://www.youtube.com/watch?v=TraXu0DXISs"
type input "https://www.youtube.com/watch?v=TraXu0DXISs"
click at [682, 418] on span "Add Link" at bounding box center [696, 418] width 34 height 10
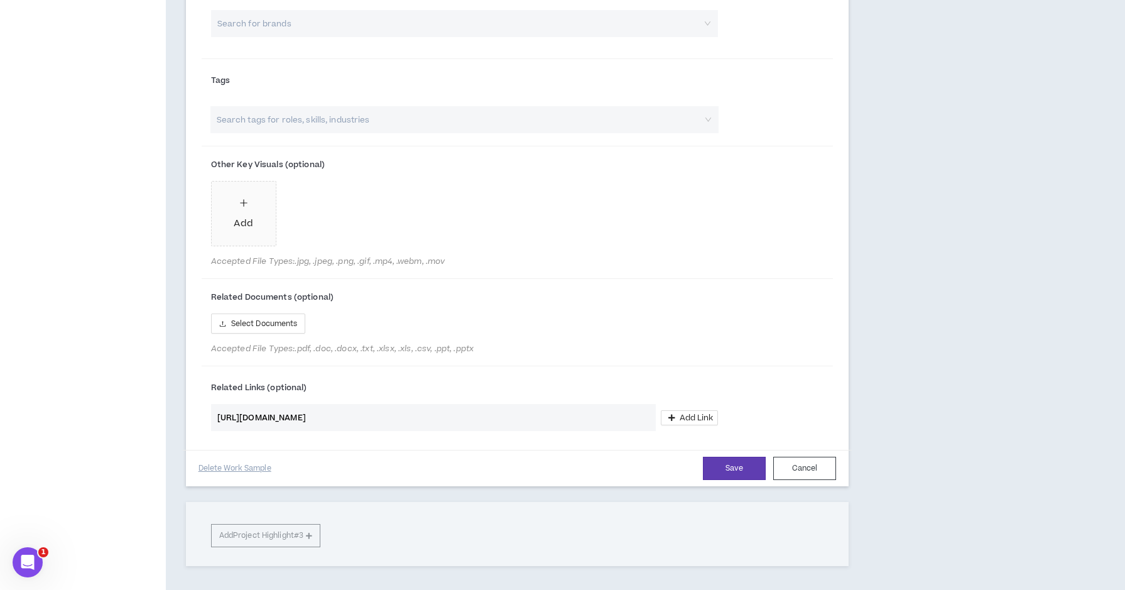
click at [561, 404] on input "https://www.youtube.com/watch?v=TraXu0DXISs" at bounding box center [433, 417] width 445 height 27
click at [563, 407] on input "https://www.youtube.com/watch?v=TraXu0DXISs" at bounding box center [433, 417] width 445 height 27
click at [560, 418] on input "https://www.youtube.com/watch?v=TraXu0DXISs" at bounding box center [433, 417] width 445 height 27
click at [680, 417] on span "Add Link" at bounding box center [696, 418] width 34 height 10
click at [683, 413] on span "Add Link" at bounding box center [696, 418] width 34 height 10
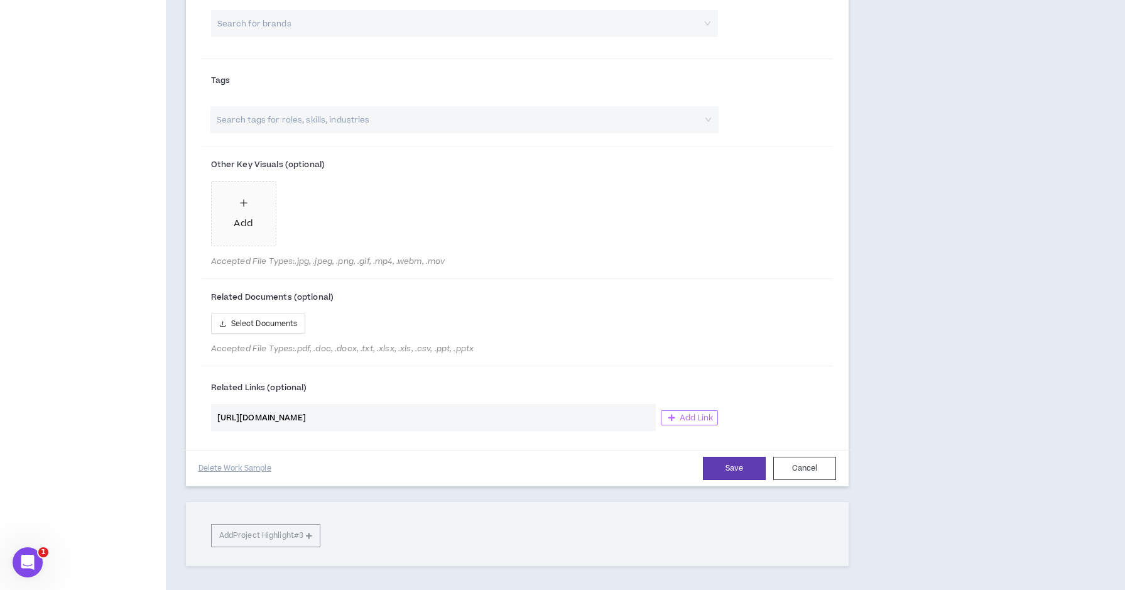
click at [687, 413] on span "Add Link" at bounding box center [696, 418] width 34 height 10
click at [616, 423] on input "https://www.youtube.com/watch?v=TraXu0DXISs" at bounding box center [433, 417] width 445 height 27
click at [710, 413] on span "Add Link" at bounding box center [696, 418] width 34 height 10
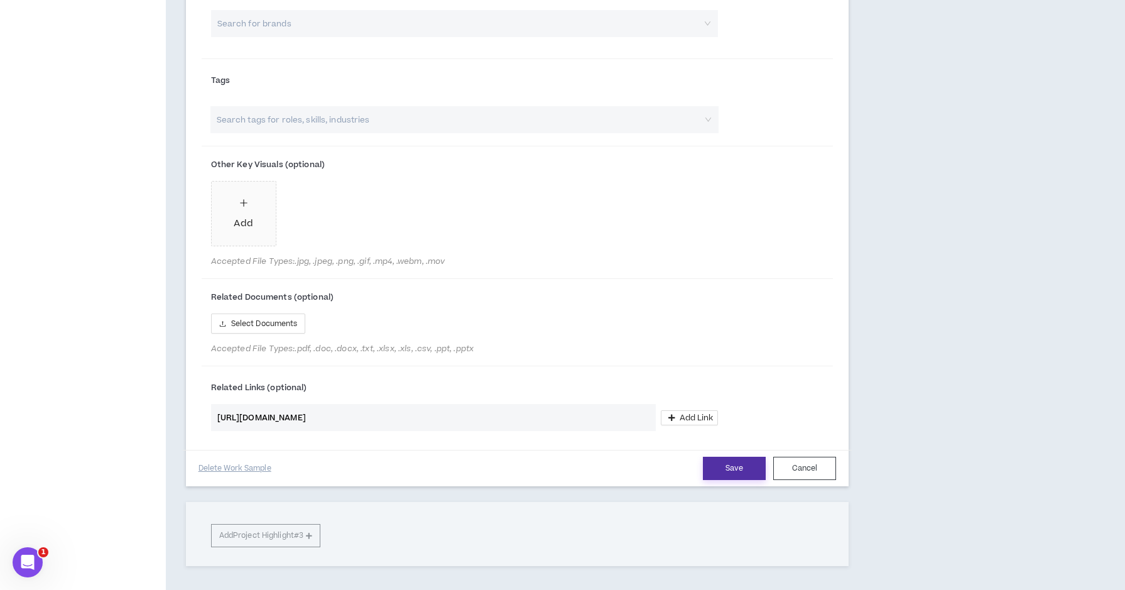
click at [728, 467] on button "Save" at bounding box center [734, 467] width 63 height 23
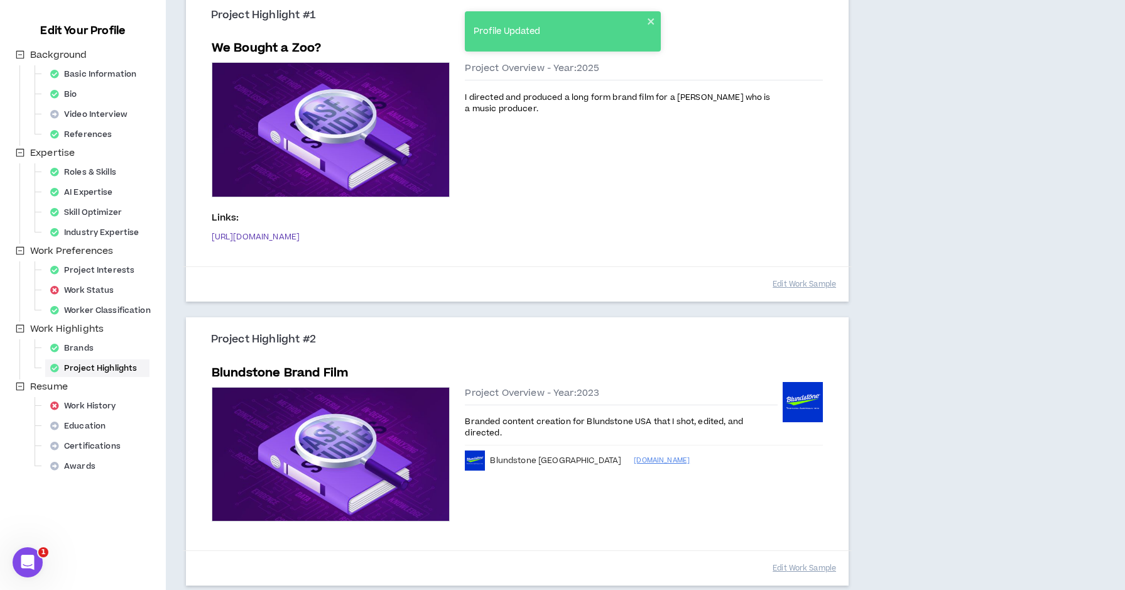
scroll to position [262, 0]
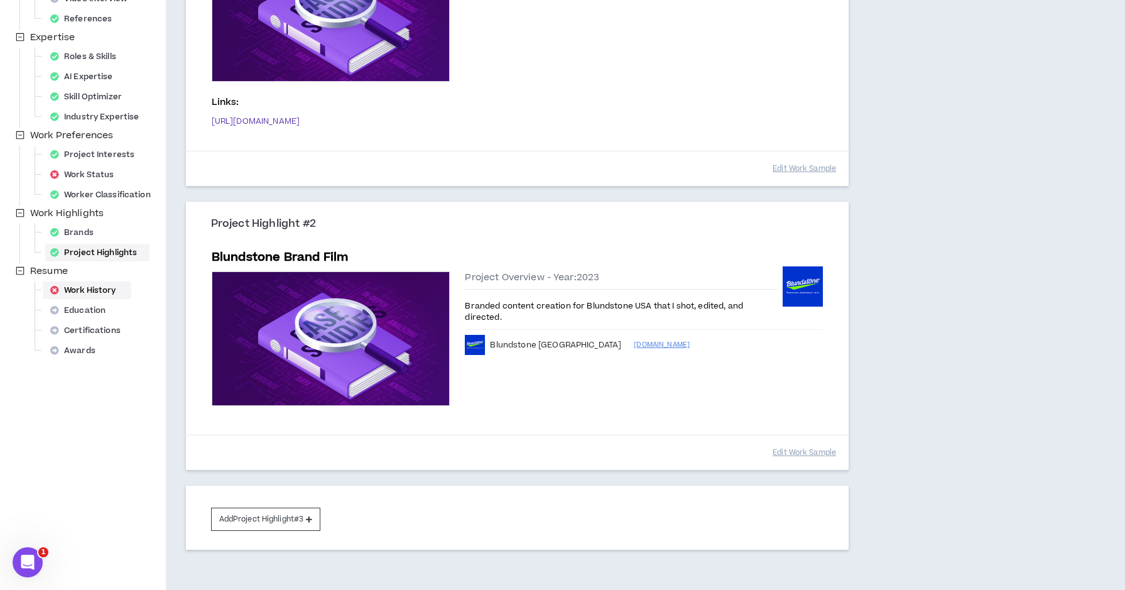
click at [97, 288] on div "Work History" at bounding box center [87, 290] width 84 height 18
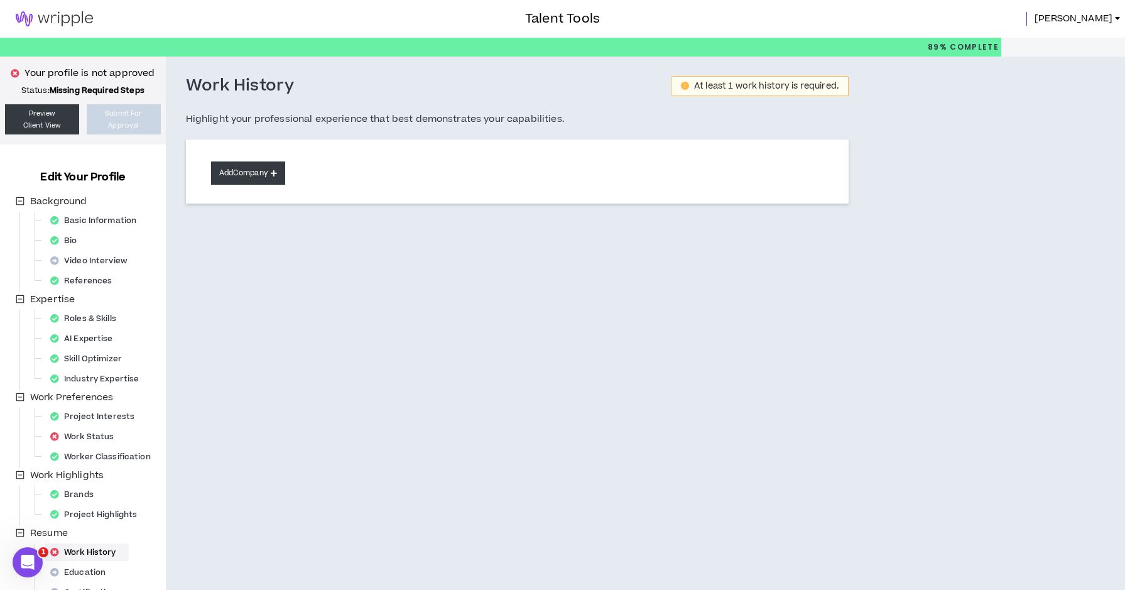
click at [261, 174] on button "Add Company" at bounding box center [248, 172] width 74 height 23
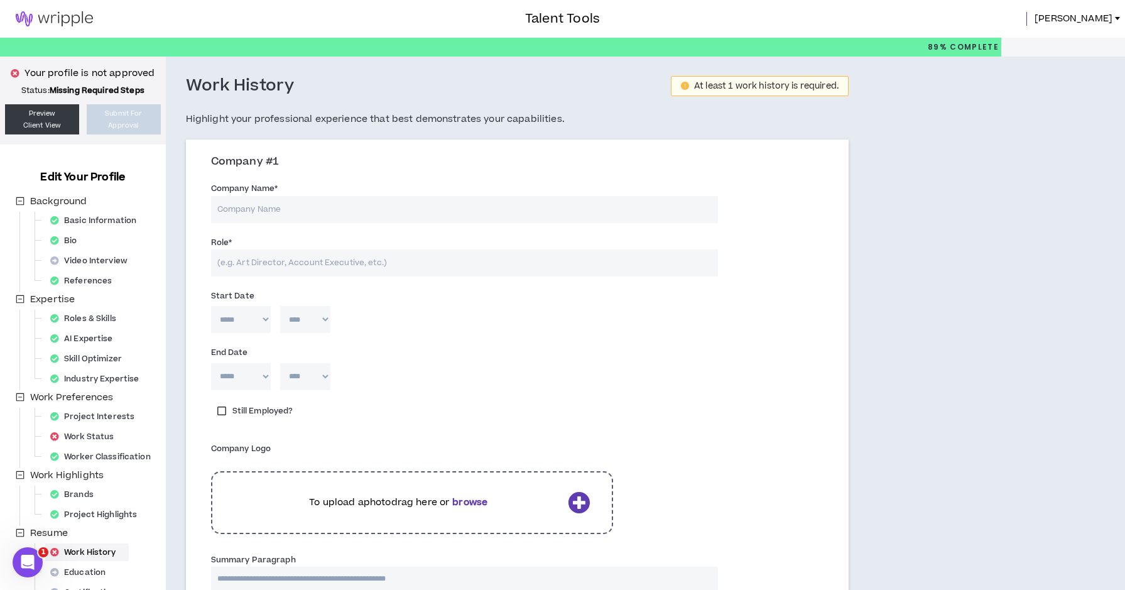
click at [273, 205] on input "Company Name *" at bounding box center [464, 209] width 507 height 27
type input "Pridge Films"
click at [278, 264] on input "Role *" at bounding box center [464, 262] width 507 height 27
type input "Freelance Creative Producer, Cinematographer, Editor, and Photographer"
click at [340, 350] on div "End Date" at bounding box center [464, 352] width 507 height 14
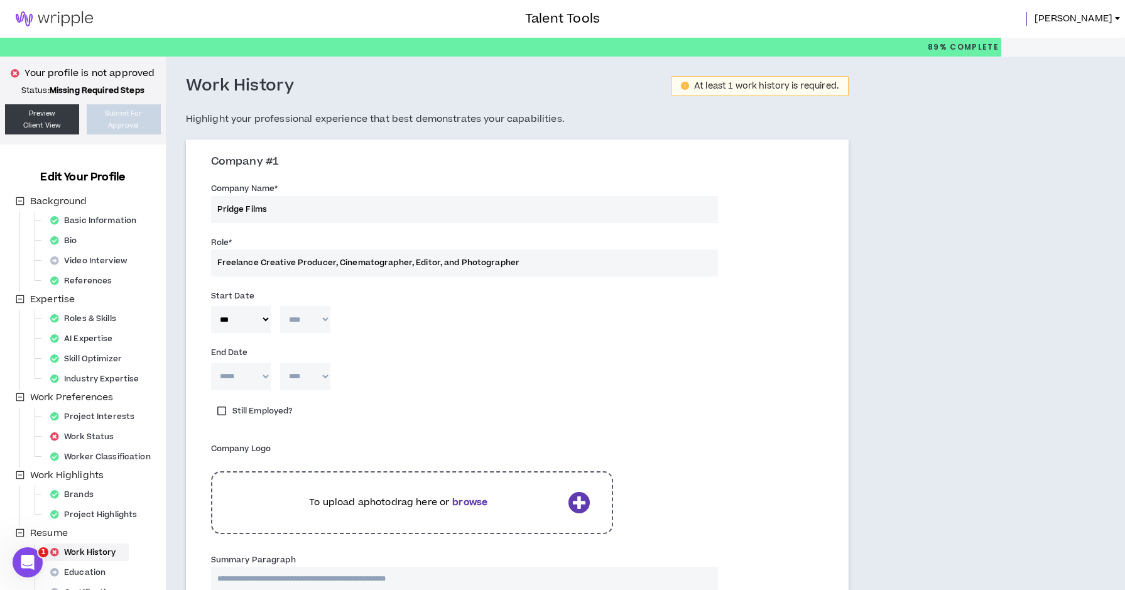
select select "*"
select select "****"
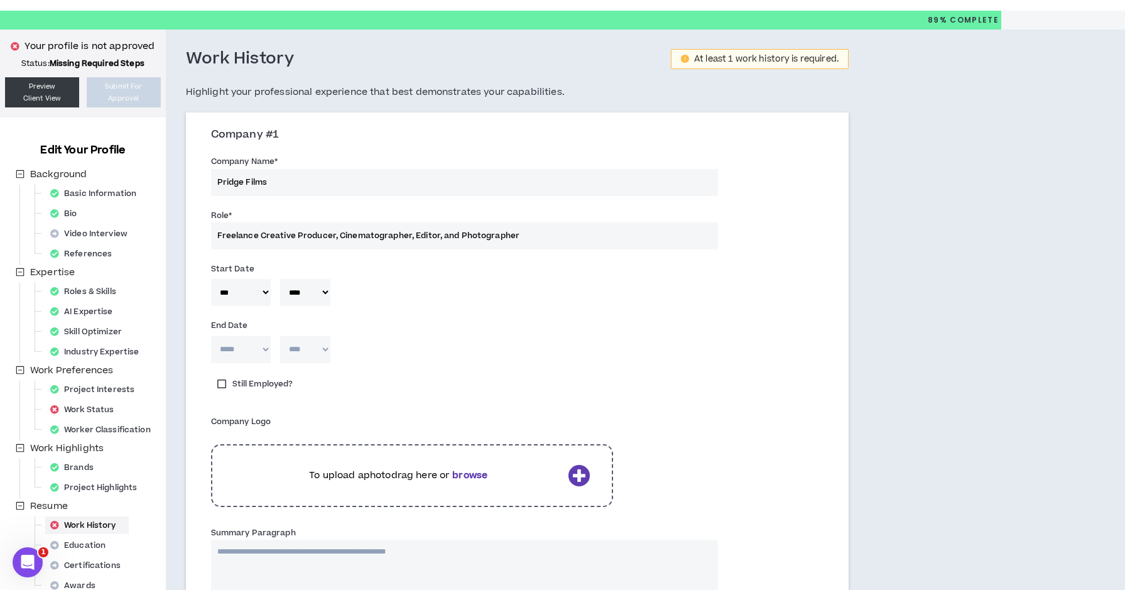
scroll to position [61, 0]
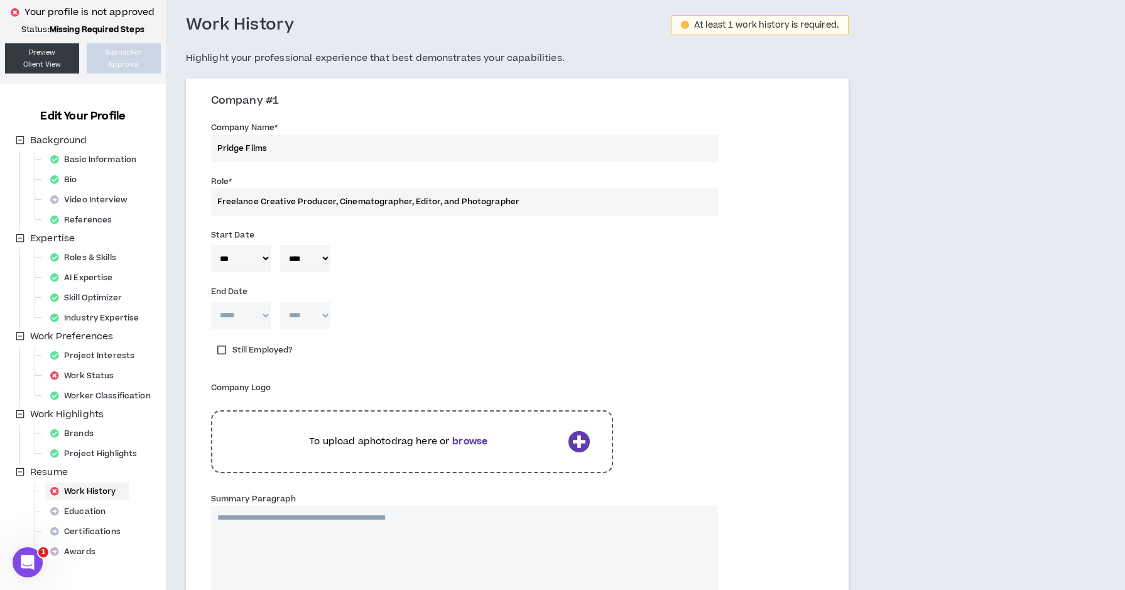
select select "****"
click at [218, 348] on label "Still Employed?" at bounding box center [255, 350] width 89 height 18
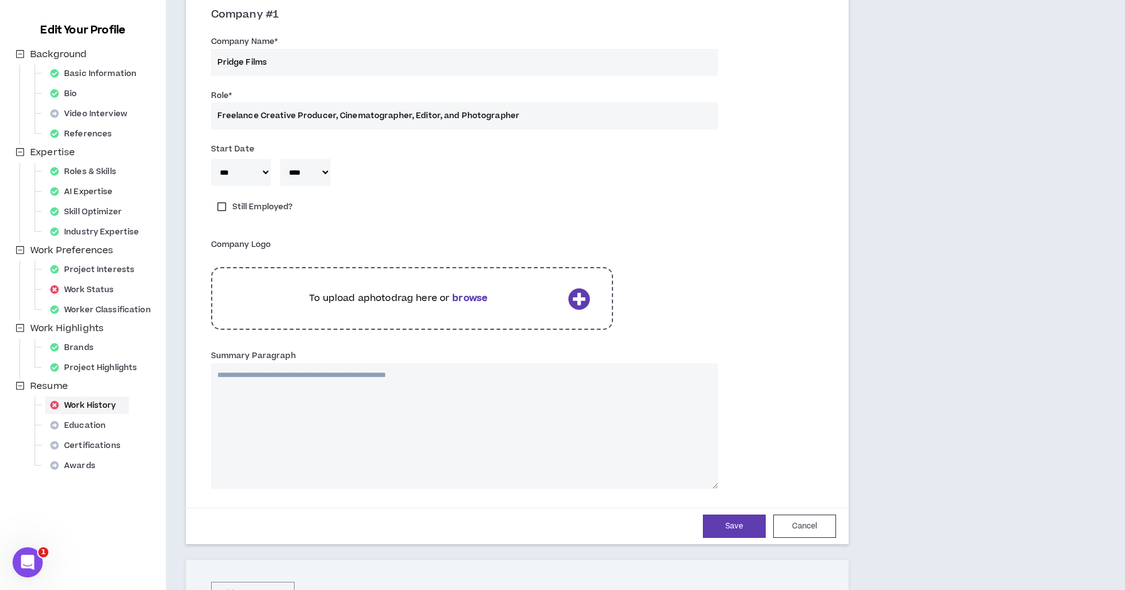
scroll to position [141, 0]
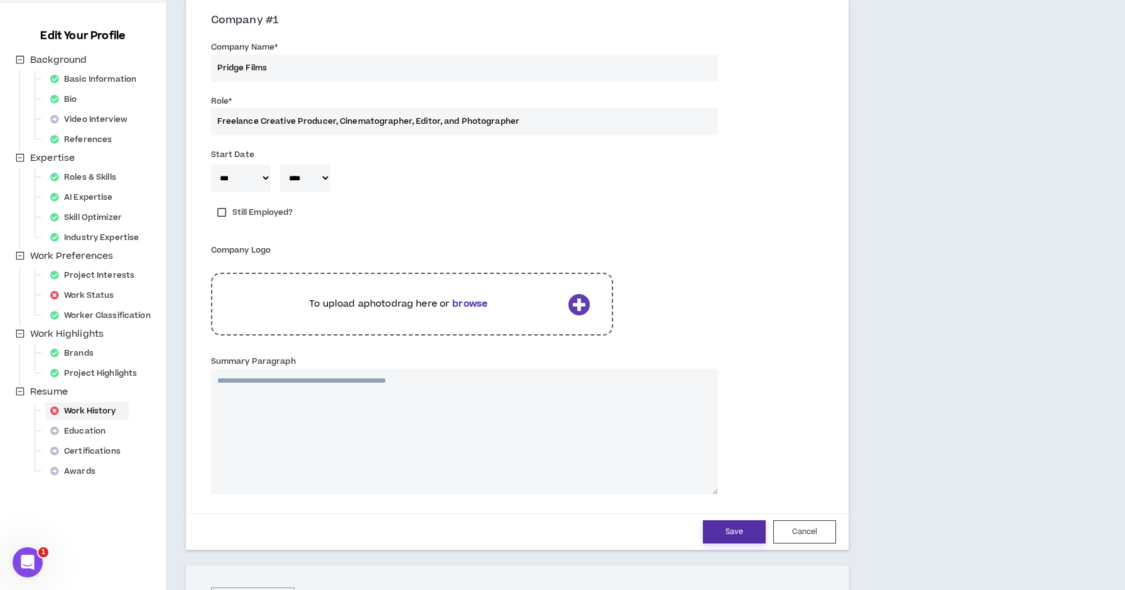
click at [729, 522] on button "Save" at bounding box center [734, 531] width 63 height 23
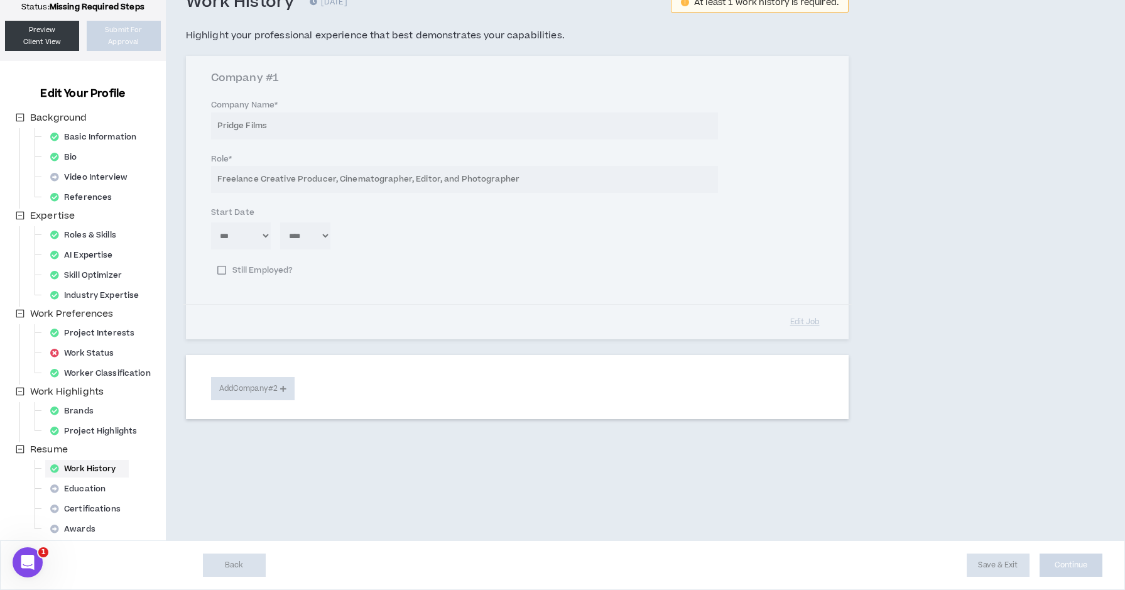
scroll to position [84, 0]
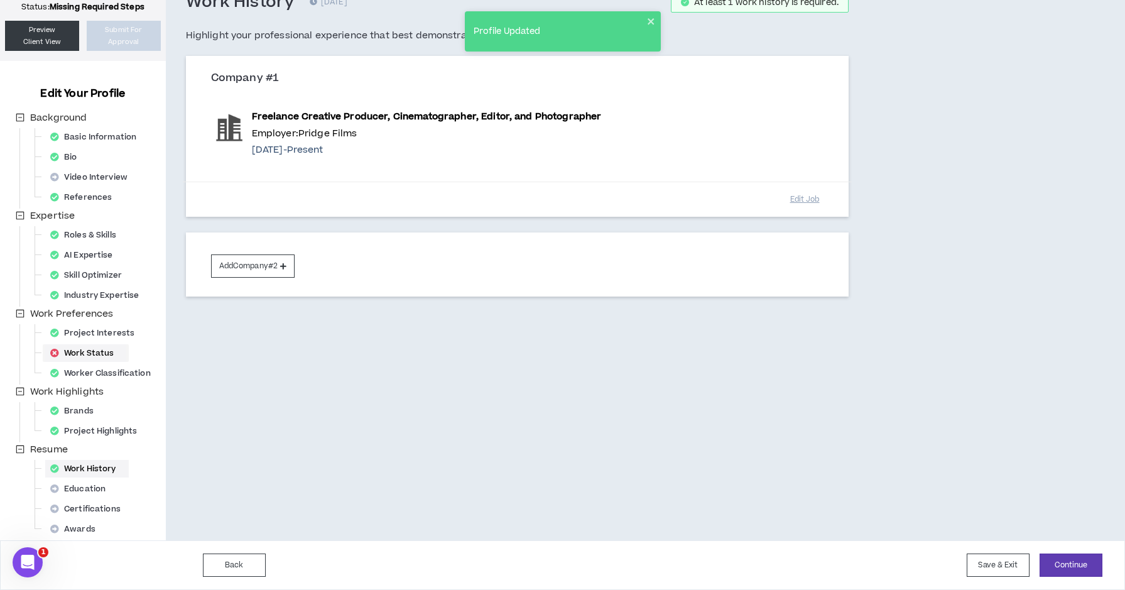
click at [100, 355] on div "Work Status" at bounding box center [85, 353] width 81 height 18
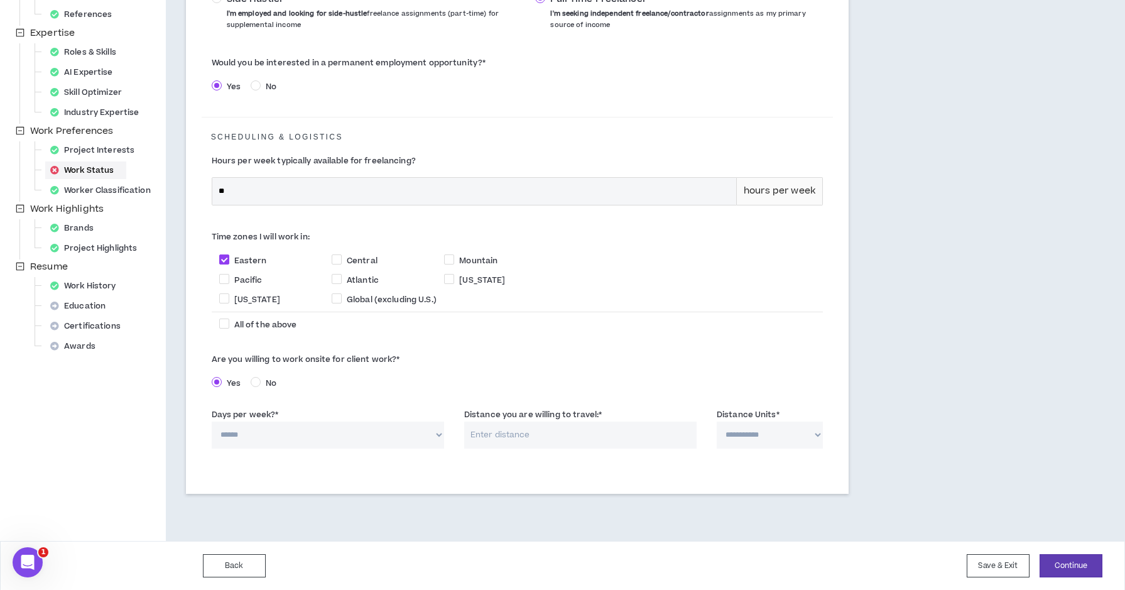
scroll to position [266, 0]
select select "*"
click at [499, 442] on input "Distance you are willing to travel: *" at bounding box center [580, 435] width 232 height 27
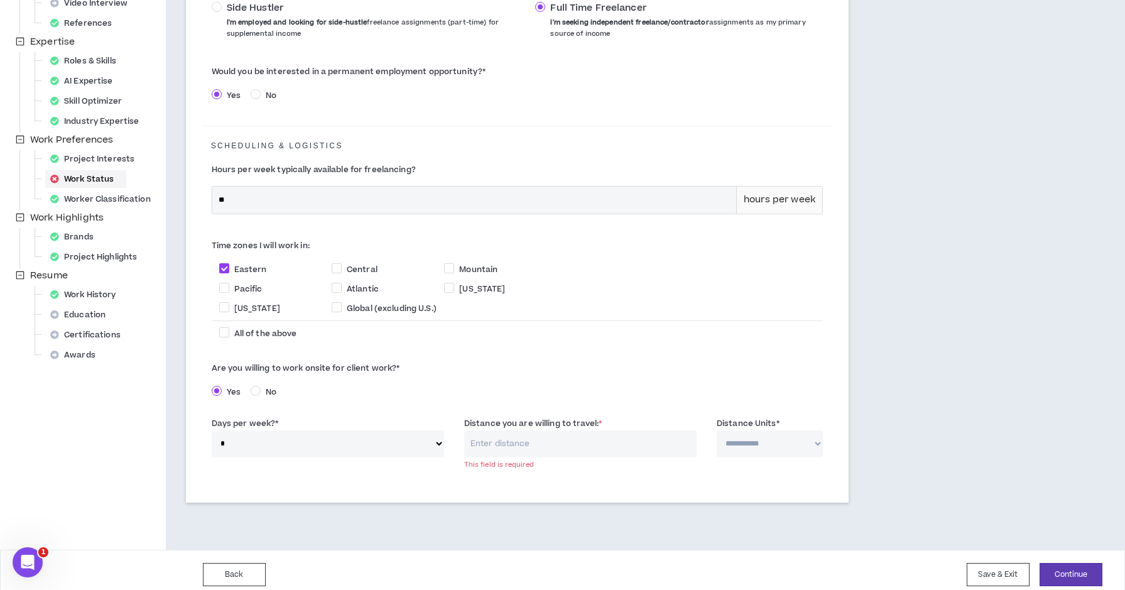
click at [551, 438] on div "**********" at bounding box center [517, 439] width 631 height 53
click at [551, 438] on input "Distance you are willing to travel: *" at bounding box center [580, 443] width 232 height 27
type input "500"
select select "*****"
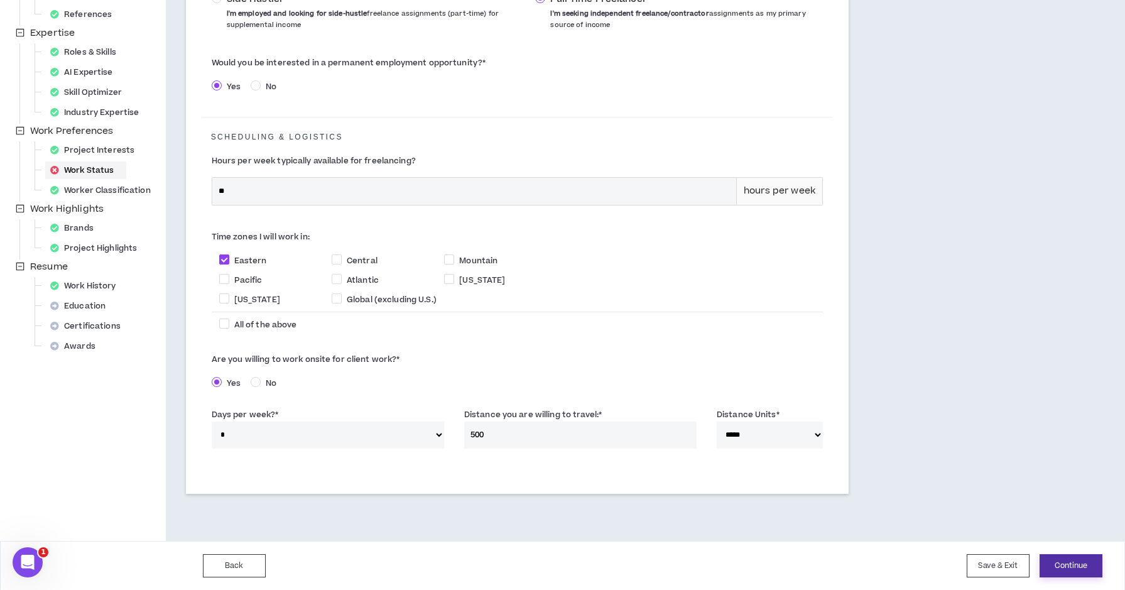
scroll to position [266, 0]
click at [1069, 557] on button "Continue" at bounding box center [1070, 565] width 63 height 23
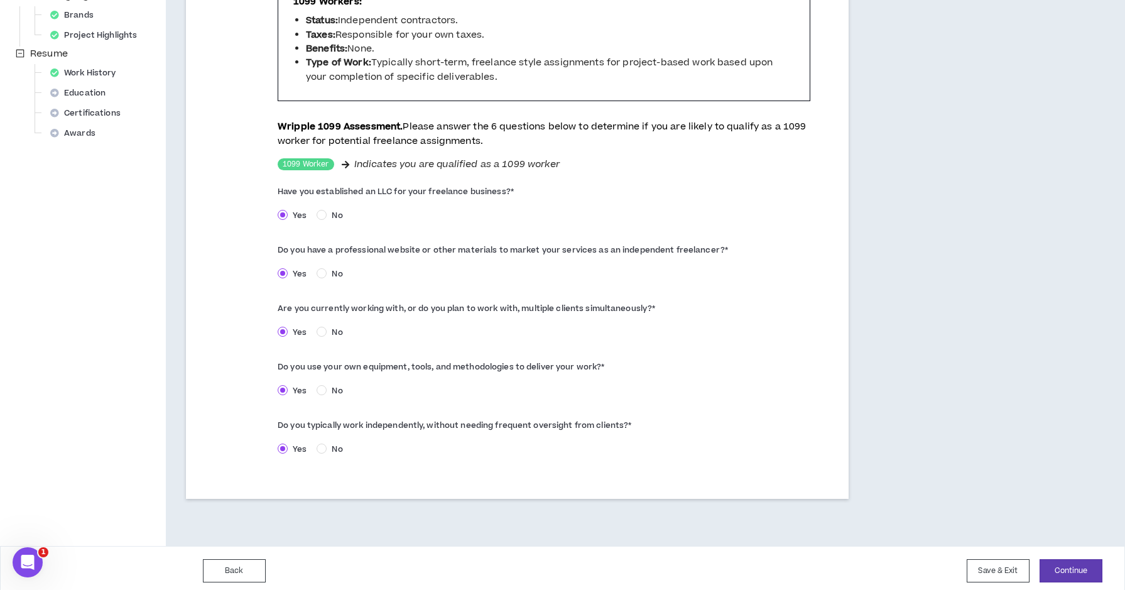
scroll to position [478, 0]
click at [1095, 572] on button "Continue" at bounding box center [1070, 571] width 63 height 23
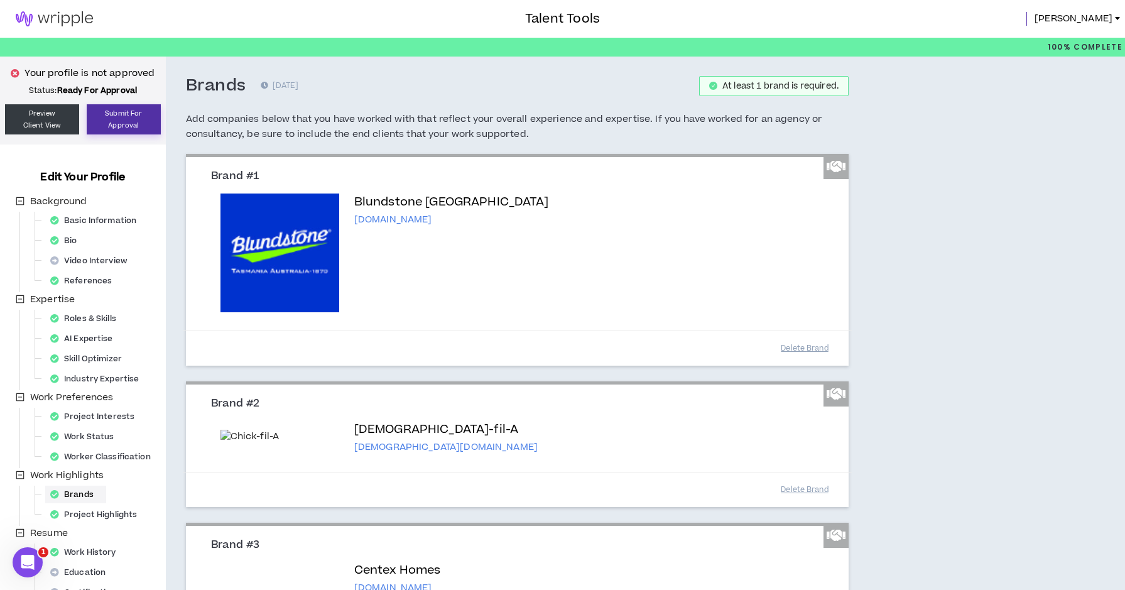
click at [129, 117] on button "Submit For Approval" at bounding box center [124, 119] width 74 height 30
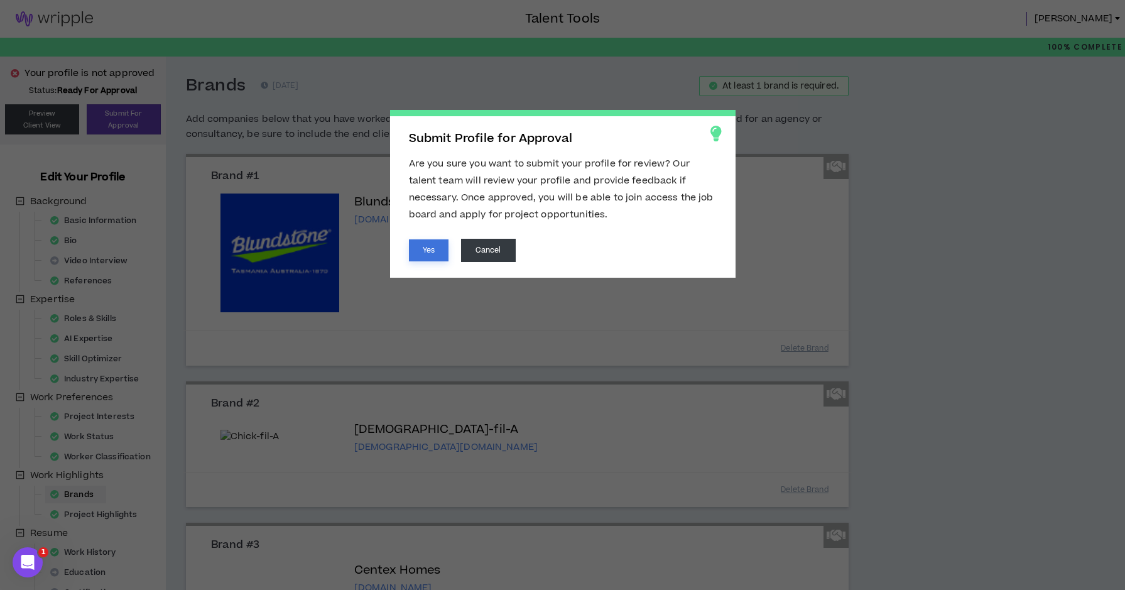
click at [426, 247] on button "Yes" at bounding box center [429, 250] width 40 height 22
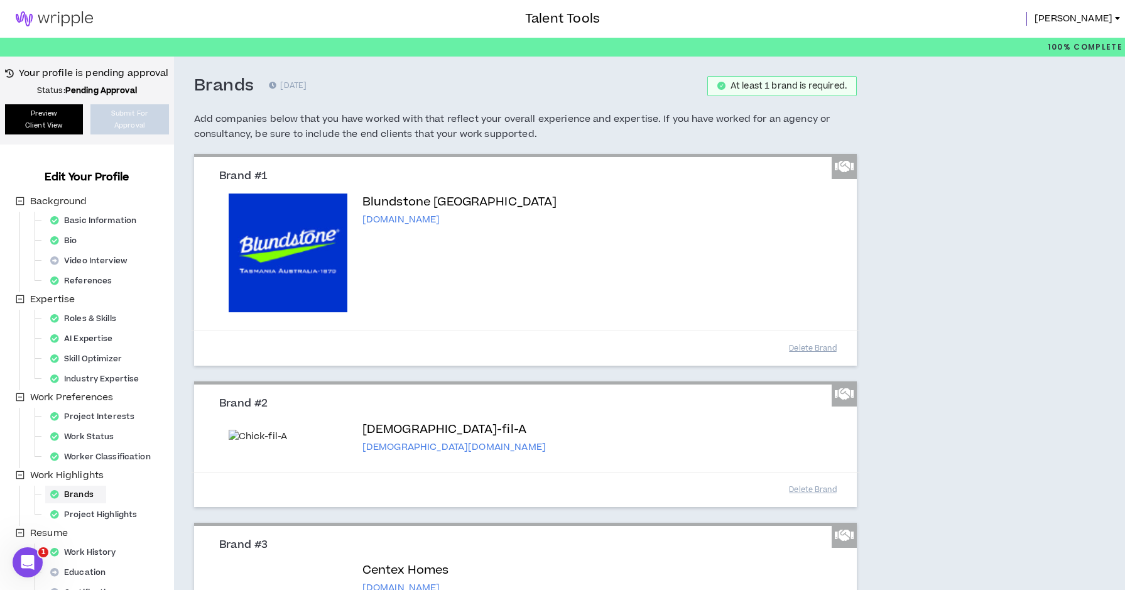
click at [51, 120] on link "Preview Client View" at bounding box center [44, 119] width 78 height 30
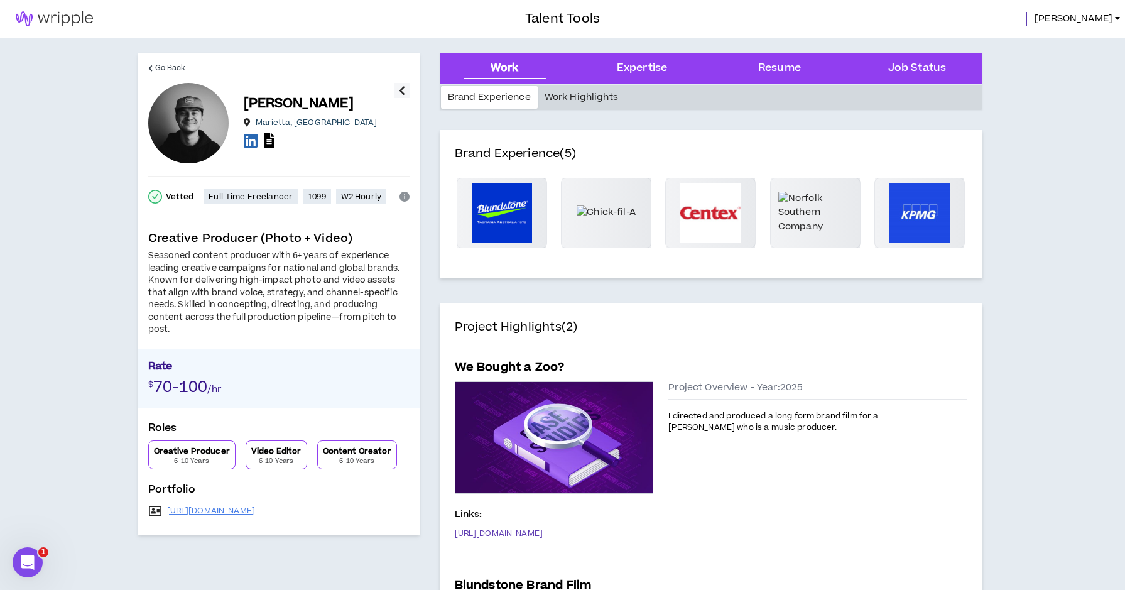
click at [584, 94] on div "Work Highlights" at bounding box center [580, 97] width 87 height 23
click at [153, 64] on link "Go Back" at bounding box center [167, 68] width 38 height 30
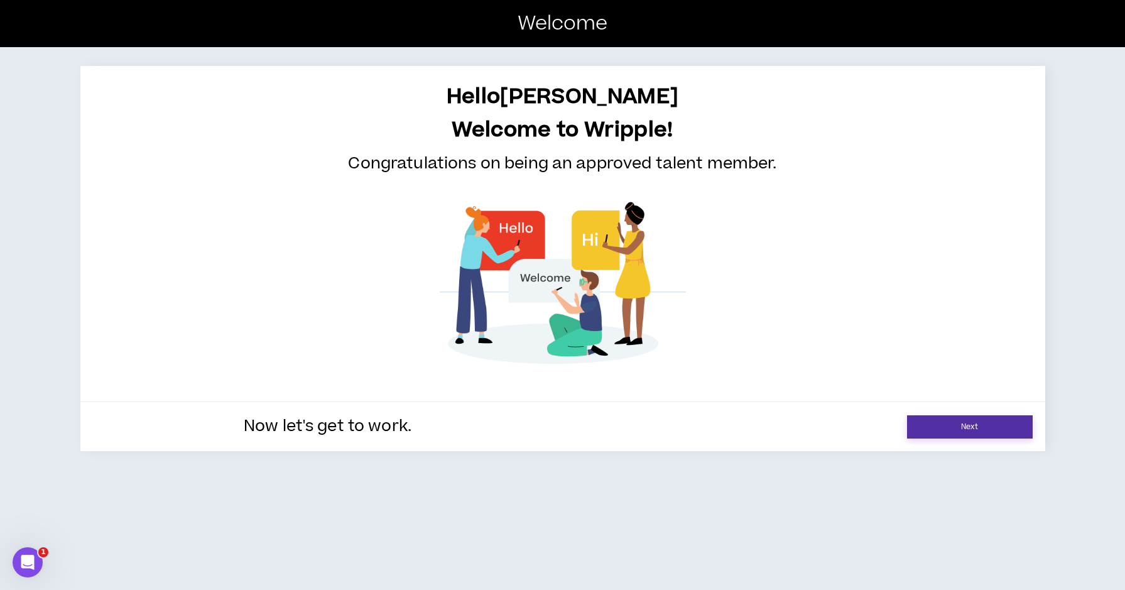
click at [1000, 420] on link "Next" at bounding box center [970, 426] width 126 height 23
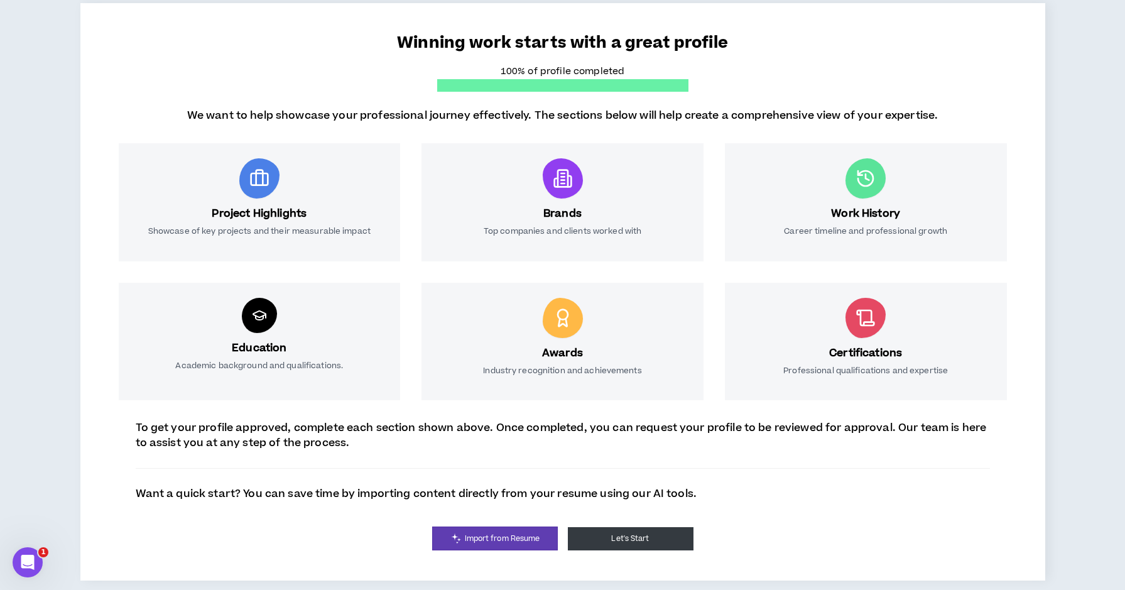
scroll to position [100, 0]
click at [635, 538] on button "Let's Start" at bounding box center [631, 538] width 126 height 23
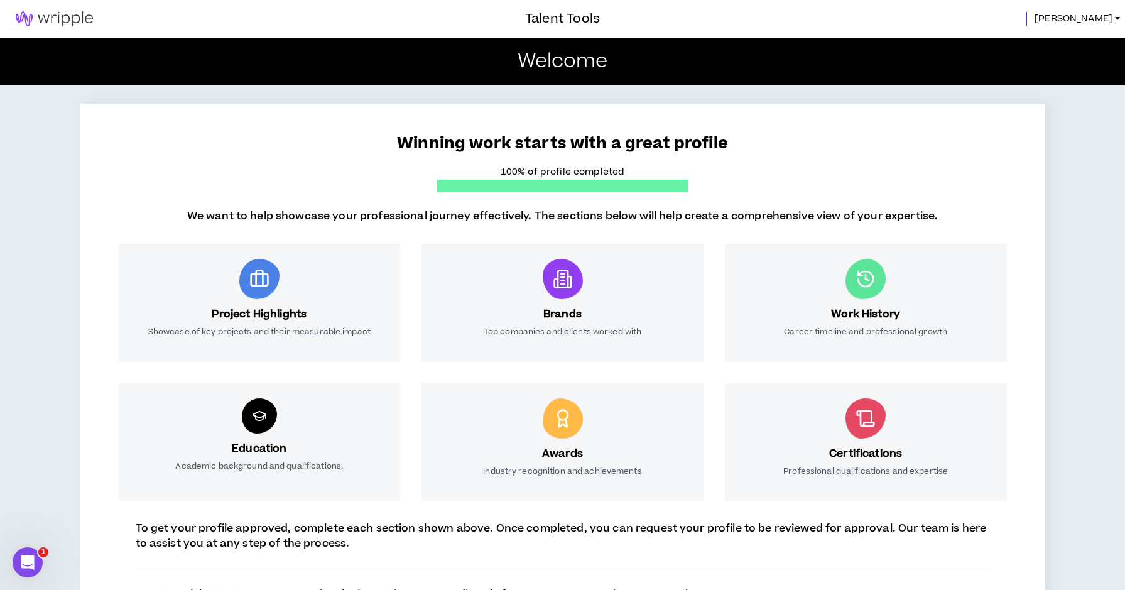
select select "*"
select select "US"
select select "*******"
select select "*"
select select "**********"
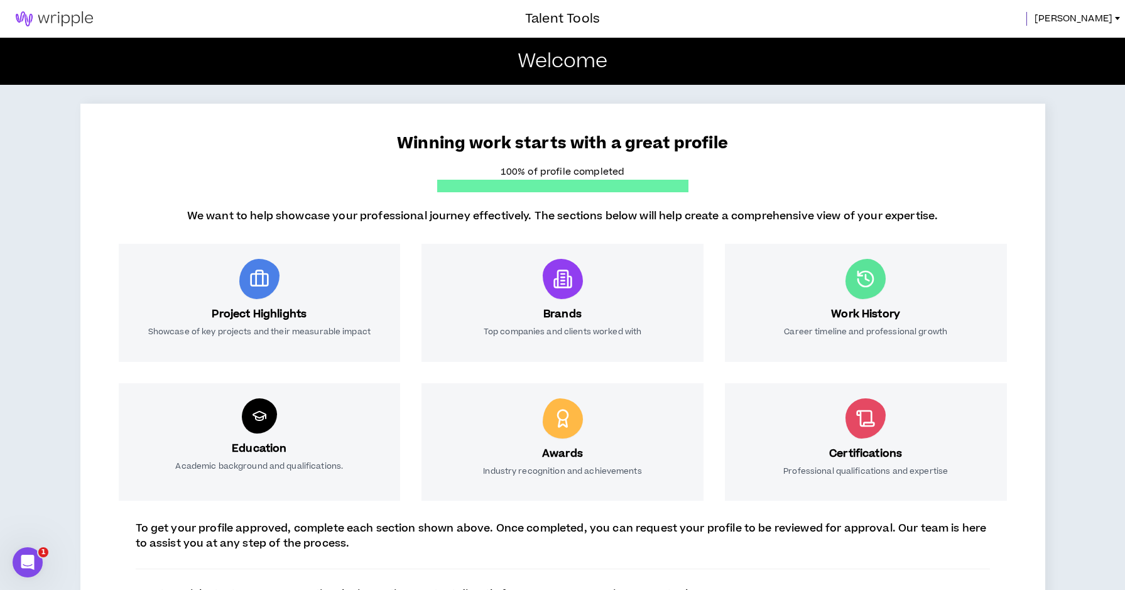
select select "*****"
select select "***"
select select "**********"
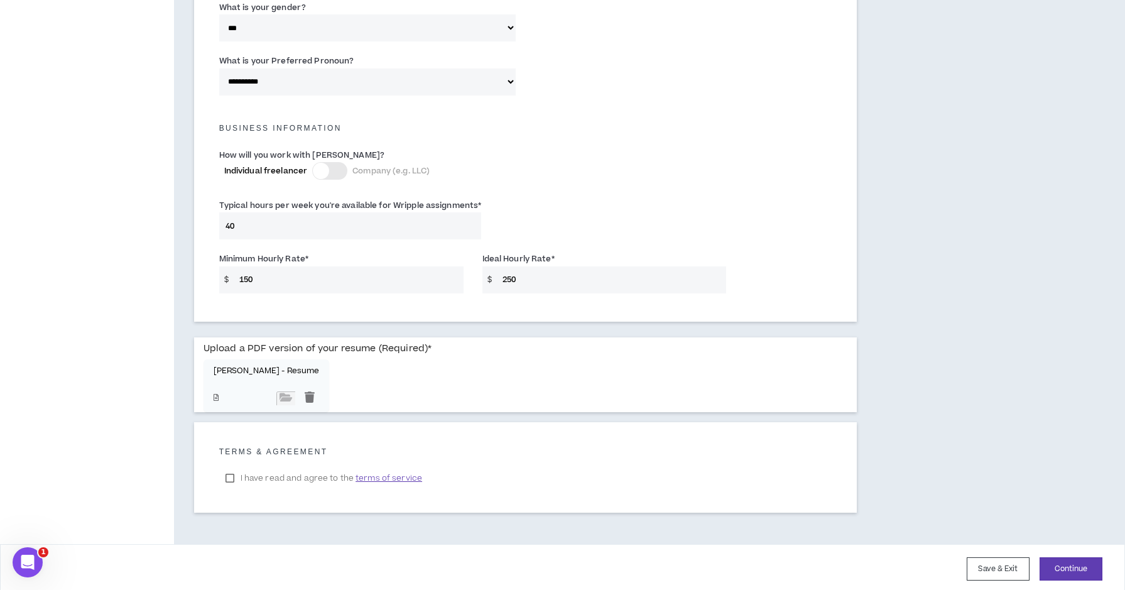
scroll to position [782, 0]
click at [1059, 564] on button "Continue" at bounding box center [1070, 569] width 63 height 23
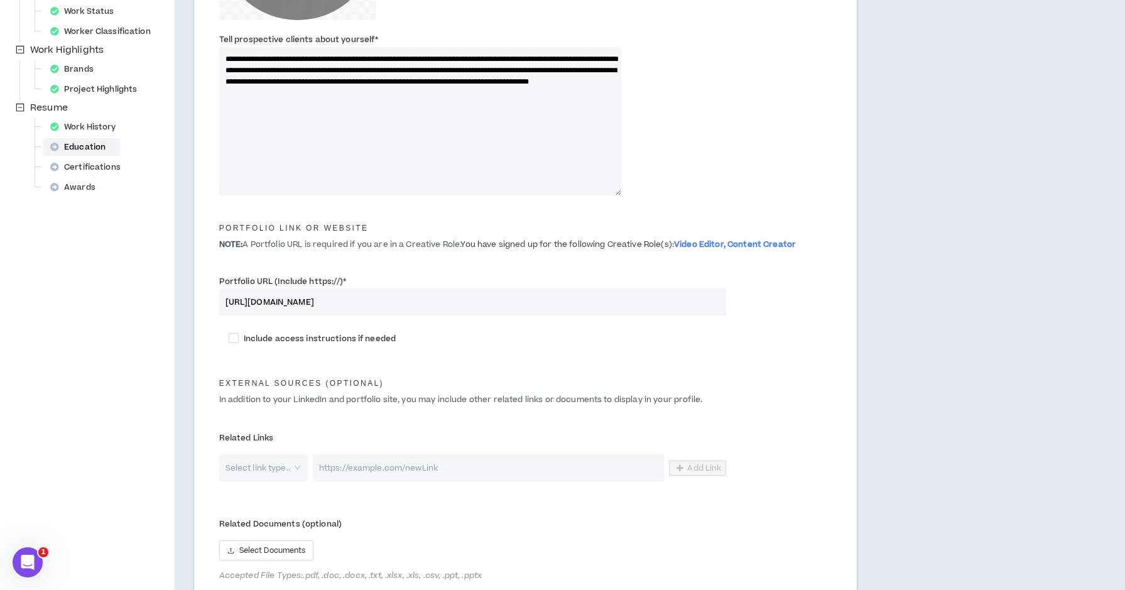
click at [85, 146] on div "Education" at bounding box center [81, 147] width 73 height 18
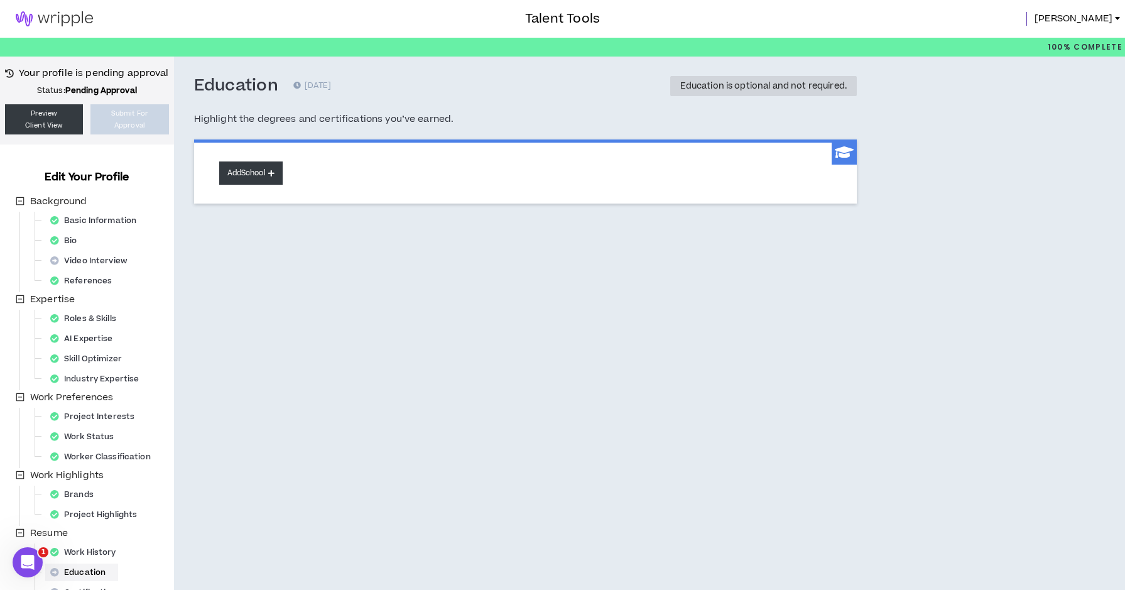
click at [257, 169] on button "Add School" at bounding box center [250, 172] width 63 height 23
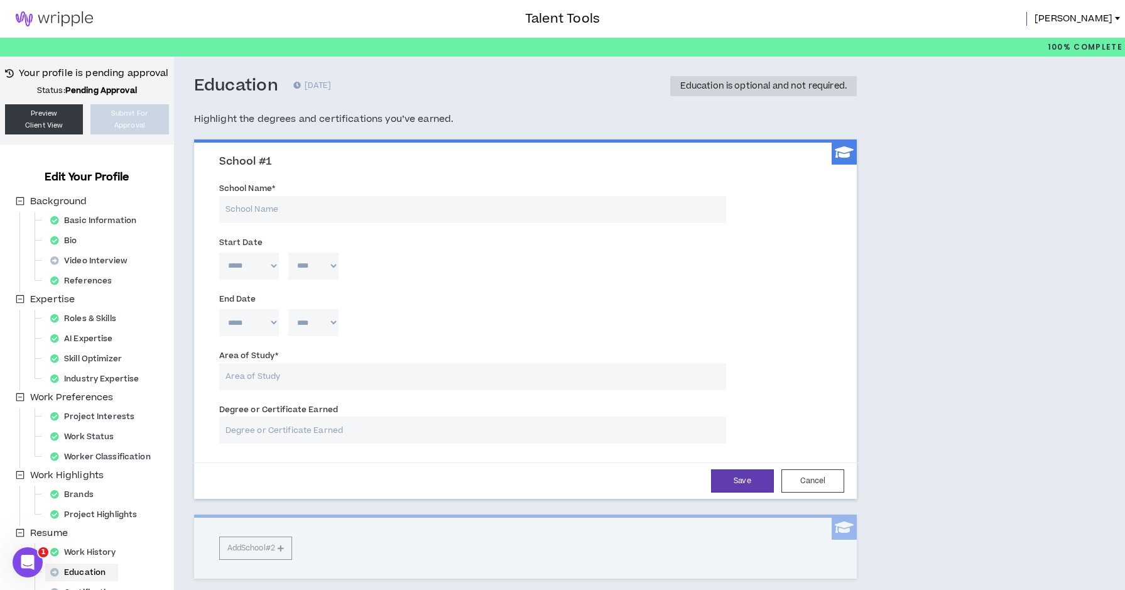
click at [268, 207] on input "School Name *" at bounding box center [472, 209] width 507 height 27
type input "University of Georgia"
select select "****"
select select "**"
click at [282, 381] on input "Area of Study *" at bounding box center [472, 376] width 507 height 27
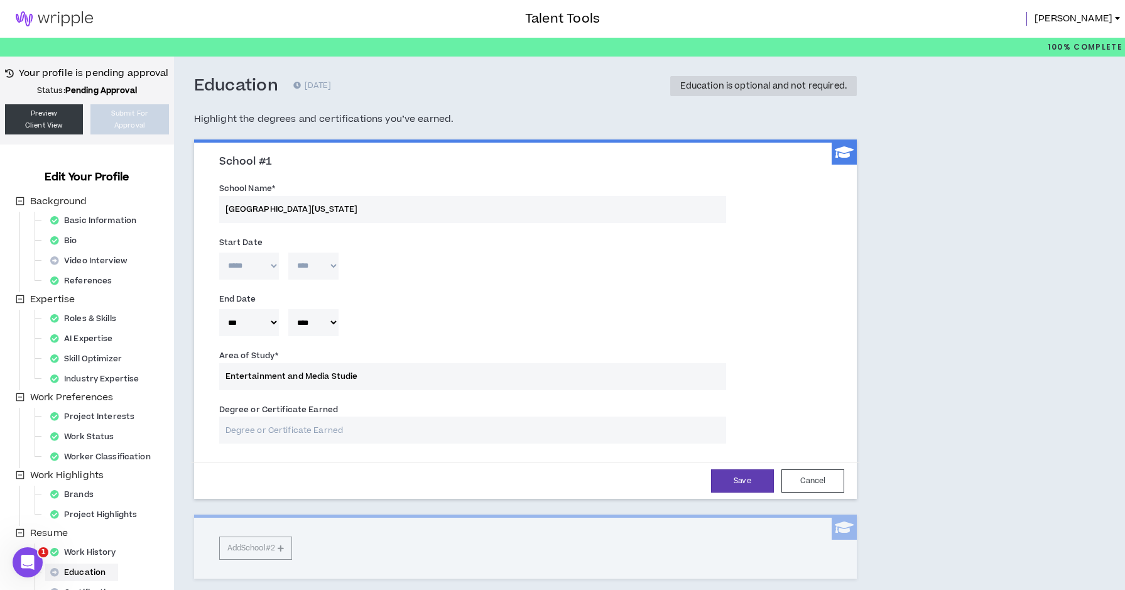
type input "Entertainment and Media Studies"
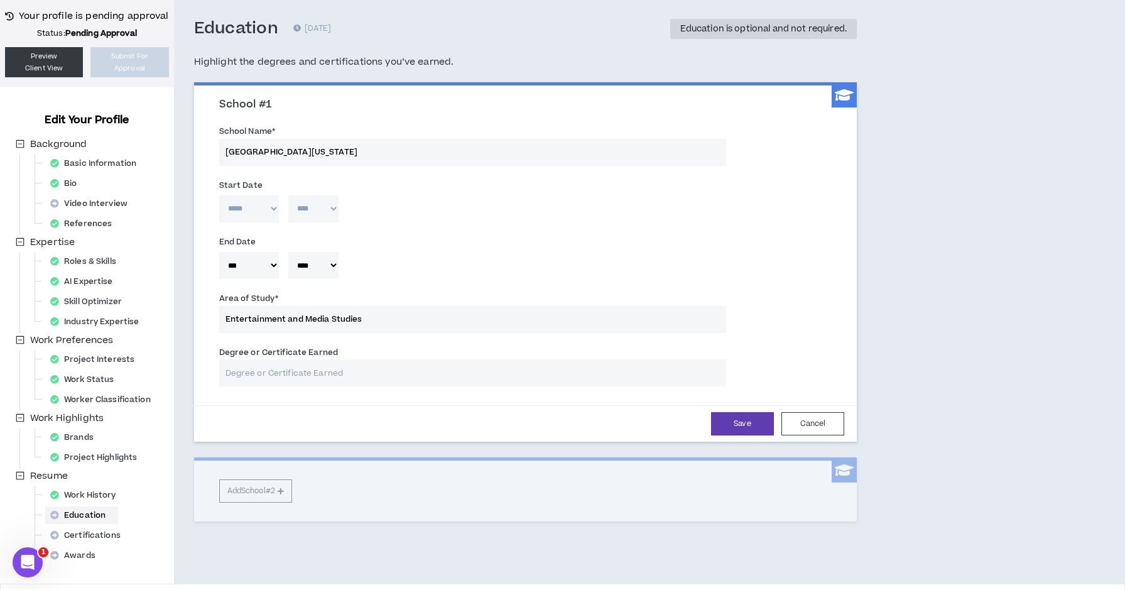
scroll to position [67, 0]
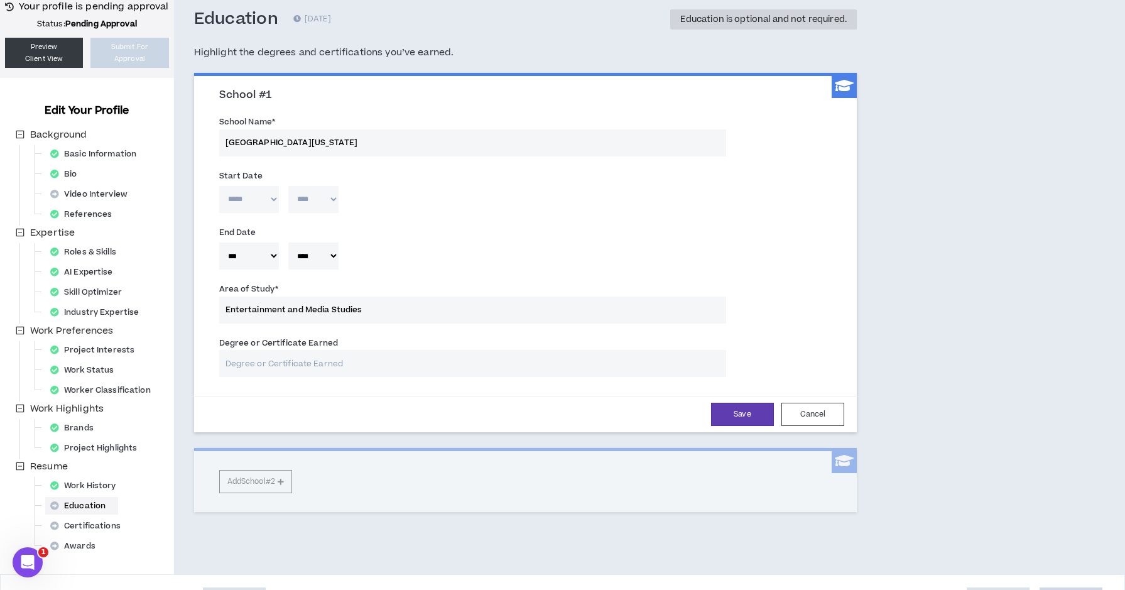
type input "Entertainment and Media Studies"
click at [330, 352] on input "Degree or Certificate Earned" at bounding box center [472, 363] width 507 height 27
type input "B"
type input "B.A."
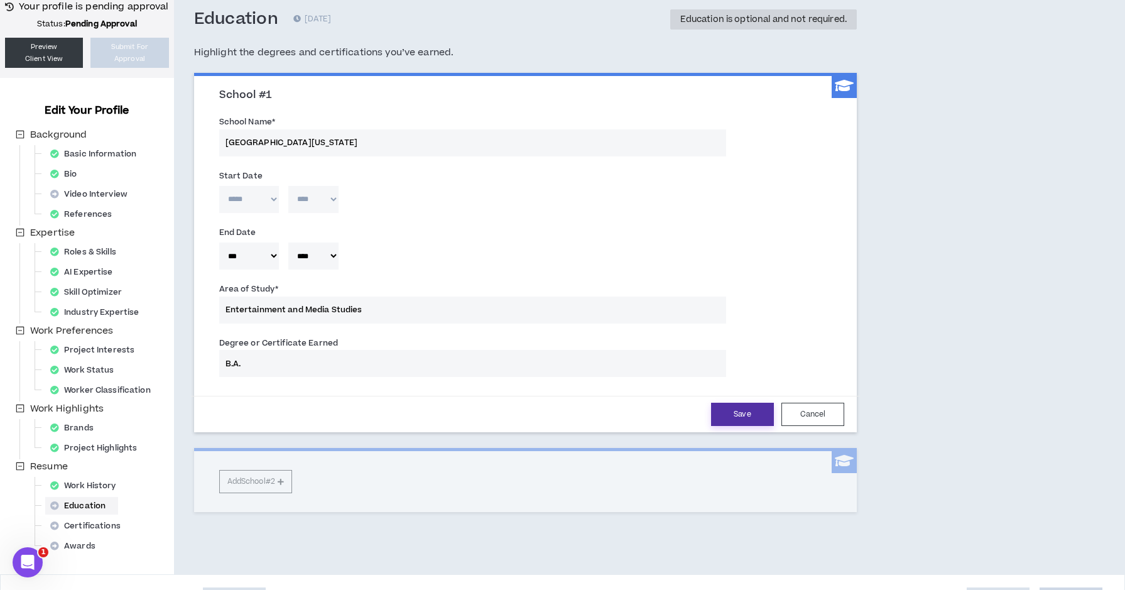
click at [734, 413] on button "Save" at bounding box center [742, 413] width 63 height 23
select select "**"
select select "****"
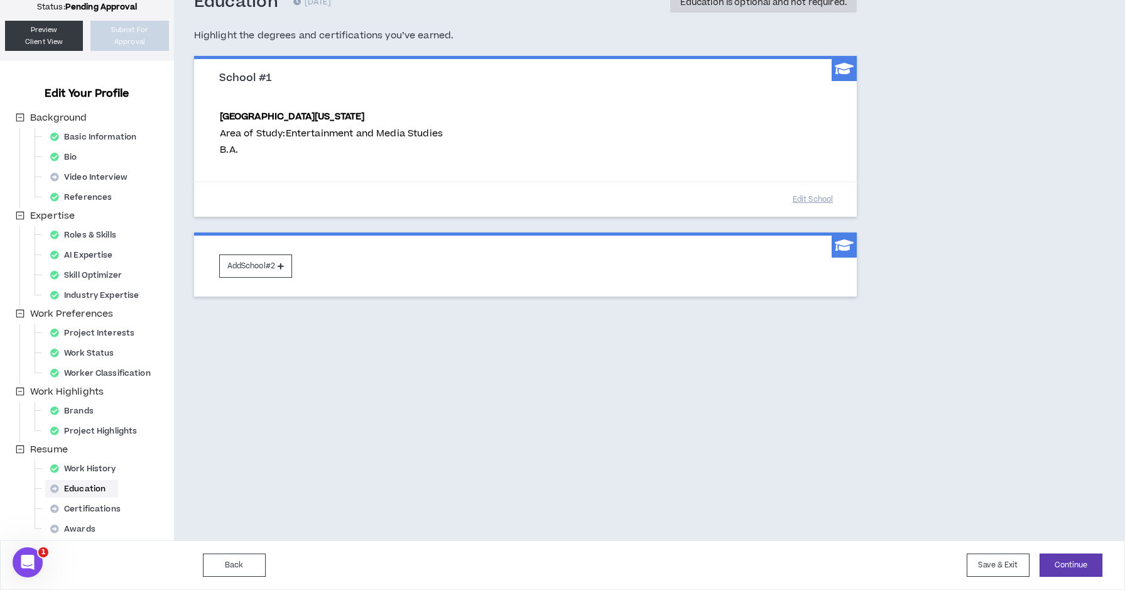
scroll to position [84, 0]
click at [1071, 569] on button "Continue" at bounding box center [1070, 564] width 63 height 23
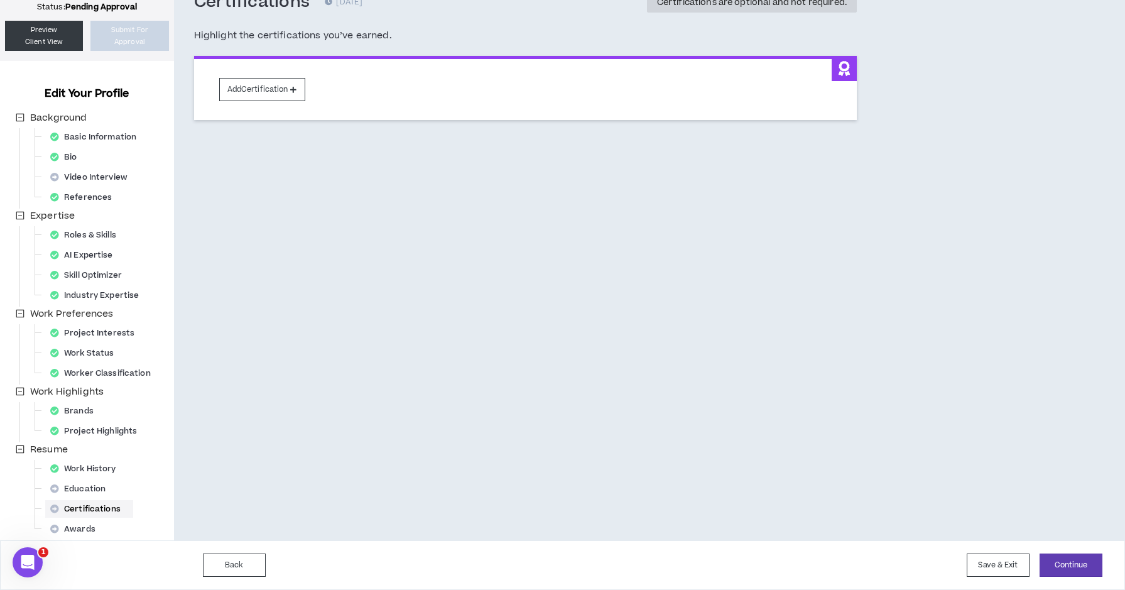
scroll to position [84, 0]
click at [993, 569] on button "Save & Exit" at bounding box center [997, 564] width 63 height 23
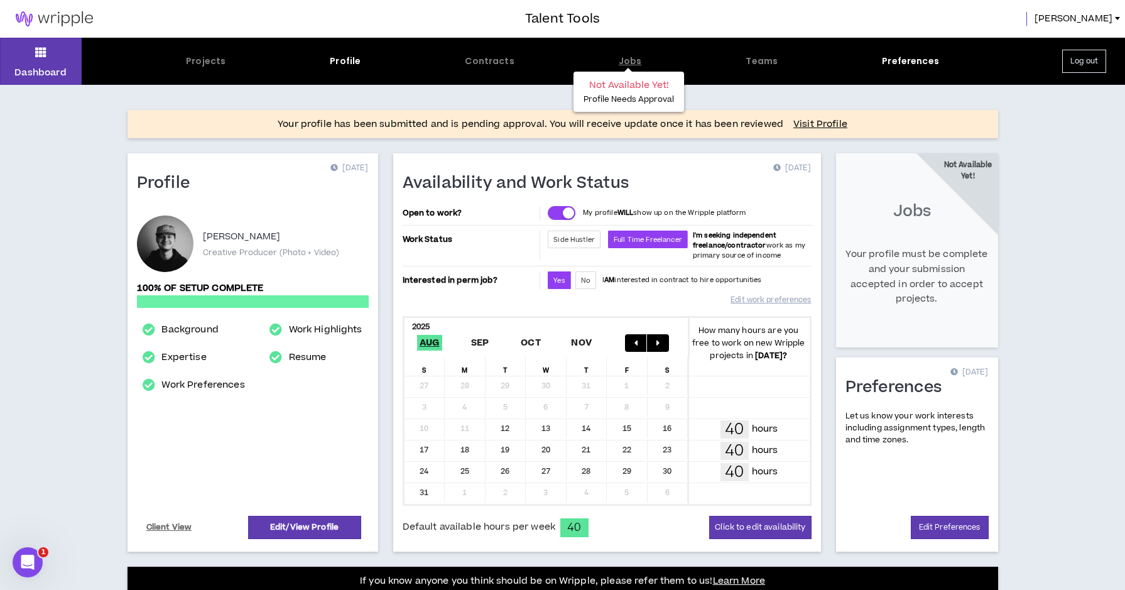
click at [629, 63] on div "Jobs" at bounding box center [629, 61] width 23 height 13
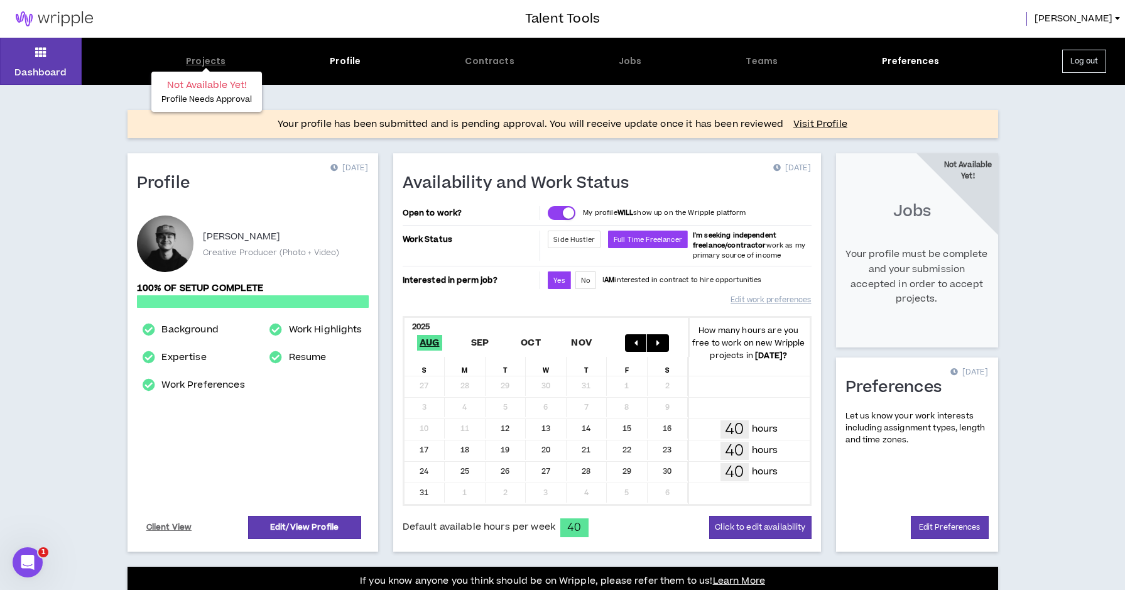
click at [195, 65] on div "Projects" at bounding box center [206, 61] width 40 height 13
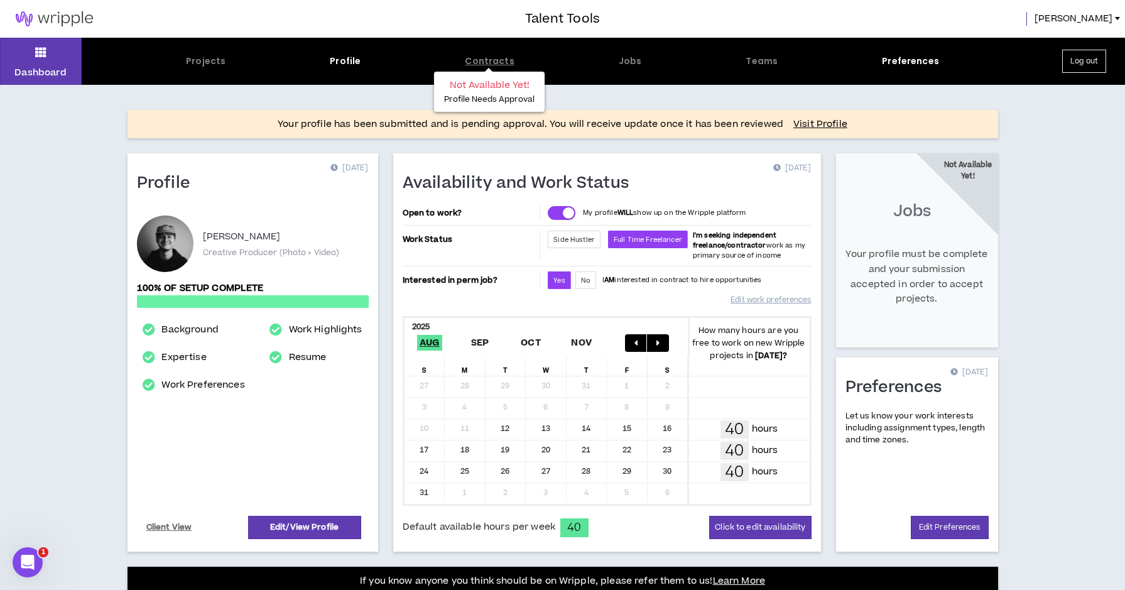
click at [477, 67] on div "Contracts" at bounding box center [489, 61] width 49 height 13
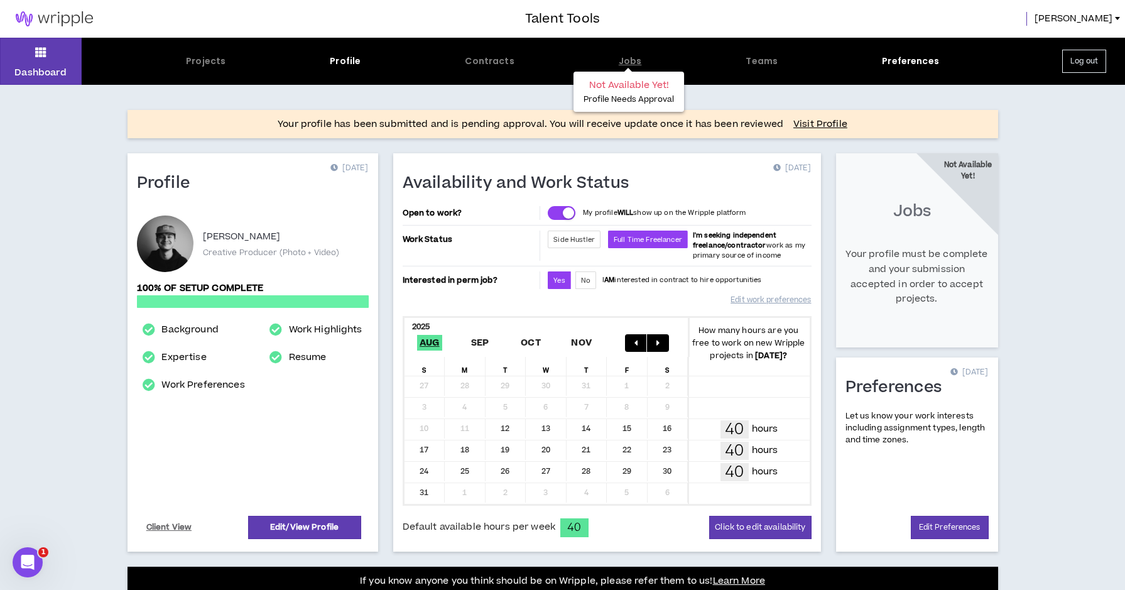
click at [638, 67] on div "Jobs" at bounding box center [629, 61] width 23 height 13
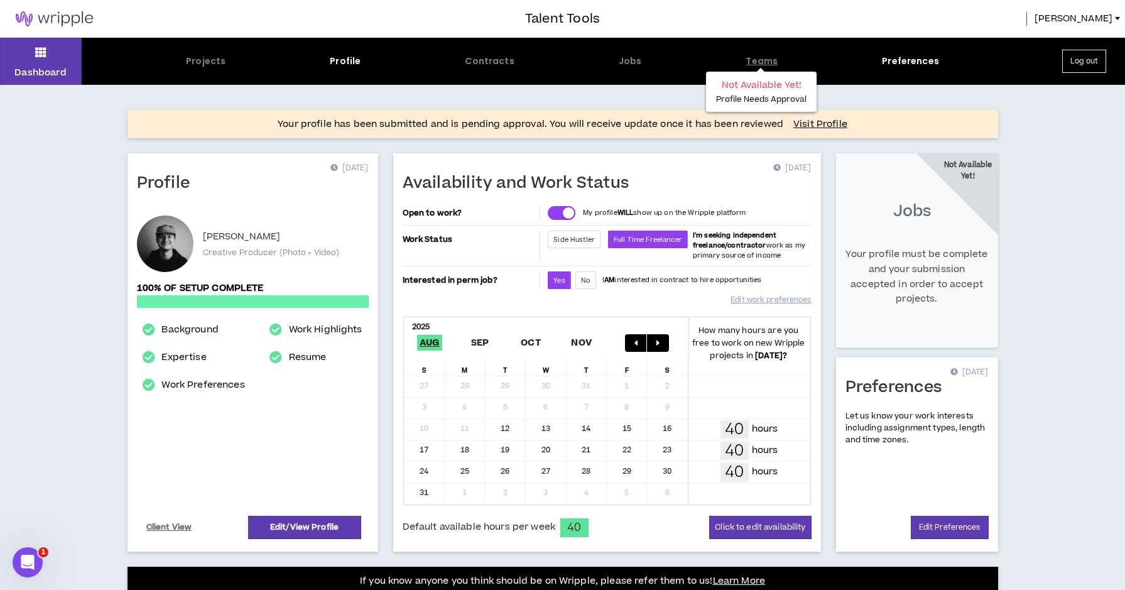
click at [769, 56] on div "Teams" at bounding box center [761, 61] width 32 height 13
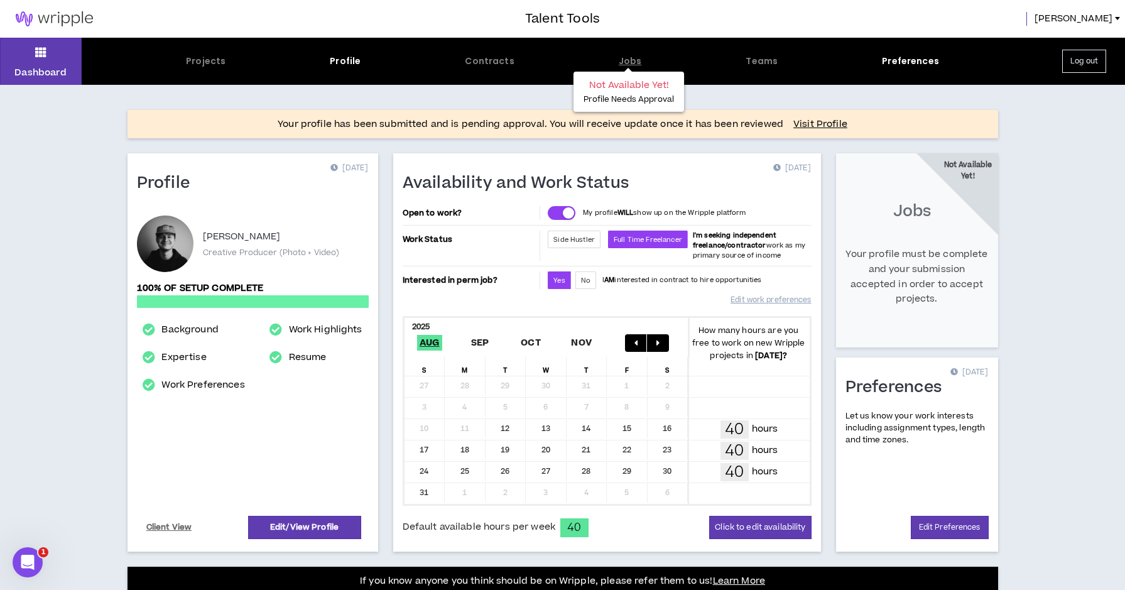
click at [625, 64] on div "Jobs" at bounding box center [629, 61] width 23 height 13
click at [500, 63] on div "Contracts" at bounding box center [489, 61] width 49 height 13
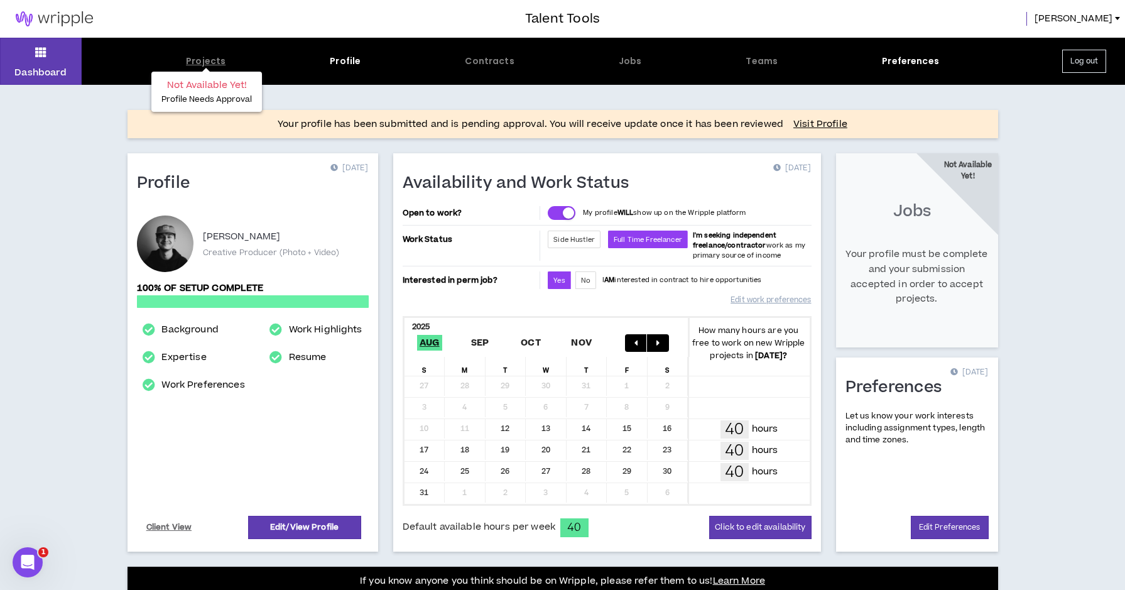
click at [206, 60] on div "Projects" at bounding box center [206, 61] width 40 height 13
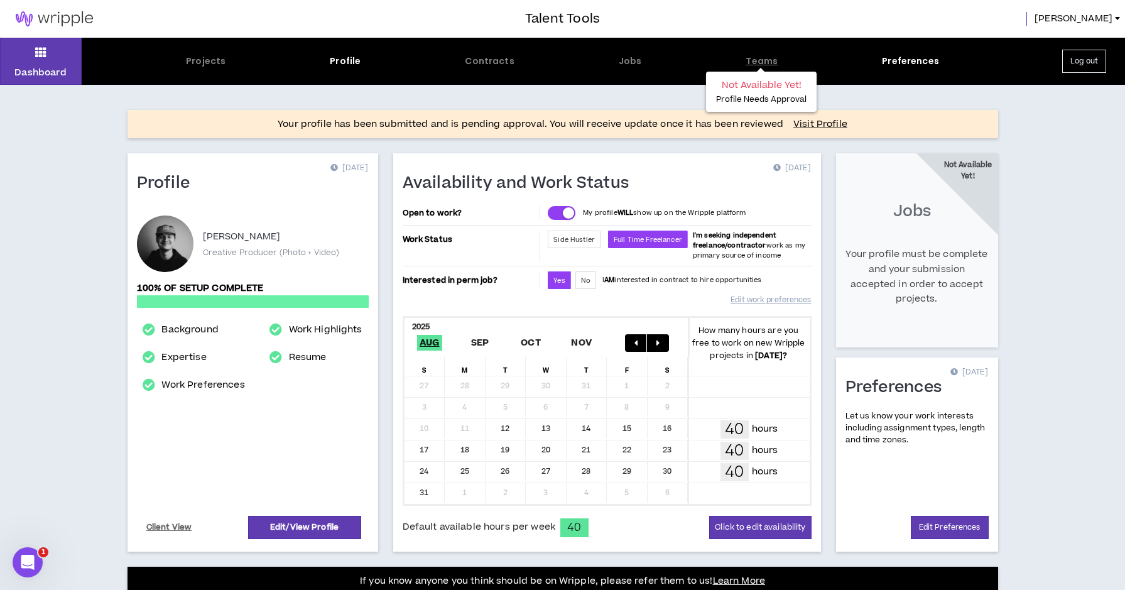
click at [757, 67] on div "Teams" at bounding box center [761, 61] width 32 height 13
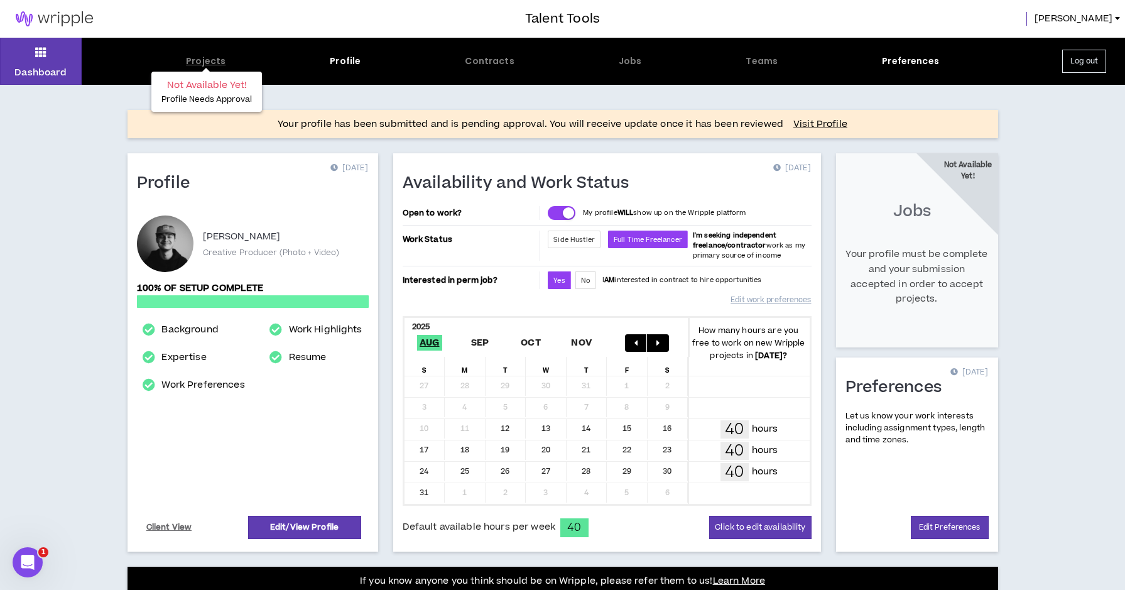
click at [207, 62] on div "Projects" at bounding box center [206, 61] width 40 height 13
click at [203, 61] on div "Projects" at bounding box center [206, 61] width 40 height 13
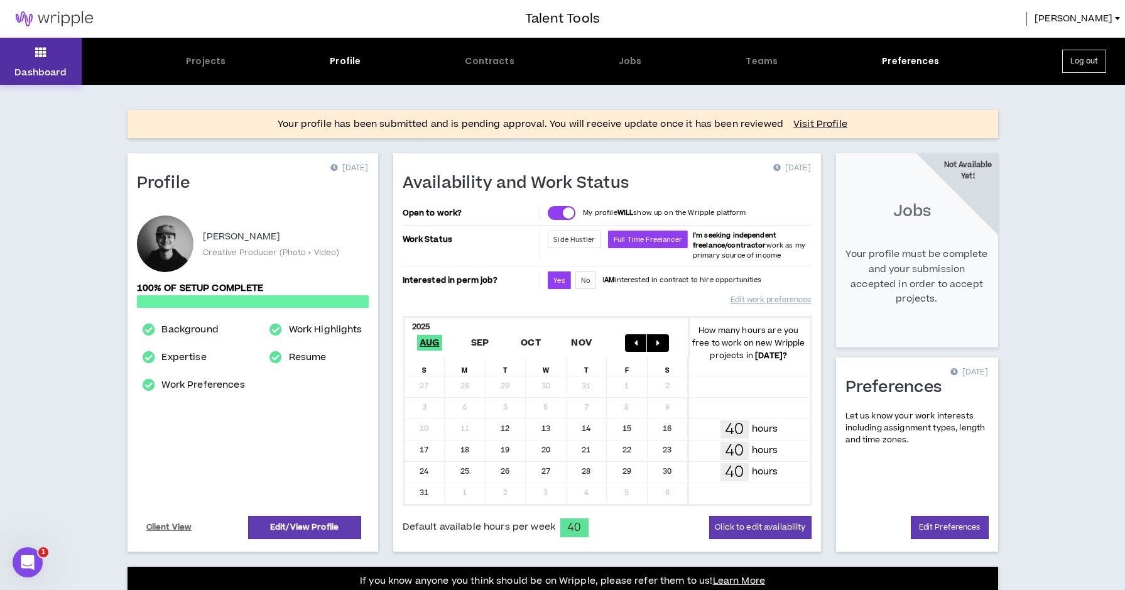
click at [37, 60] on icon at bounding box center [40, 52] width 11 height 18
click at [57, 55] on button "Dashboard" at bounding box center [41, 61] width 82 height 47
click at [487, 60] on div "Contracts" at bounding box center [489, 61] width 49 height 13
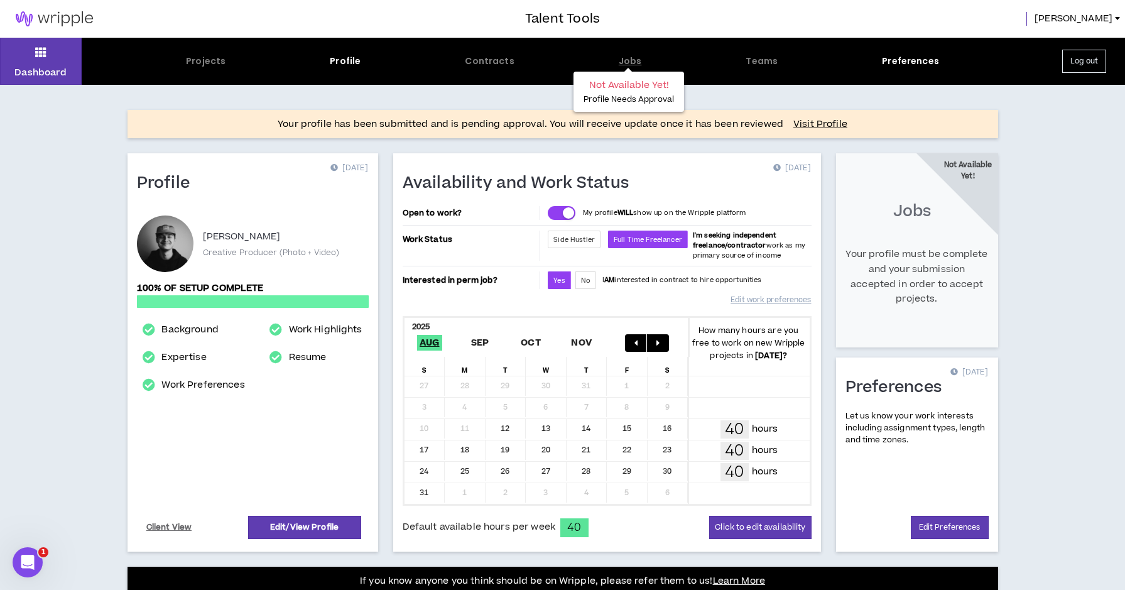
click at [630, 62] on div "Jobs" at bounding box center [629, 61] width 23 height 13
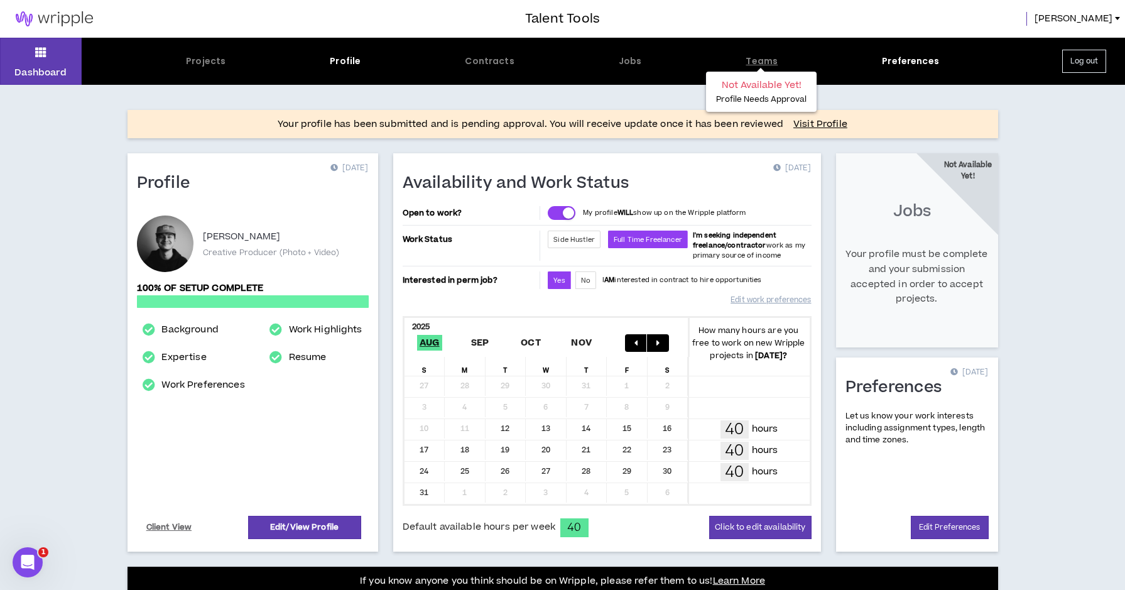
click at [753, 58] on div "Teams" at bounding box center [761, 61] width 32 height 13
click at [899, 62] on div "Preferences" at bounding box center [910, 61] width 57 height 13
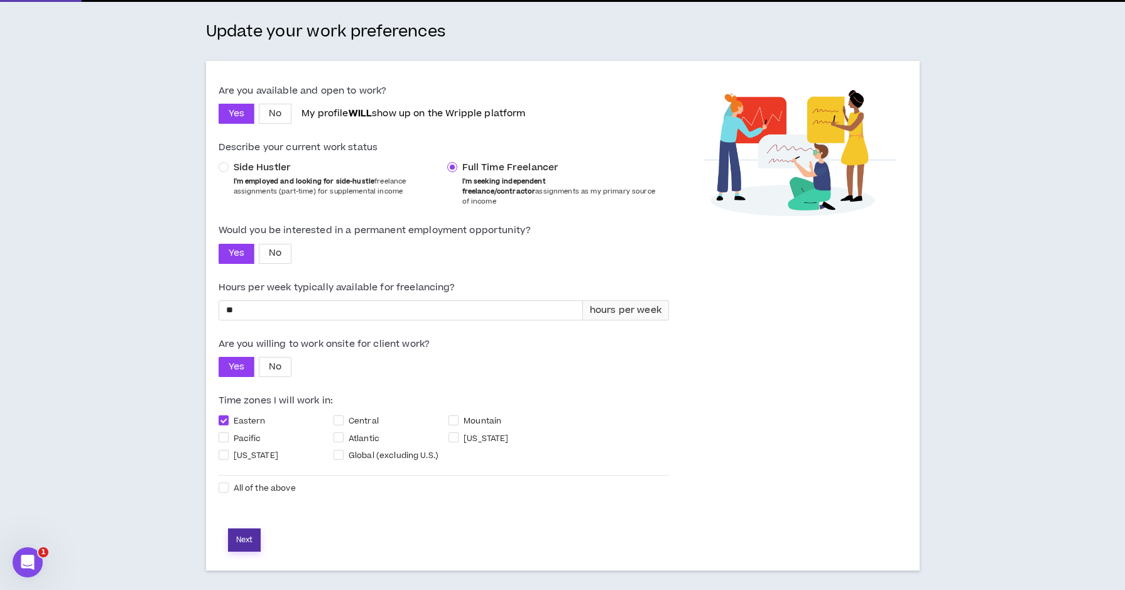
scroll to position [82, 0]
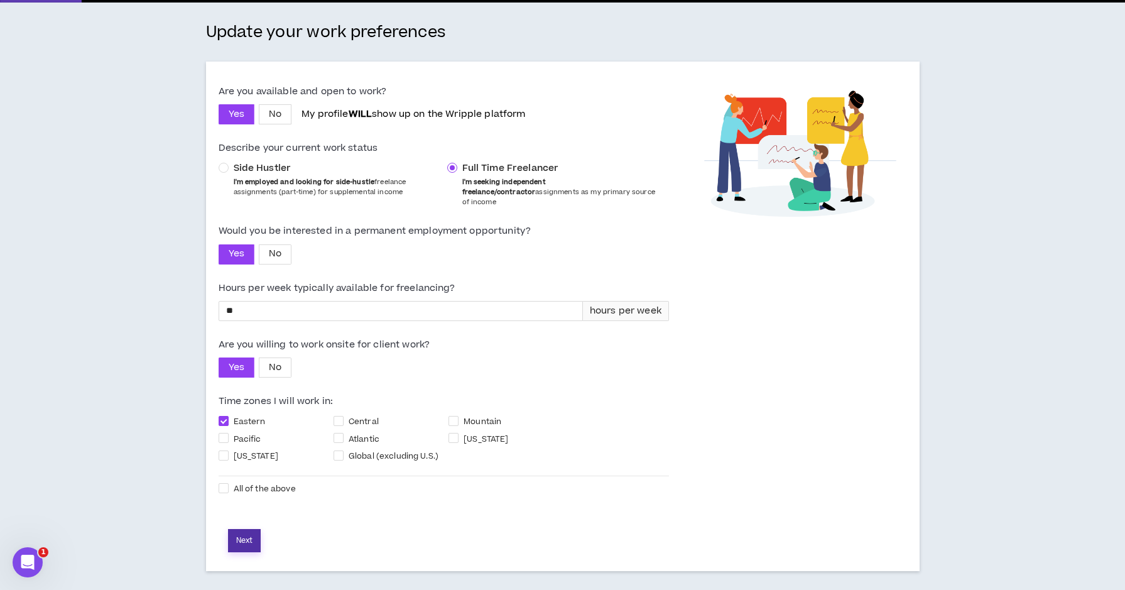
click at [255, 541] on button "Next" at bounding box center [244, 540] width 33 height 23
select select "*"
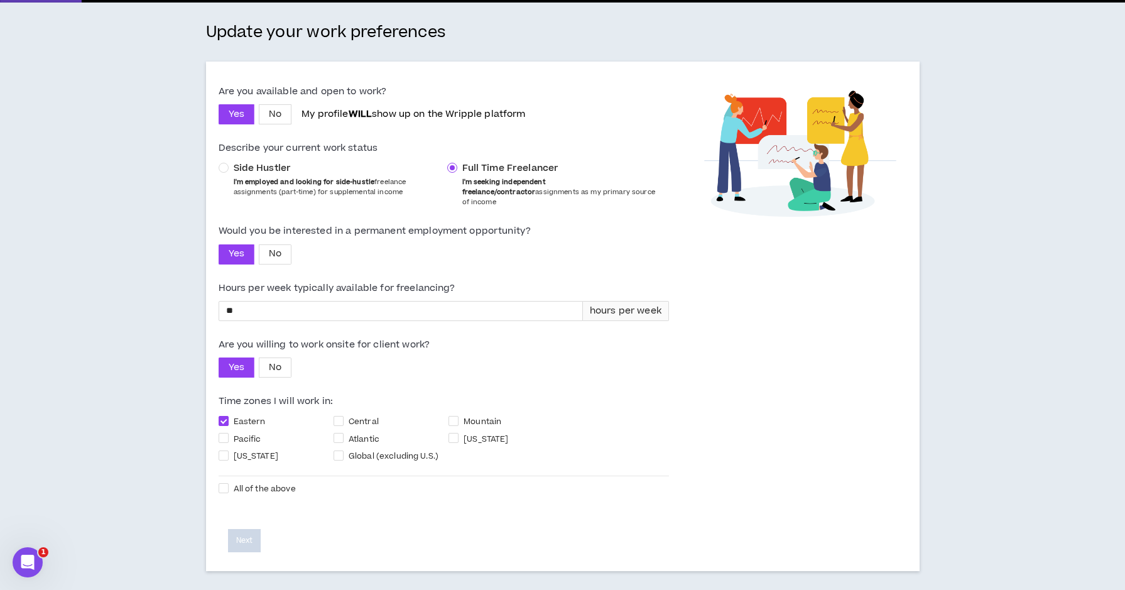
select select "*"
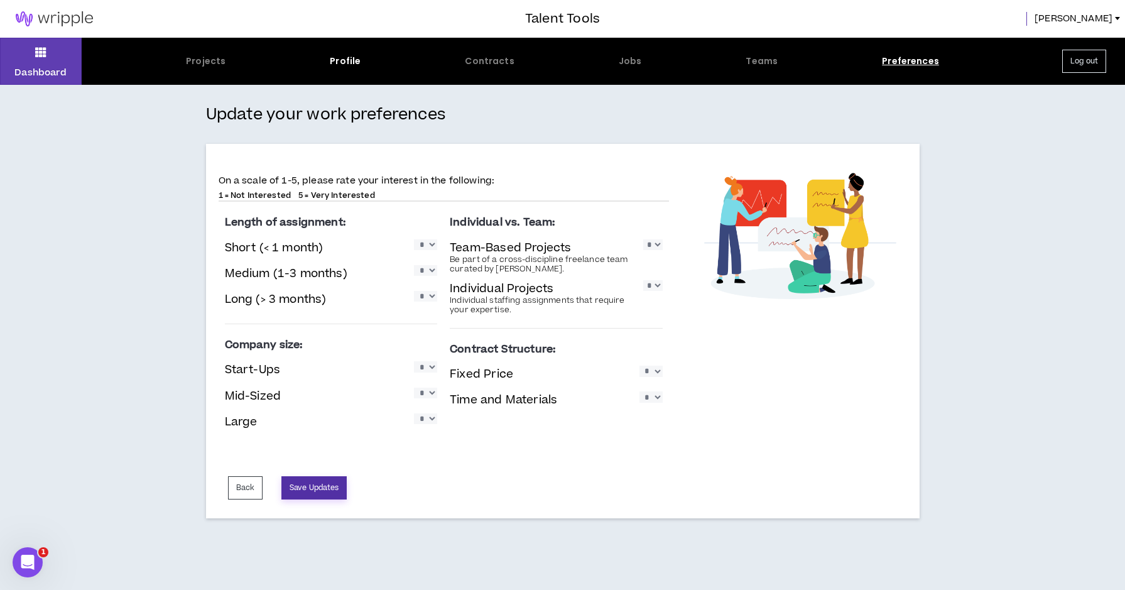
scroll to position [0, 0]
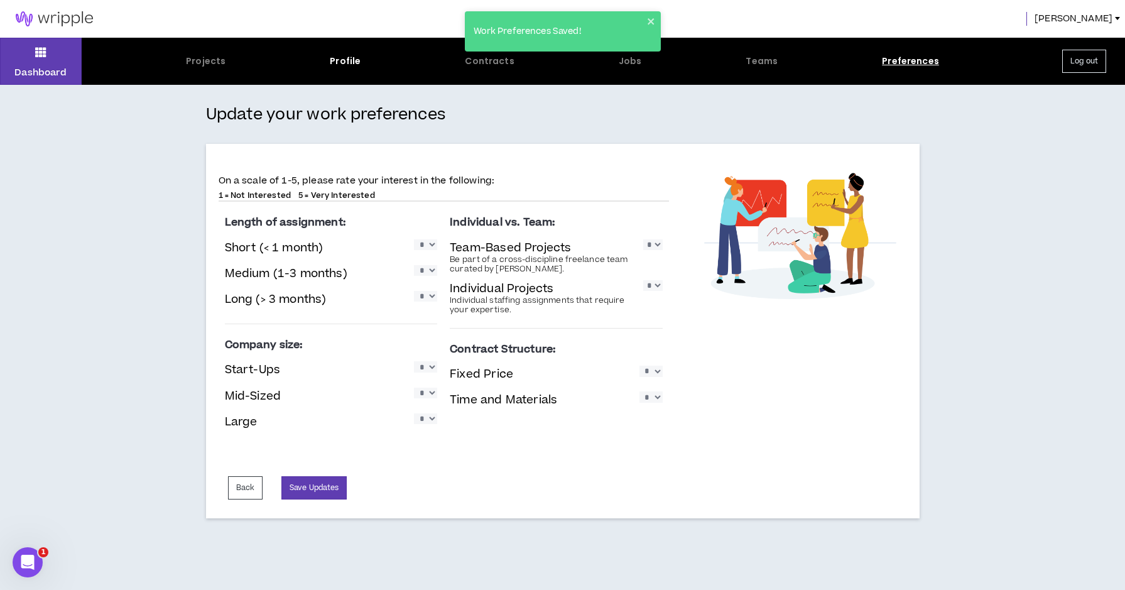
click at [1094, 14] on span "[PERSON_NAME]" at bounding box center [1073, 19] width 78 height 14
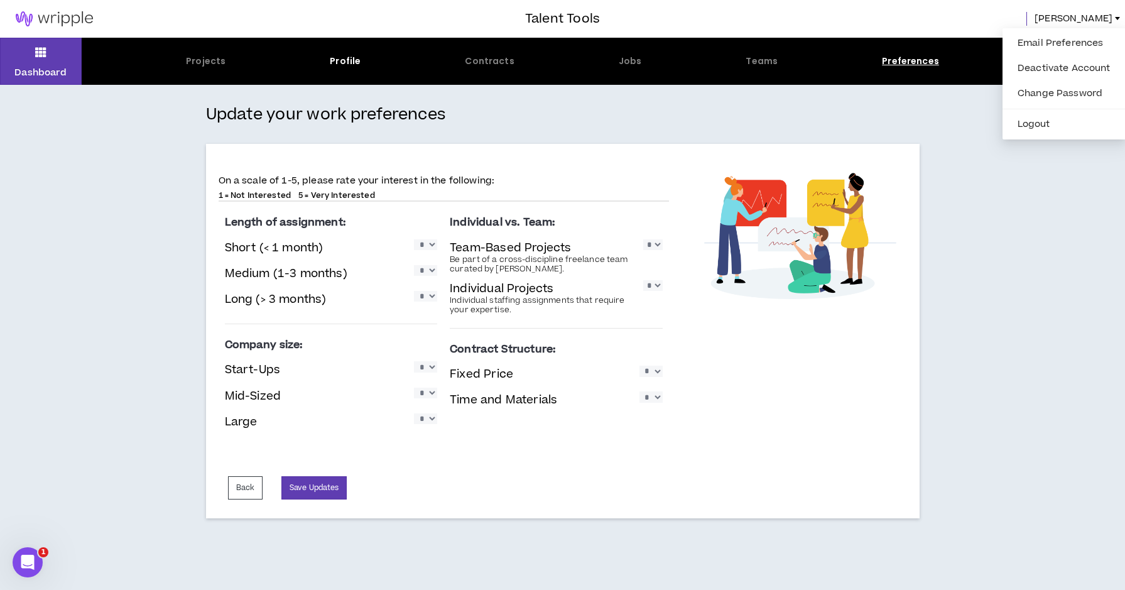
click at [1100, 19] on span "[PERSON_NAME]" at bounding box center [1073, 19] width 78 height 14
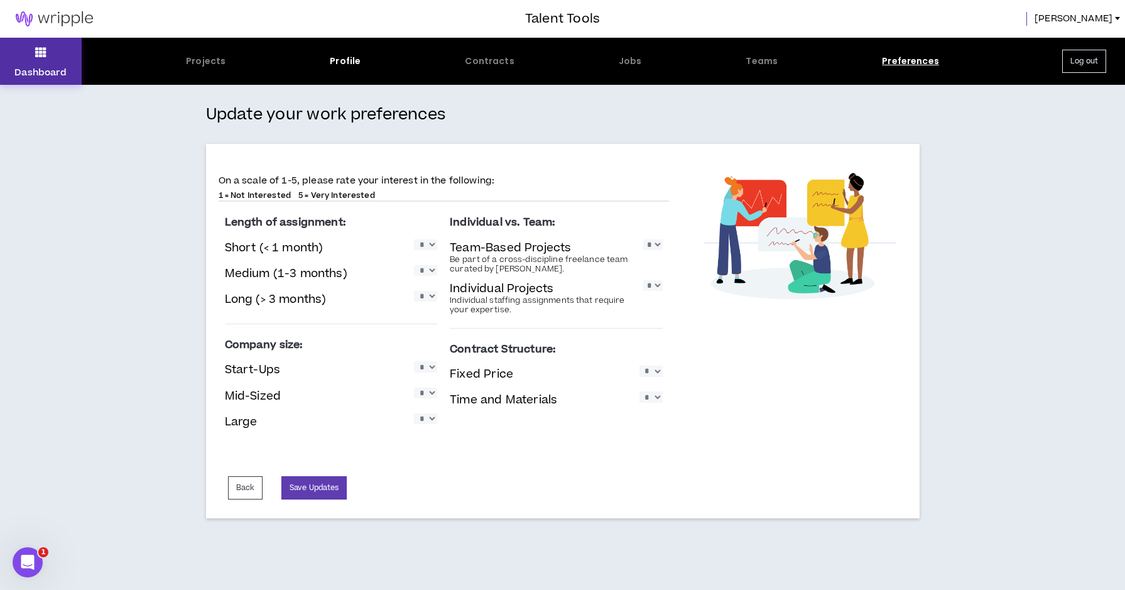
click at [51, 51] on button "Dashboard" at bounding box center [41, 61] width 82 height 47
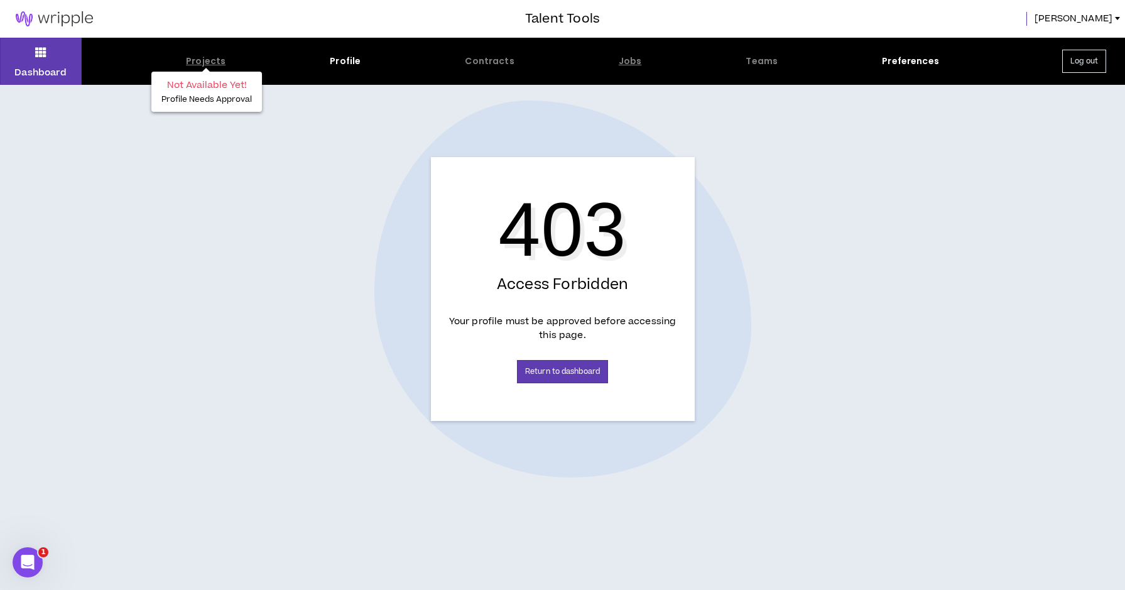
click at [210, 58] on div "Projects" at bounding box center [206, 61] width 40 height 13
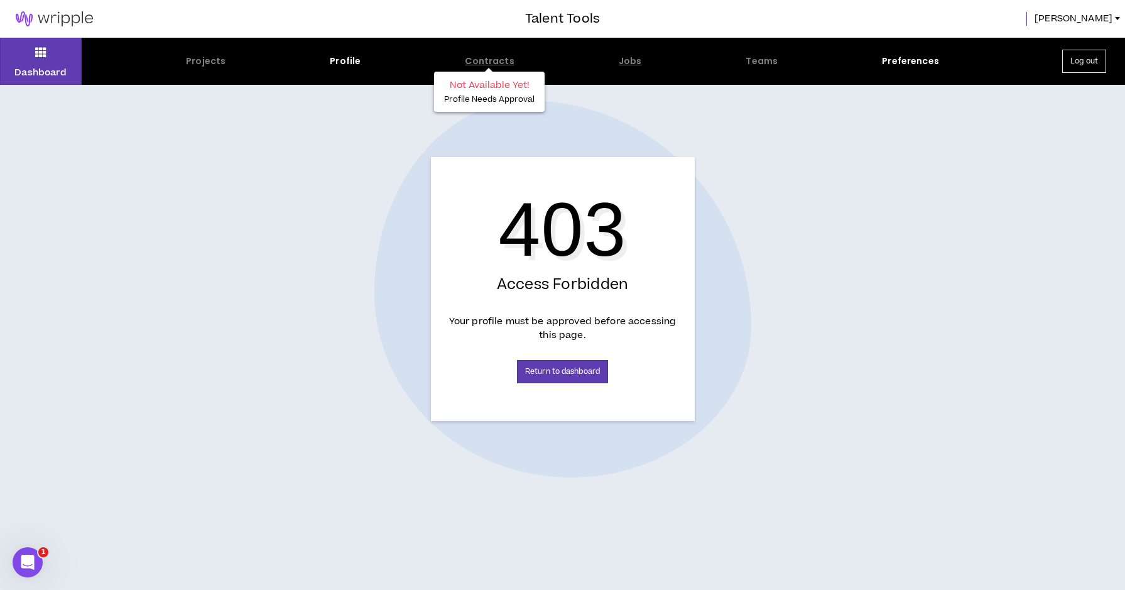
click at [488, 63] on div "Contracts" at bounding box center [489, 61] width 49 height 13
click at [627, 60] on div "Jobs" at bounding box center [629, 61] width 23 height 13
click at [763, 60] on div "Teams" at bounding box center [761, 61] width 32 height 13
click at [1107, 14] on span "[PERSON_NAME]" at bounding box center [1073, 19] width 78 height 14
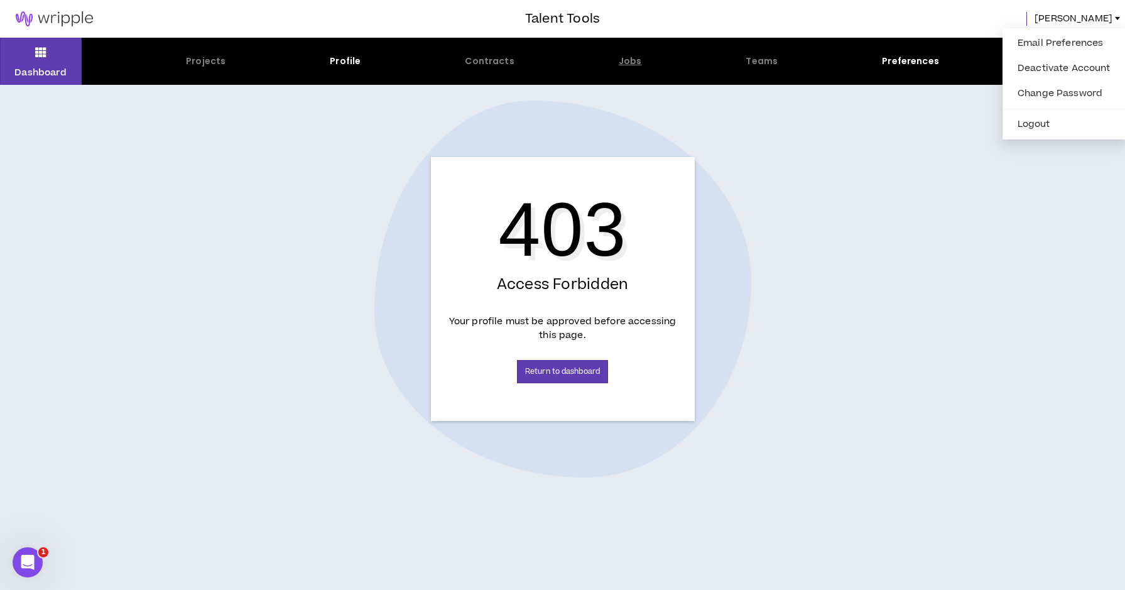
click at [1106, 18] on span "[PERSON_NAME]" at bounding box center [1073, 19] width 78 height 14
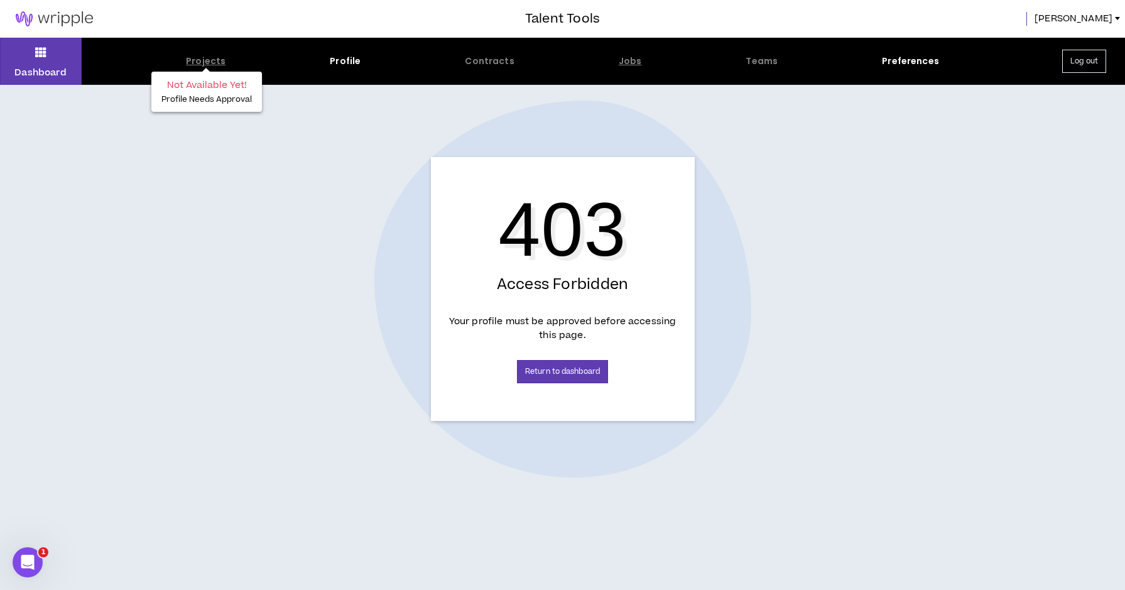
click at [208, 63] on div "Projects" at bounding box center [206, 61] width 40 height 13
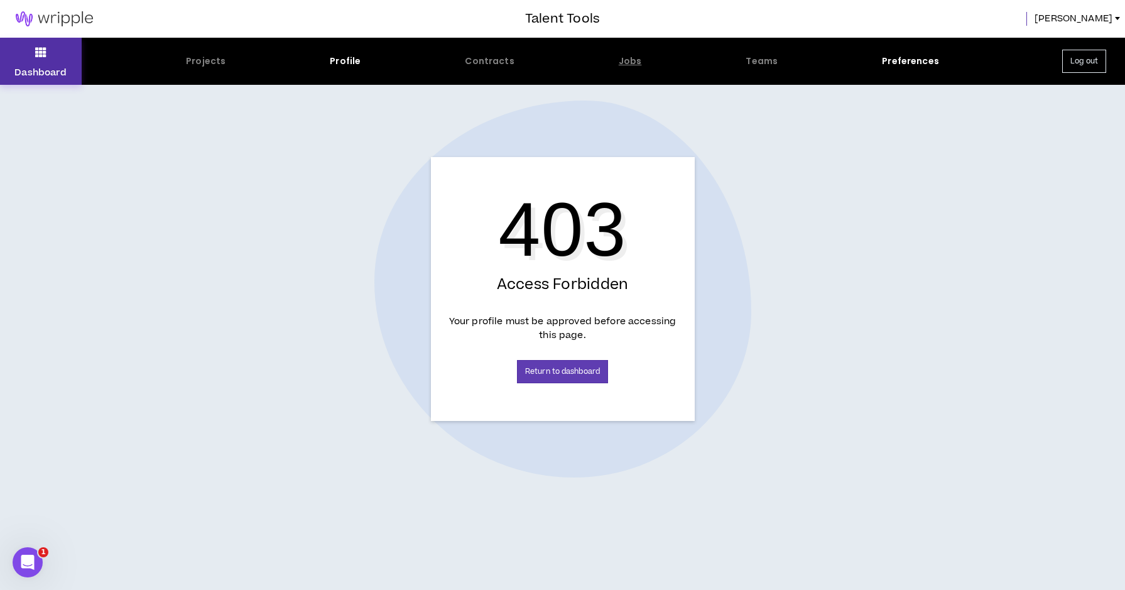
click at [48, 55] on button "Dashboard" at bounding box center [41, 61] width 82 height 47
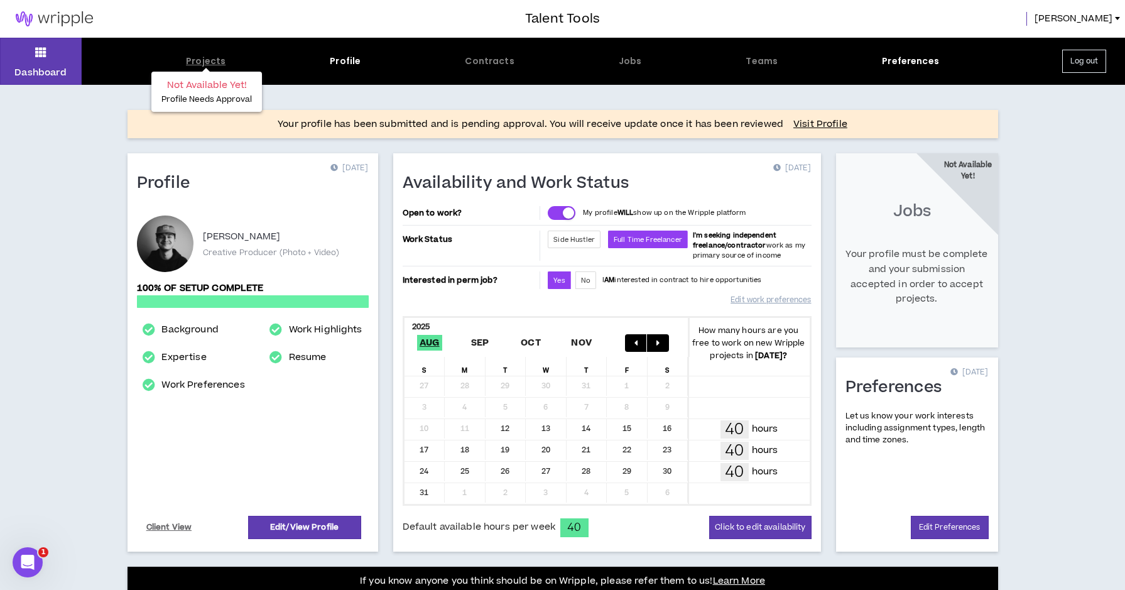
click at [213, 62] on div "Projects" at bounding box center [206, 61] width 40 height 13
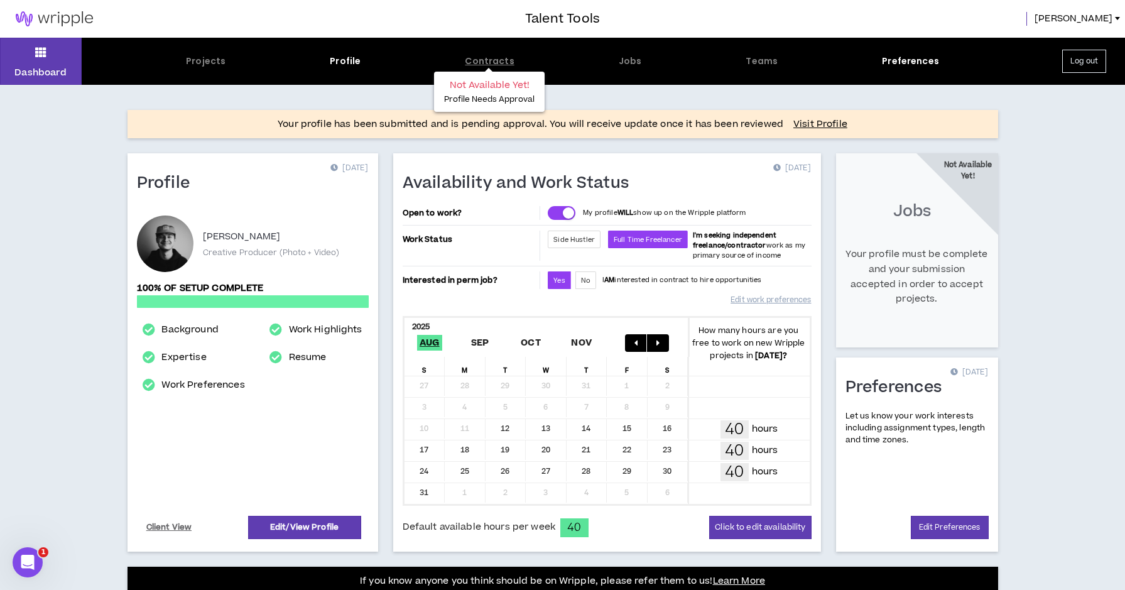
click at [474, 62] on div "Contracts" at bounding box center [489, 61] width 49 height 13
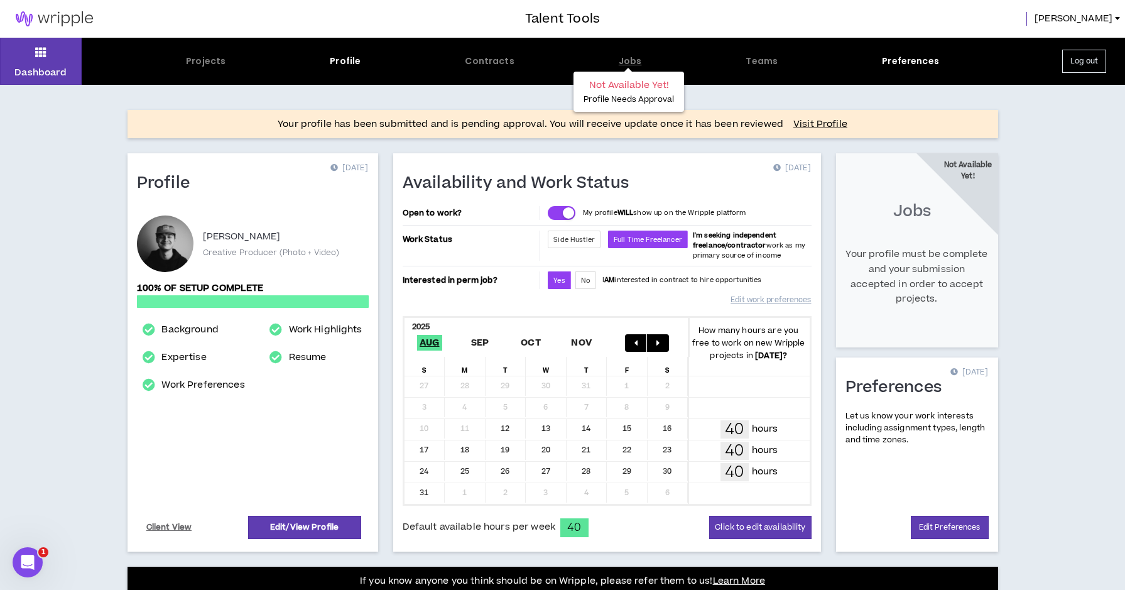
click at [634, 58] on div "Jobs" at bounding box center [629, 61] width 23 height 13
click at [627, 65] on div "Jobs" at bounding box center [629, 61] width 23 height 13
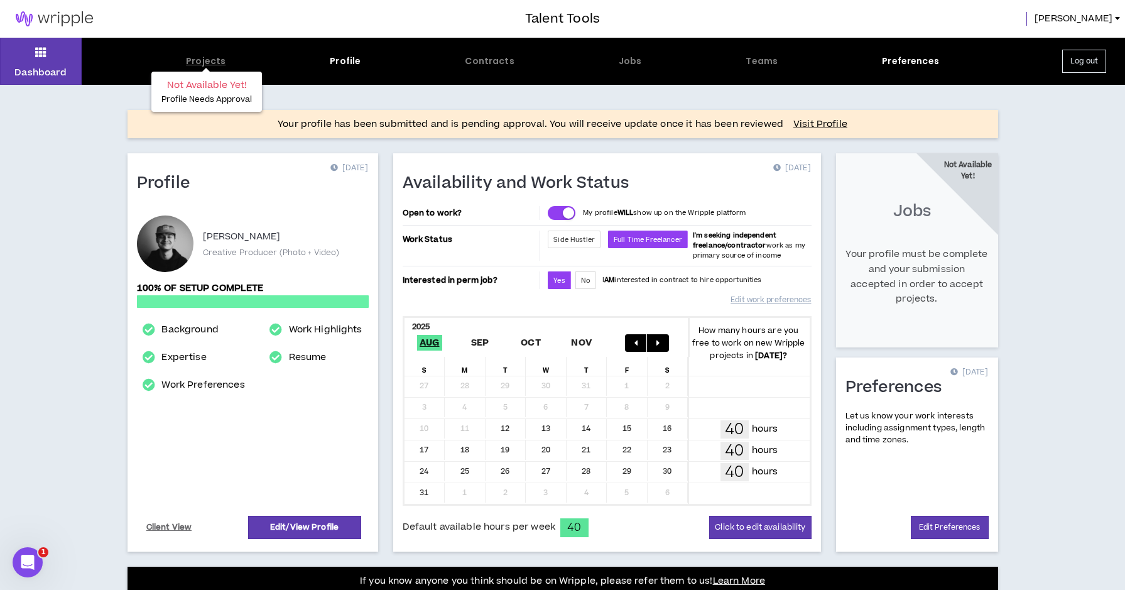
click at [214, 62] on div "Projects" at bounding box center [206, 61] width 40 height 13
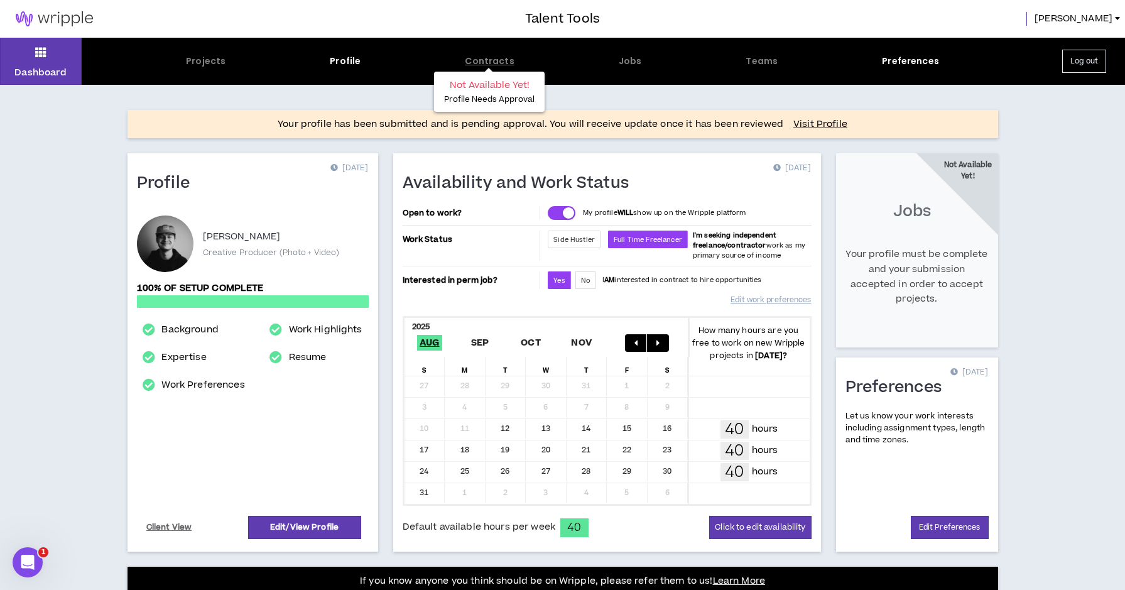
click at [478, 64] on div "Contracts" at bounding box center [489, 61] width 49 height 13
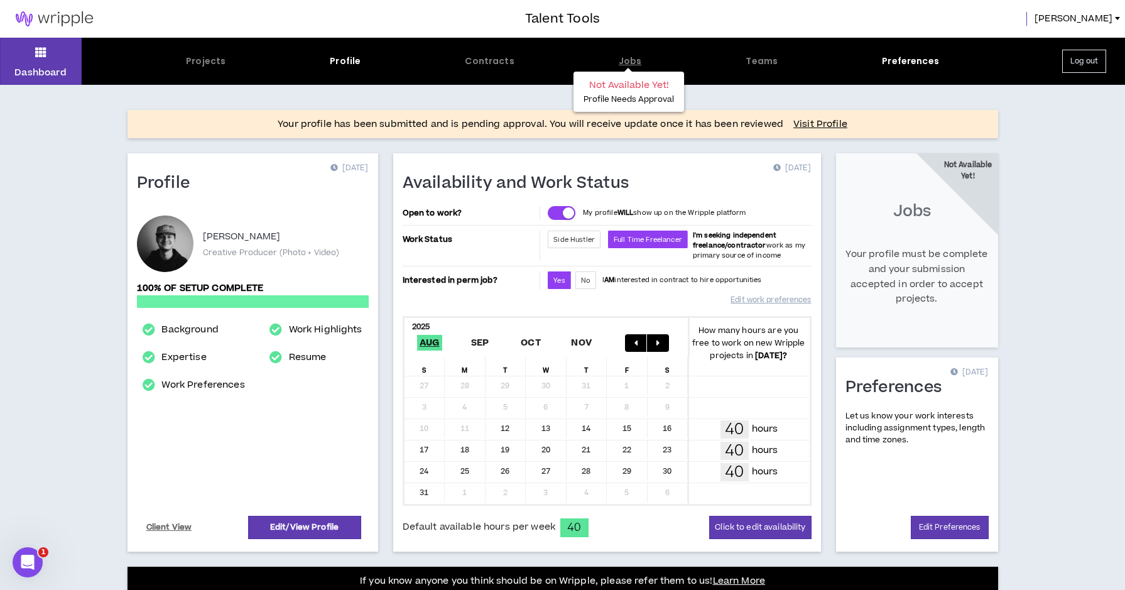
click at [632, 62] on div "Jobs" at bounding box center [629, 61] width 23 height 13
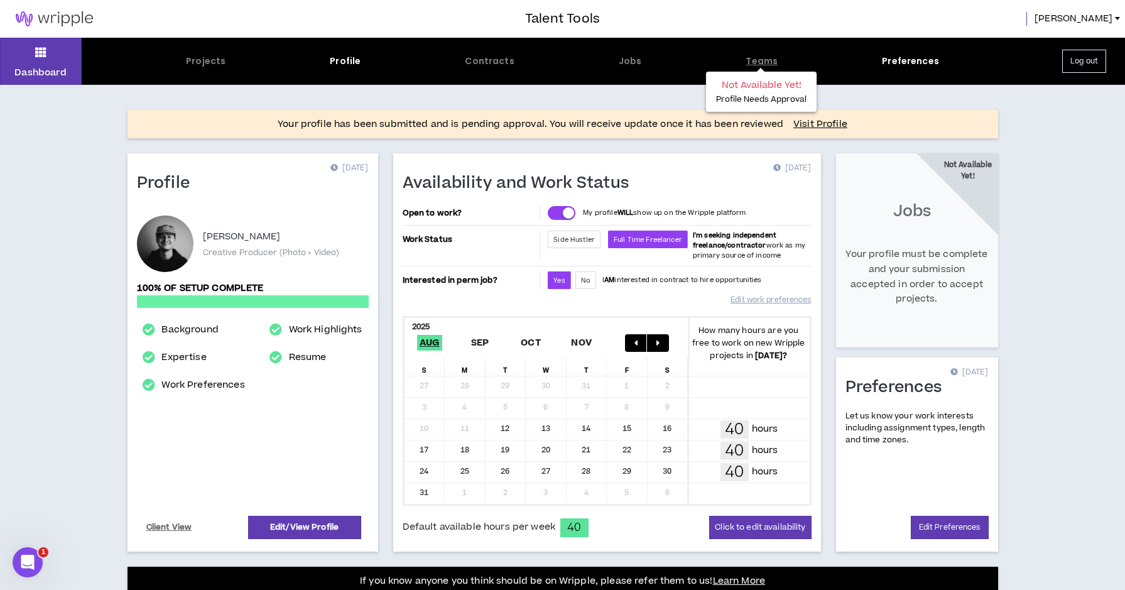
click at [764, 62] on div "Teams" at bounding box center [761, 61] width 32 height 13
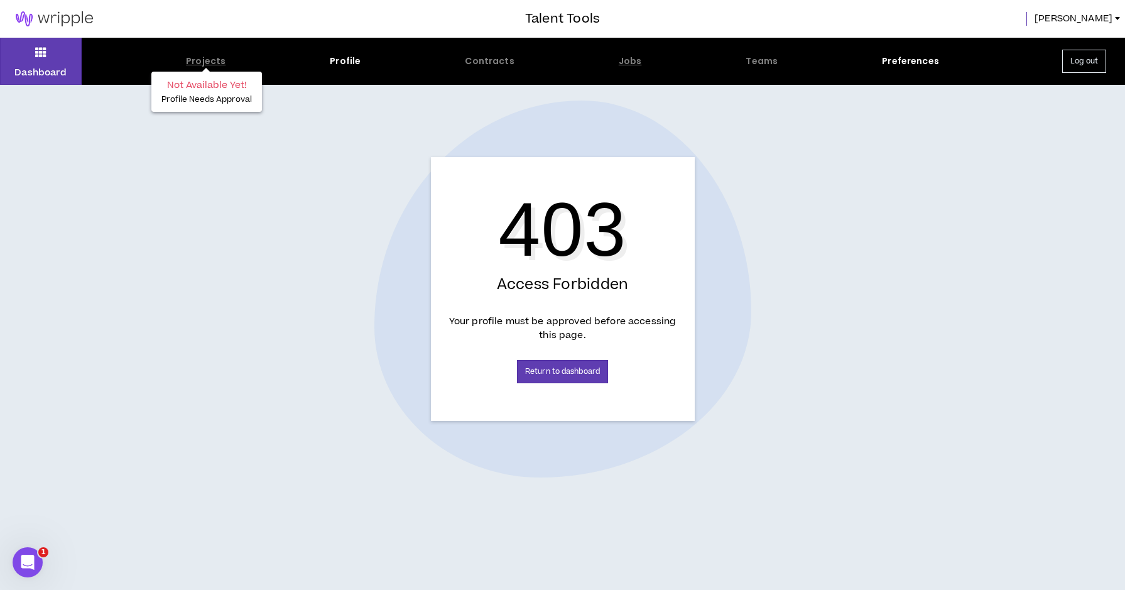
click at [195, 62] on div "Projects" at bounding box center [206, 61] width 40 height 13
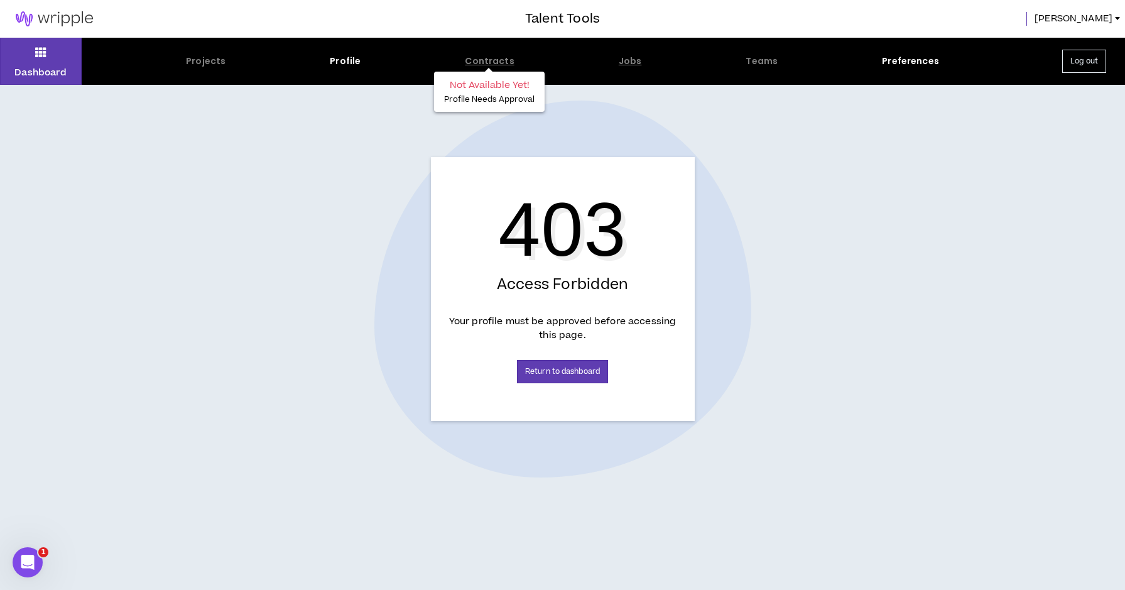
click at [473, 63] on div "Contracts" at bounding box center [489, 61] width 49 height 13
click at [628, 62] on div "Jobs" at bounding box center [629, 61] width 23 height 13
